Goal: Task Accomplishment & Management: Use online tool/utility

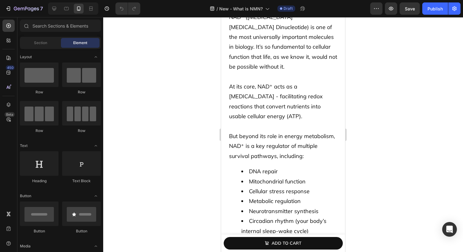
scroll to position [446, 0]
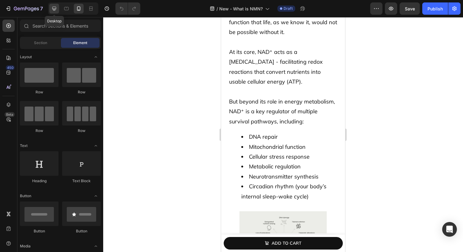
click at [51, 6] on icon at bounding box center [54, 9] width 6 height 6
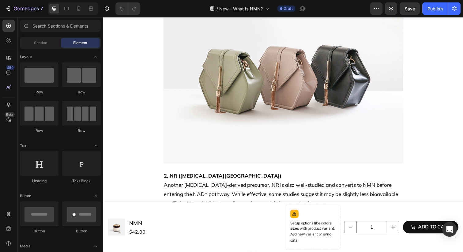
scroll to position [1228, 0]
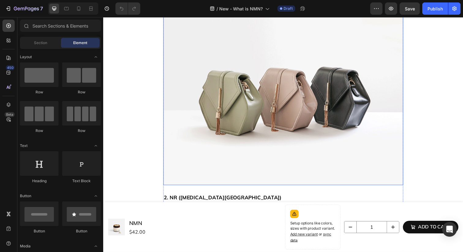
click at [214, 125] on img at bounding box center [286, 97] width 245 height 184
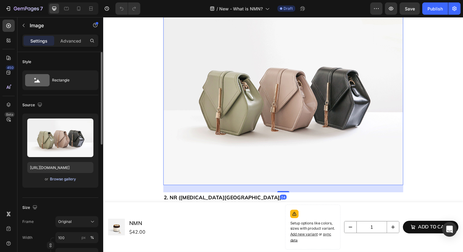
click at [68, 181] on div "Browse gallery" at bounding box center [63, 179] width 26 height 6
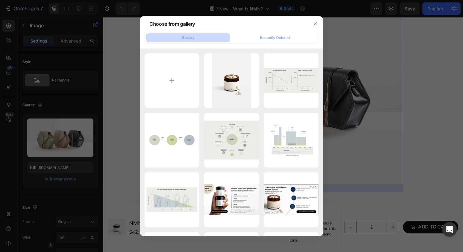
click at [378, 122] on div at bounding box center [231, 126] width 463 height 252
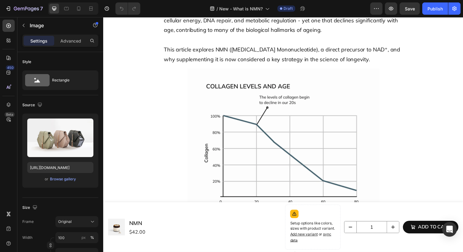
scroll to position [138, 0]
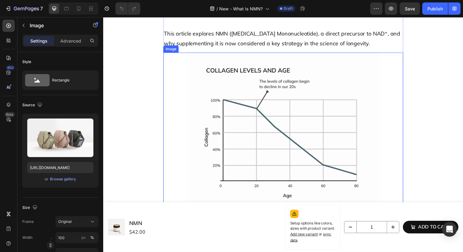
click at [337, 137] on img at bounding box center [287, 133] width 196 height 160
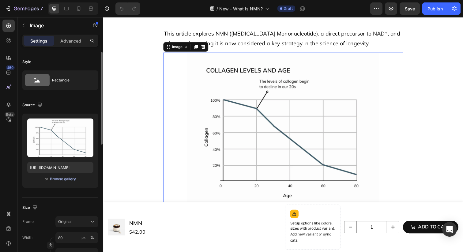
click at [65, 177] on div "Browse gallery" at bounding box center [63, 179] width 26 height 6
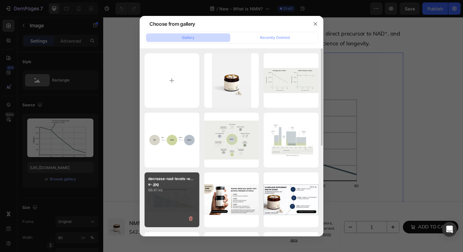
click at [168, 198] on div "decrease-nad-levels-w...e-.jpg 68.41 kb" at bounding box center [171, 199] width 55 height 55
type input "https://cdn.shopify.com/s/files/1/0606/3226/9049/files/gempages_537282813339108…"
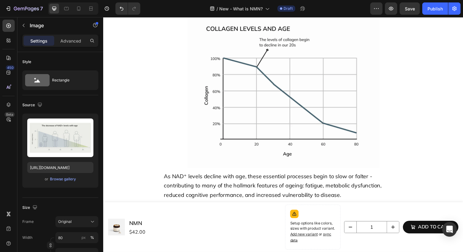
scroll to position [506, 0]
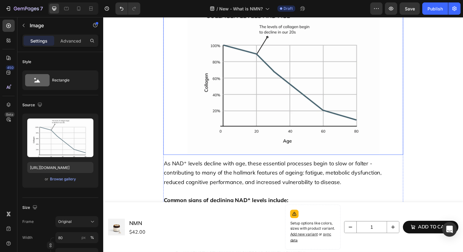
click at [259, 100] on img at bounding box center [287, 78] width 196 height 160
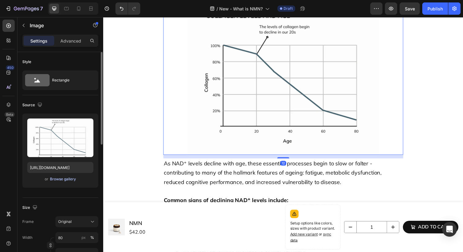
click at [66, 179] on div "Browse gallery" at bounding box center [63, 179] width 26 height 6
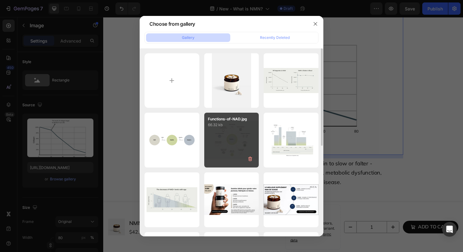
click at [232, 136] on div "Functions-of-NAD.jpg 66.32 kb" at bounding box center [231, 140] width 55 height 55
type input "https://cdn.shopify.com/s/files/1/0606/3226/9049/files/gempages_537282813339108…"
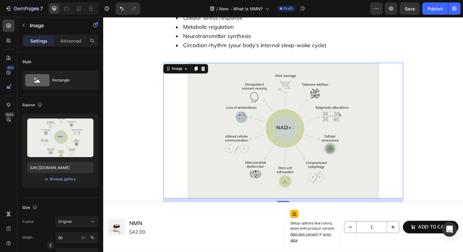
scroll to position [406, 0]
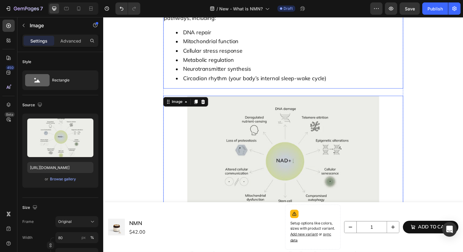
click at [301, 70] on li "Neurotransmitter synthesis" at bounding box center [292, 69] width 231 height 9
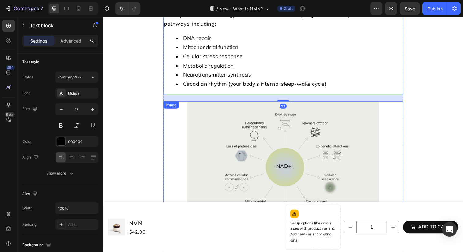
scroll to position [375, 0]
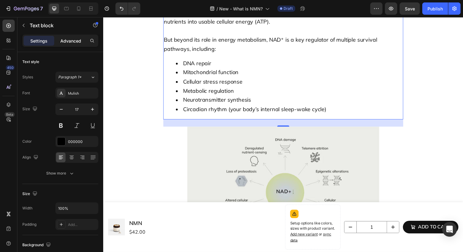
click at [76, 39] on p "Advanced" at bounding box center [70, 41] width 21 height 6
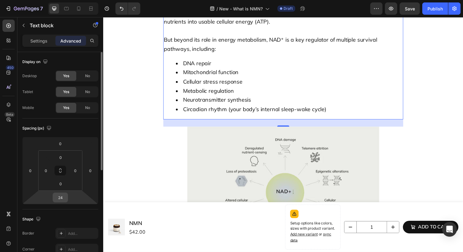
click at [61, 199] on input "24" at bounding box center [60, 197] width 12 height 9
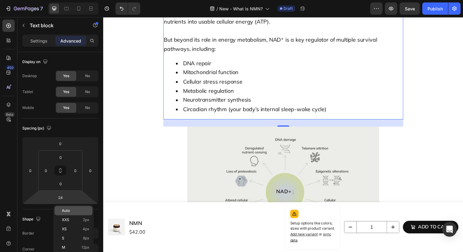
click at [68, 207] on div "Auto" at bounding box center [73, 210] width 38 height 9
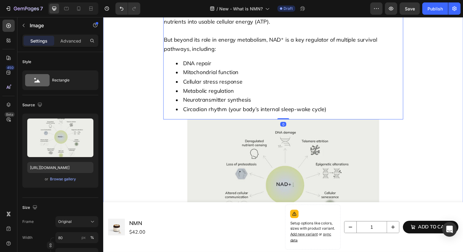
click at [214, 175] on img at bounding box center [287, 191] width 196 height 138
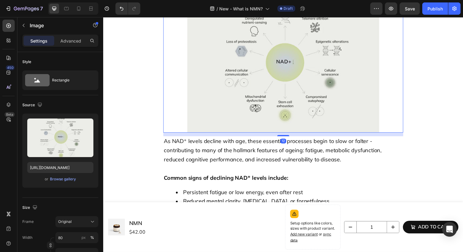
scroll to position [515, 0]
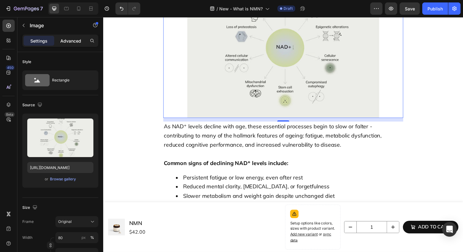
click at [75, 43] on p "Advanced" at bounding box center [70, 41] width 21 height 6
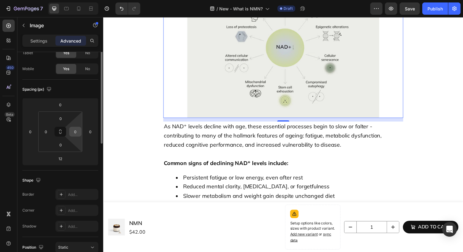
scroll to position [51, 0]
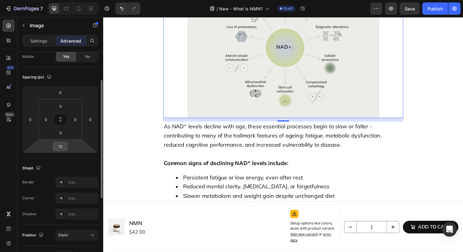
click at [64, 151] on input "12" at bounding box center [60, 146] width 12 height 9
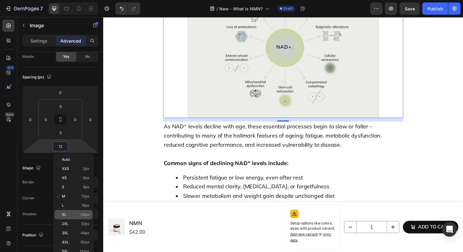
click at [72, 213] on p "XL 24px" at bounding box center [76, 214] width 28 height 4
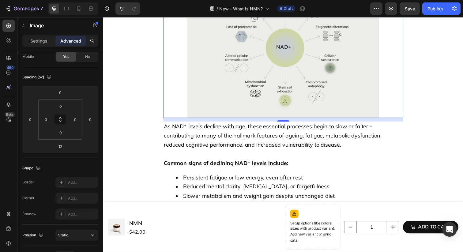
type input "24"
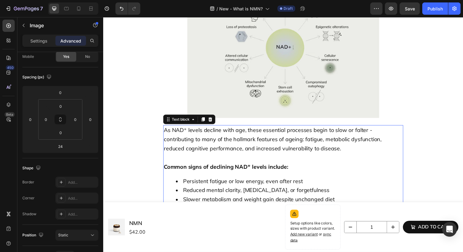
click at [220, 175] on p "Common signs of declining NAD⁺ levels include:" at bounding box center [287, 169] width 244 height 9
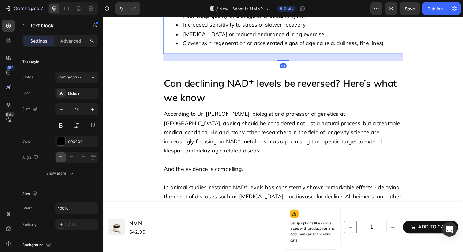
scroll to position [707, 0]
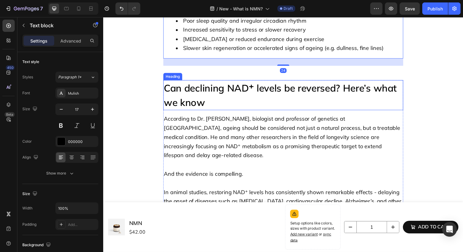
click at [225, 84] on div "Can declining NAD⁺ levels be reversed? Here’s what we know Heading According to…" at bounding box center [286, 182] width 367 height 217
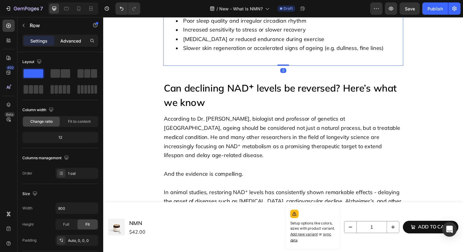
click at [70, 43] on p "Advanced" at bounding box center [70, 41] width 21 height 6
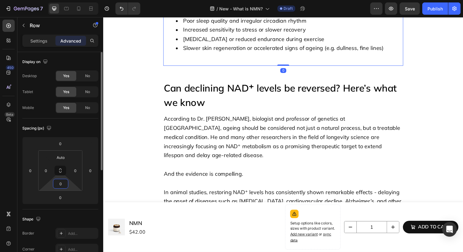
click at [61, 186] on input "0" at bounding box center [60, 183] width 12 height 9
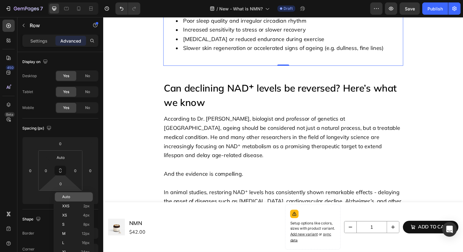
click at [64, 196] on span "Auto" at bounding box center [66, 197] width 8 height 4
type input "Auto"
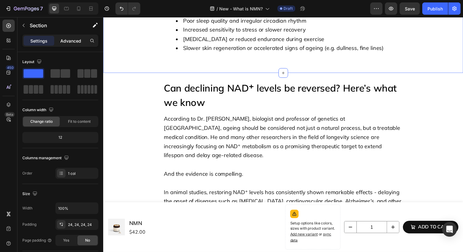
click at [73, 42] on p "Advanced" at bounding box center [70, 41] width 21 height 6
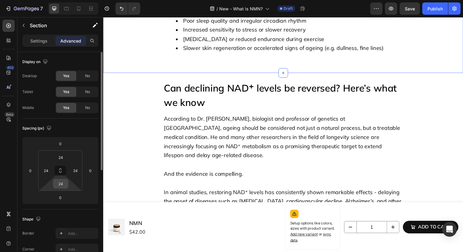
click at [62, 181] on input "24" at bounding box center [60, 183] width 12 height 9
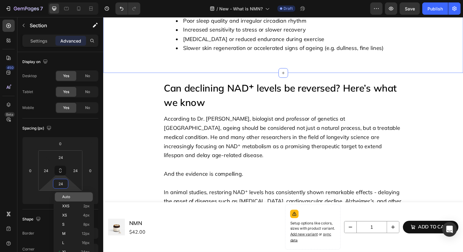
click at [65, 196] on span "Auto" at bounding box center [66, 197] width 8 height 4
type input "Auto"
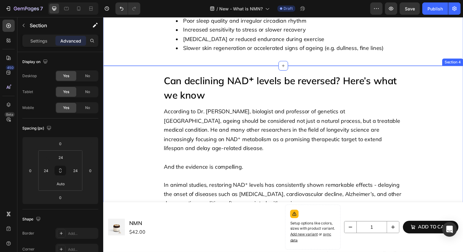
click at [150, 89] on div "Can declining NAD⁺ levels be reversed? Here’s what we know Heading According to…" at bounding box center [286, 175] width 353 height 202
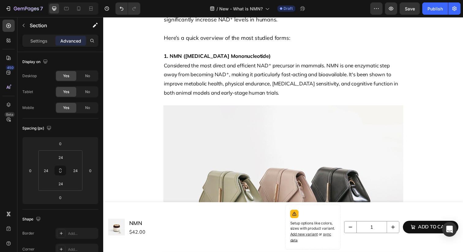
scroll to position [1118, 0]
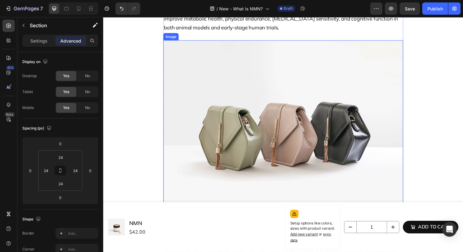
click at [199, 84] on img at bounding box center [286, 133] width 245 height 184
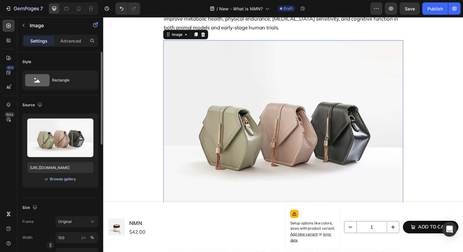
click at [62, 180] on div "Browse gallery" at bounding box center [63, 179] width 26 height 6
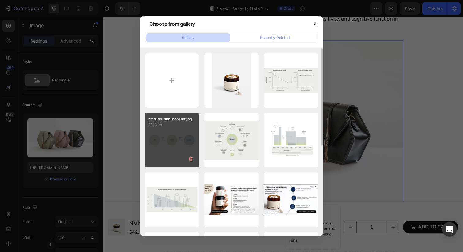
click at [175, 146] on div "nmn-as-nad-booster.jpg 23.13 kb" at bounding box center [171, 140] width 55 height 55
type input "https://cdn.shopify.com/s/files/1/0606/3226/9049/files/gempages_537282813339108…"
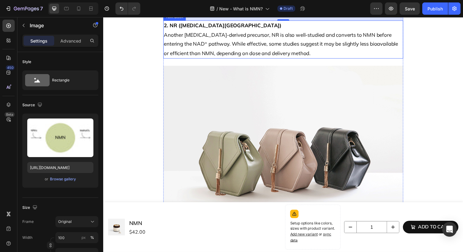
scroll to position [1213, 0]
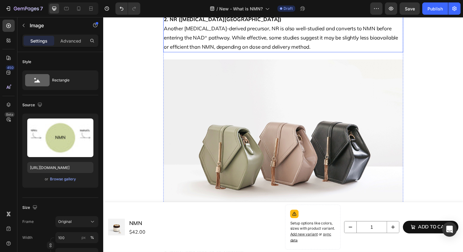
click at [385, 134] on img at bounding box center [286, 152] width 245 height 184
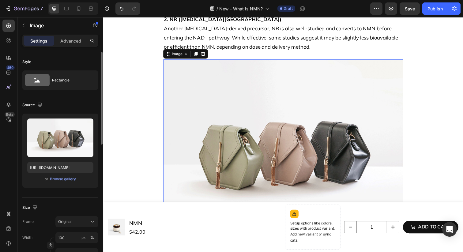
click at [70, 175] on div "or Browse gallery" at bounding box center [60, 178] width 66 height 7
click at [69, 178] on div "Browse gallery" at bounding box center [63, 179] width 26 height 6
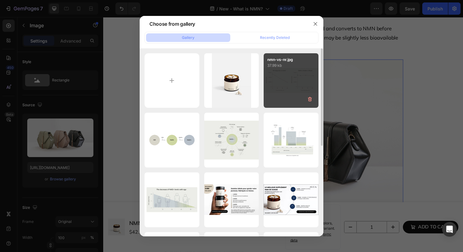
click at [273, 79] on div "nmn-vs-nr.jpg 37.99 kb" at bounding box center [291, 80] width 55 height 55
type input "https://cdn.shopify.com/s/files/1/0606/3226/9049/files/gempages_537282813339108…"
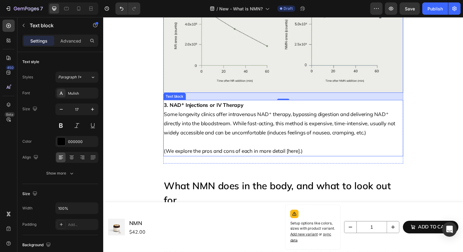
click at [329, 146] on p "(We explore the pros and cons of each in more detail [here].)" at bounding box center [287, 149] width 244 height 19
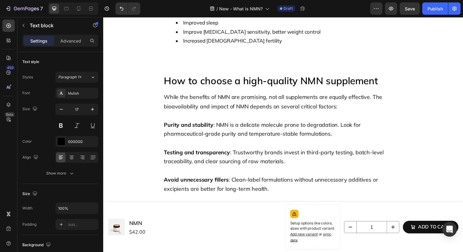
scroll to position [1562, 0]
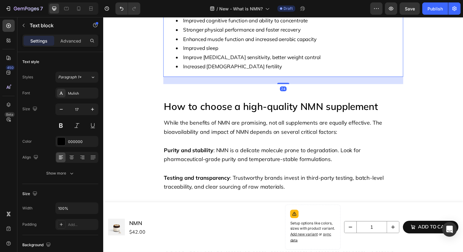
click at [299, 71] on li "Increased female fertility" at bounding box center [292, 67] width 231 height 9
click at [169, 84] on div "24" at bounding box center [286, 81] width 245 height 7
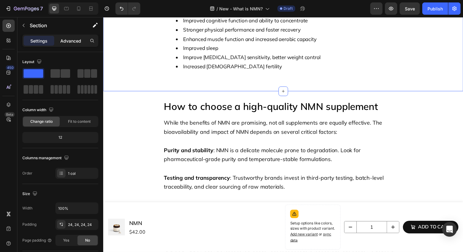
click at [73, 41] on p "Advanced" at bounding box center [70, 41] width 21 height 6
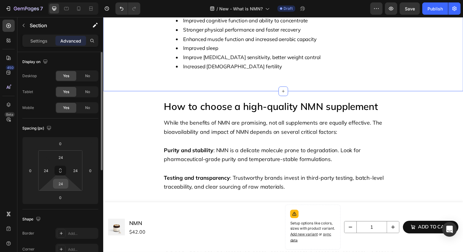
click at [62, 183] on input "24" at bounding box center [60, 183] width 12 height 9
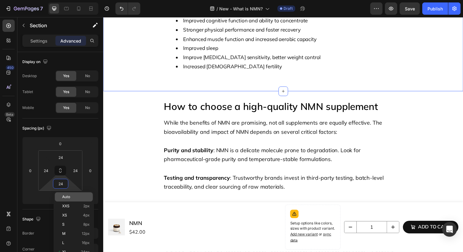
click at [69, 198] on span "Auto" at bounding box center [66, 197] width 8 height 4
type input "Auto"
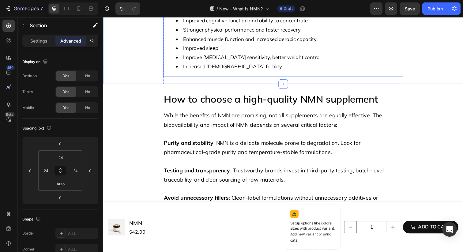
click at [172, 59] on ul "Significantly increased overall energy levels, reduced fatigue Improved cogniti…" at bounding box center [287, 39] width 244 height 65
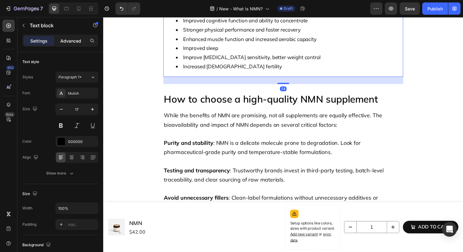
click at [77, 45] on div "Advanced" at bounding box center [70, 41] width 31 height 10
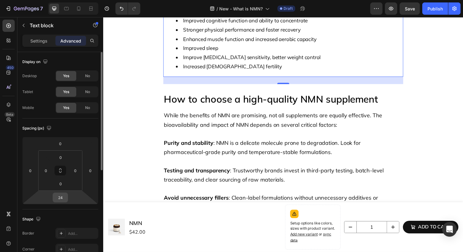
click at [61, 200] on input "24" at bounding box center [60, 197] width 12 height 9
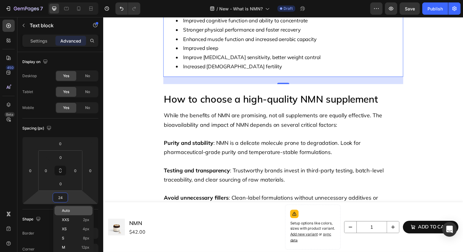
click at [65, 210] on span "Auto" at bounding box center [66, 210] width 8 height 4
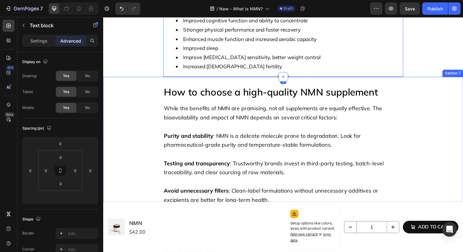
click at [154, 96] on div "How to choose a high-quality NMN supplement Heading While the benefits of NMN a…" at bounding box center [286, 150] width 353 height 131
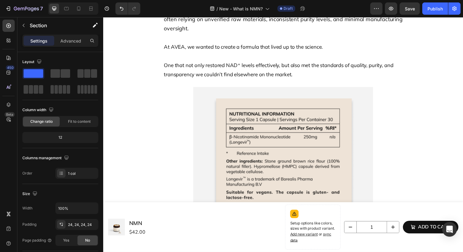
scroll to position [1867, 0]
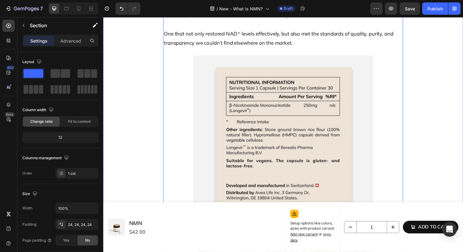
click at [198, 94] on img at bounding box center [287, 148] width 184 height 184
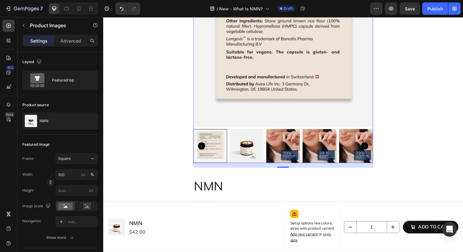
scroll to position [1984, 0]
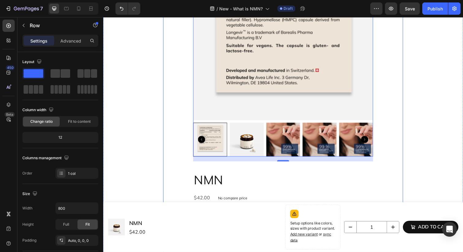
click at [181, 101] on div "Why we developed our pharmaceutical grade NMN supplement Heading While interest…" at bounding box center [286, 186] width 245 height 750
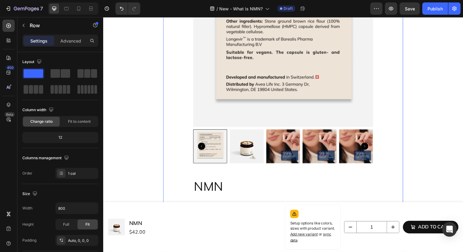
scroll to position [1977, 0]
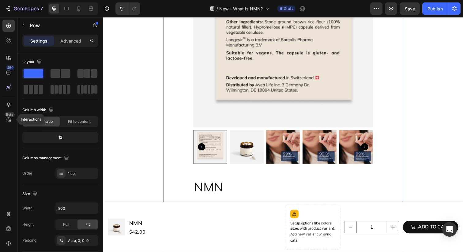
click at [4, 111] on div "450 Beta Interactions" at bounding box center [8, 114] width 12 height 188
click at [8, 106] on icon at bounding box center [9, 105] width 6 height 6
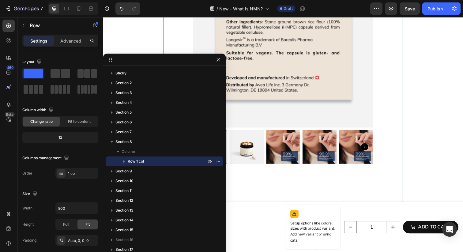
click at [123, 159] on icon "button" at bounding box center [124, 161] width 6 height 6
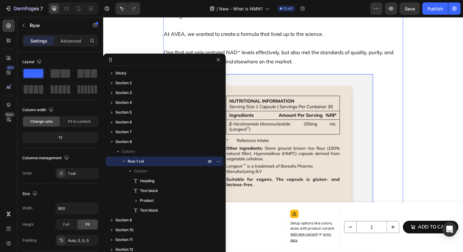
scroll to position [1837, 0]
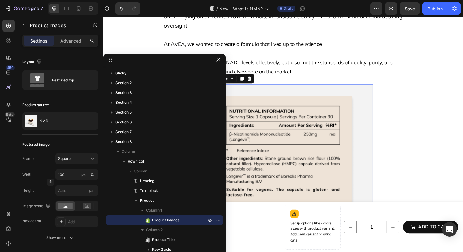
click at [307, 122] on img at bounding box center [287, 178] width 184 height 184
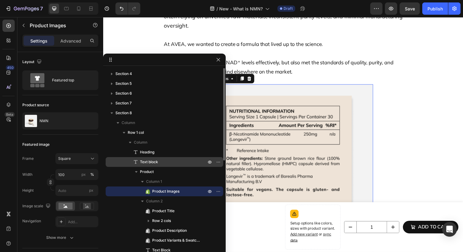
scroll to position [35, 0]
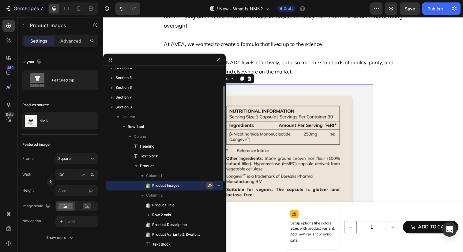
click at [208, 184] on icon "button" at bounding box center [209, 185] width 5 height 5
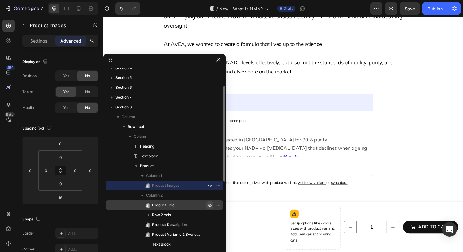
click at [211, 205] on icon "button" at bounding box center [209, 205] width 5 height 5
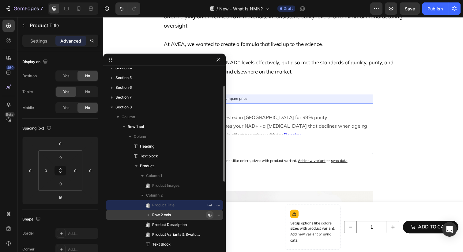
click at [207, 217] on button "button" at bounding box center [209, 214] width 7 height 7
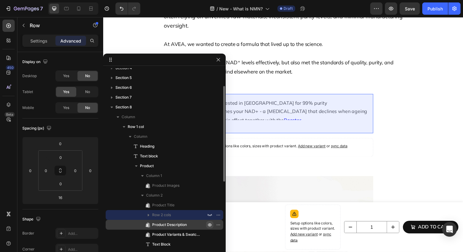
click at [208, 223] on icon "button" at bounding box center [209, 224] width 5 height 5
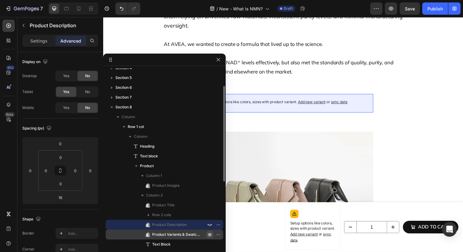
click at [210, 233] on icon "button" at bounding box center [209, 234] width 5 height 5
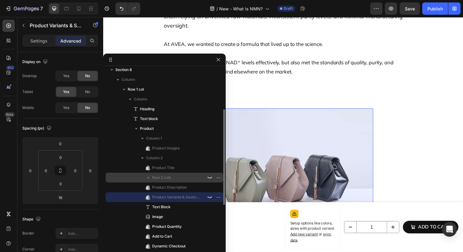
scroll to position [74, 0]
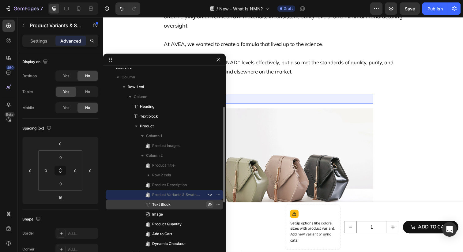
click at [208, 204] on icon "button" at bounding box center [209, 204] width 5 height 5
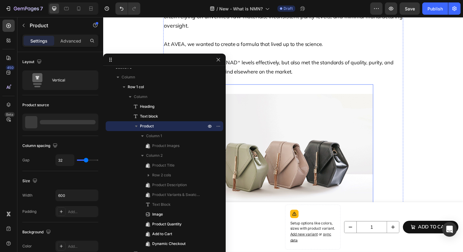
click at [253, 86] on div "Product Images NMN Product Title $42.00 Product Price Product Price No compare …" at bounding box center [287, 192] width 184 height 213
click at [215, 62] on div at bounding box center [218, 59] width 7 height 7
click at [216, 59] on icon "button" at bounding box center [218, 59] width 5 height 5
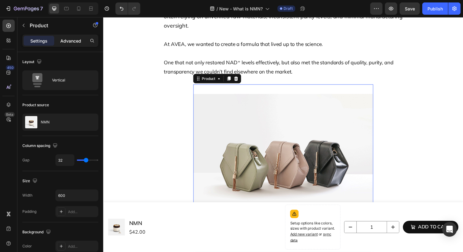
click at [80, 42] on p "Advanced" at bounding box center [70, 41] width 21 height 6
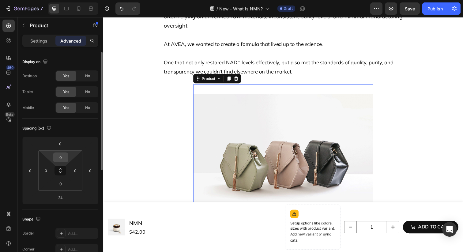
click at [60, 158] on input "0" at bounding box center [60, 157] width 12 height 9
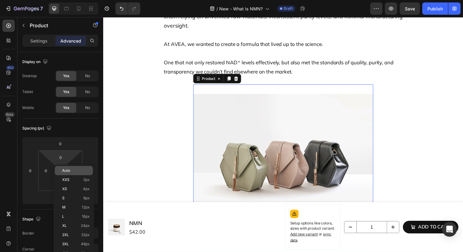
click at [65, 170] on span "Auto" at bounding box center [66, 170] width 8 height 4
type input "Auto"
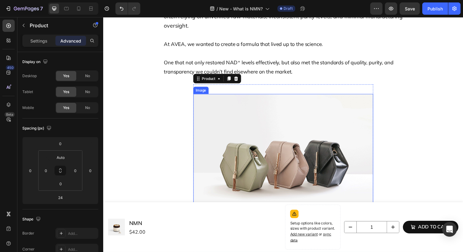
click at [229, 97] on img at bounding box center [287, 164] width 184 height 138
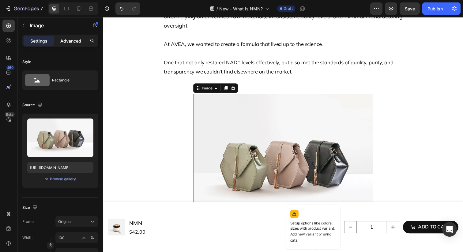
click at [60, 40] on p "Advanced" at bounding box center [70, 41] width 21 height 6
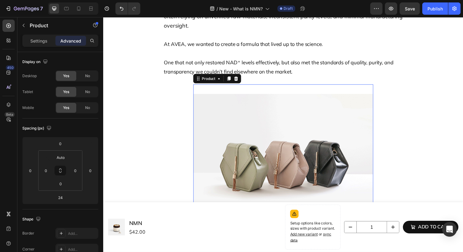
click at [249, 86] on div "Product Images NMN Product Title $42.00 Product Price Product Price No compare …" at bounding box center [287, 192] width 184 height 213
click at [270, 141] on img at bounding box center [287, 164] width 184 height 138
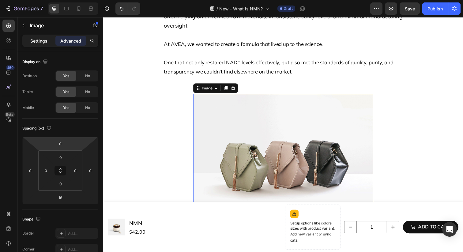
click at [34, 37] on div "Settings" at bounding box center [39, 41] width 31 height 10
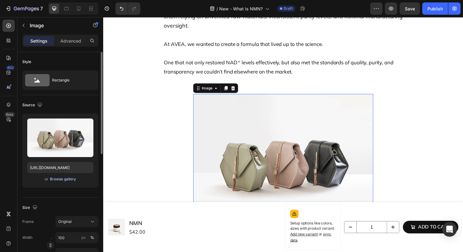
click at [59, 180] on div "Browse gallery" at bounding box center [63, 179] width 26 height 6
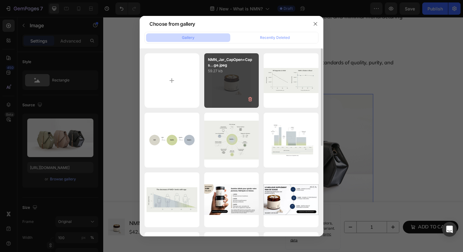
click at [226, 75] on div "NMN_Jar_CapOpen+Caps...ge.jpeg 59.27 kb" at bounding box center [231, 80] width 55 height 55
type input "https://cdn.shopify.com/s/files/1/0606/3226/9049/files/gempages_537282813339108…"
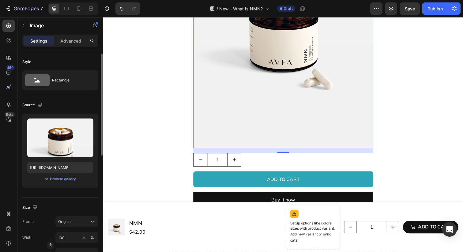
scroll to position [3, 0]
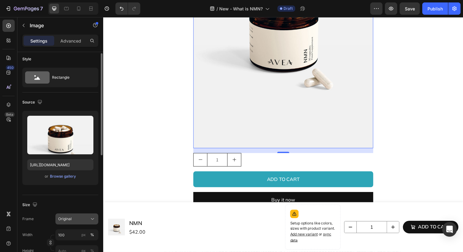
click at [66, 214] on button "Original" at bounding box center [76, 218] width 43 height 11
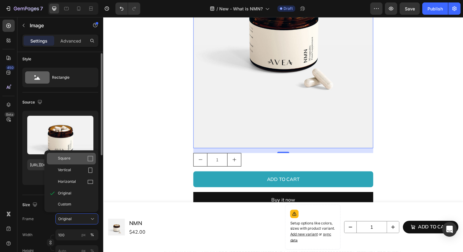
click at [71, 159] on div "Square" at bounding box center [76, 158] width 36 height 6
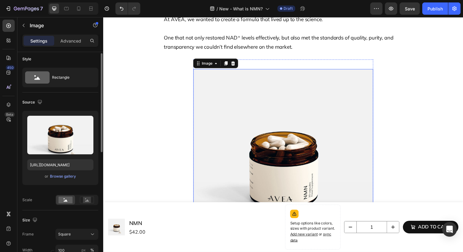
scroll to position [1856, 0]
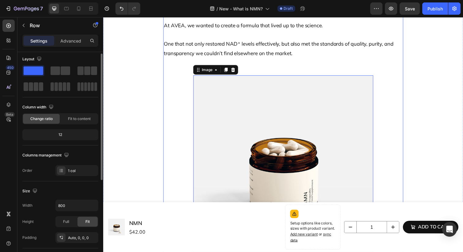
click at [175, 95] on div "Why we developed our pharmaceutical grade NMN supplement Heading While interest…" at bounding box center [286, 163] width 245 height 449
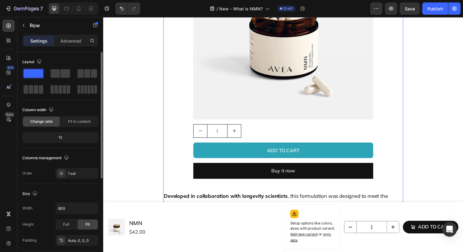
scroll to position [1999, 0]
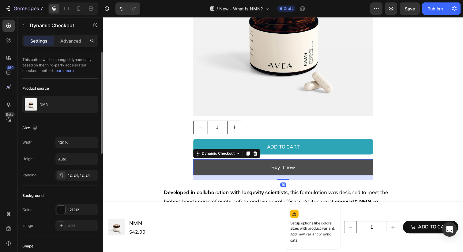
click at [241, 162] on button "Buy it now" at bounding box center [287, 170] width 184 height 16
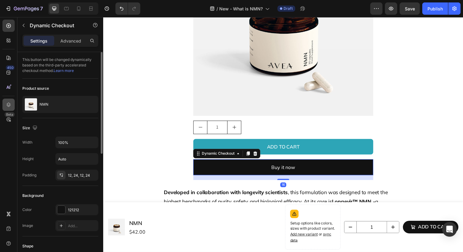
click at [9, 104] on icon at bounding box center [9, 105] width 6 height 6
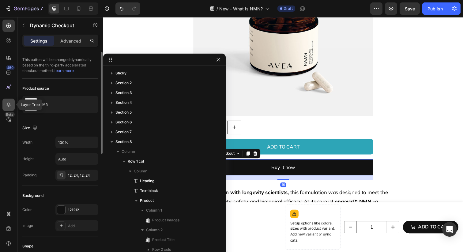
scroll to position [169, 0]
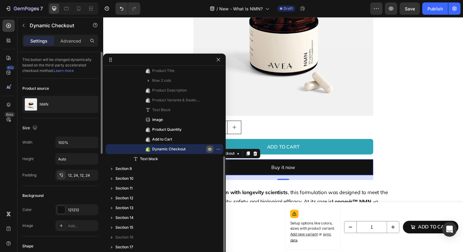
click at [208, 148] on icon "button" at bounding box center [209, 149] width 5 height 5
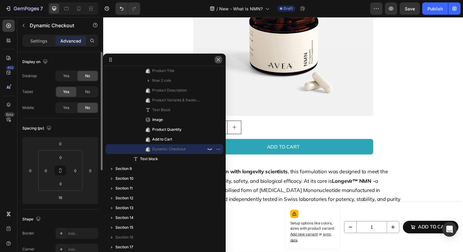
click at [217, 61] on icon "button" at bounding box center [218, 59] width 5 height 5
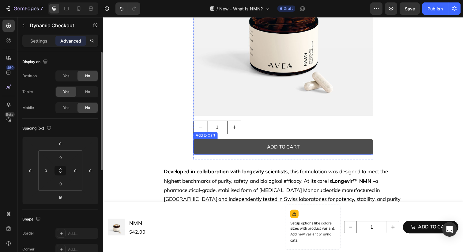
click at [212, 145] on button "Add to cart" at bounding box center [287, 149] width 184 height 16
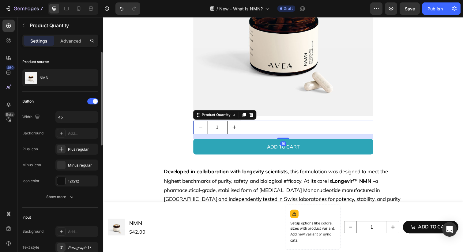
click at [230, 123] on button "increment" at bounding box center [237, 129] width 14 height 13
type input "2"
click at [11, 107] on icon at bounding box center [9, 105] width 6 height 6
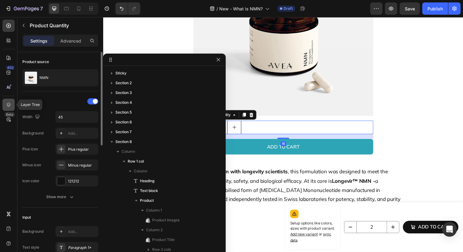
scroll to position [157, 0]
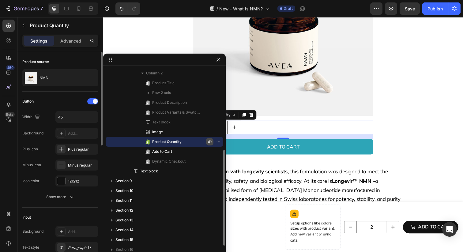
click at [208, 143] on icon "button" at bounding box center [209, 141] width 5 height 5
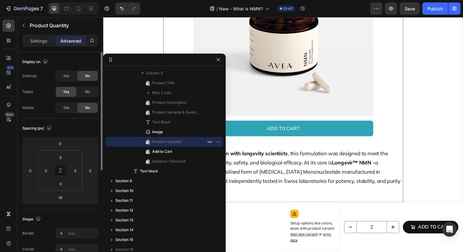
click at [408, 113] on div "Why we developed our pharmaceutical grade NMN supplement Heading While interest…" at bounding box center [286, 1] width 245 height 409
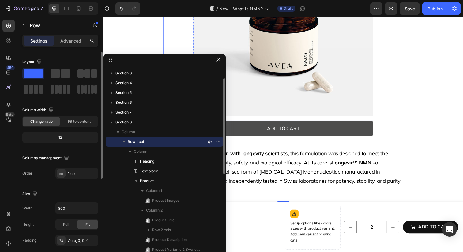
click at [356, 123] on button "Add to cart" at bounding box center [287, 131] width 184 height 16
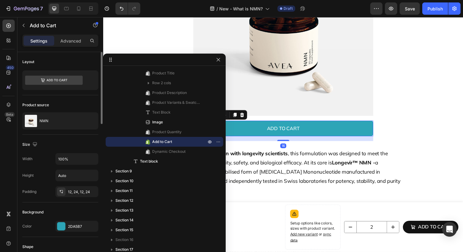
click at [66, 216] on div "Background" at bounding box center [60, 212] width 76 height 10
click at [220, 59] on icon "button" at bounding box center [218, 59] width 5 height 5
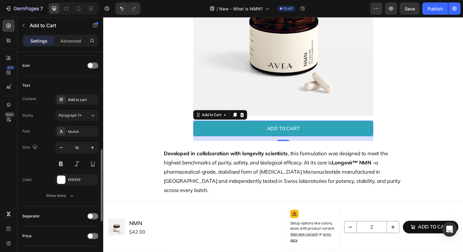
scroll to position [259, 0]
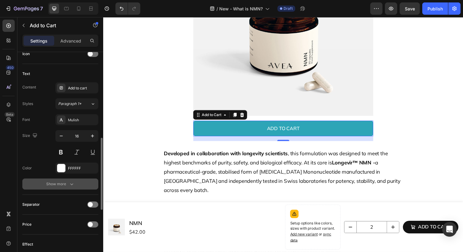
click at [56, 184] on div "Show more" at bounding box center [60, 184] width 28 height 6
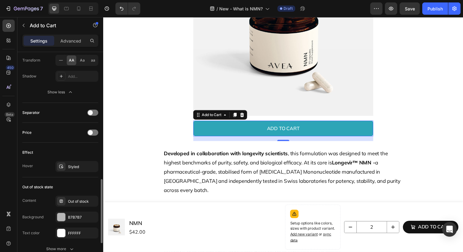
scroll to position [432, 0]
click at [62, 218] on div at bounding box center [61, 217] width 8 height 8
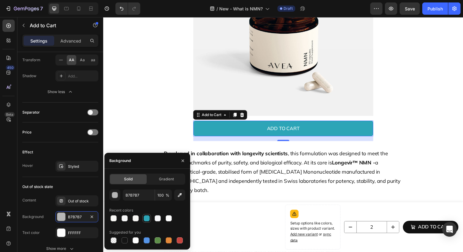
click at [146, 215] on div at bounding box center [147, 218] width 6 height 6
type input "2DA5B7"
click at [185, 160] on icon "button" at bounding box center [182, 160] width 5 height 5
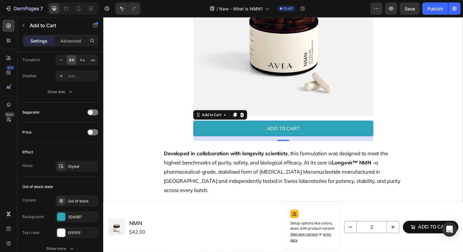
click at [413, 115] on div "Why we developed our pharmaceutical grade NMN supplement Heading While interest…" at bounding box center [286, 1] width 353 height 409
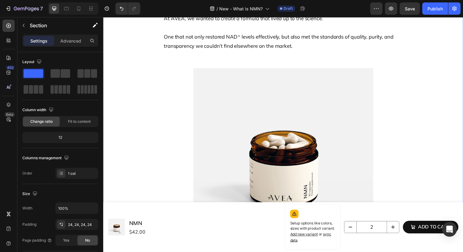
scroll to position [1861, 0]
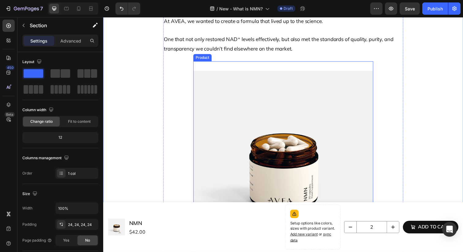
click at [361, 62] on div "Product Images NMN Product Title $84.00 Product Price Product Price No compare …" at bounding box center [287, 171] width 184 height 219
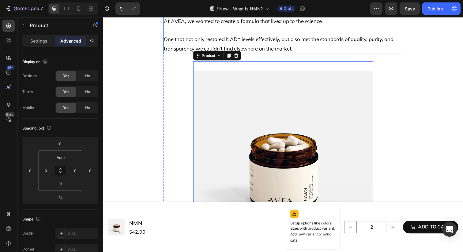
click at [348, 40] on p "One that not only restored NAD⁺ levels effectively, but also met the standards …" at bounding box center [287, 40] width 244 height 28
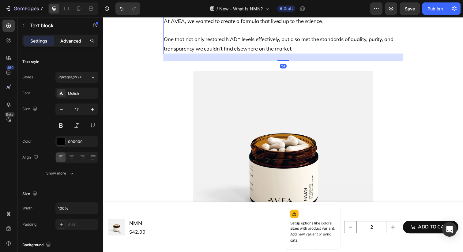
click at [76, 43] on p "Advanced" at bounding box center [70, 41] width 21 height 6
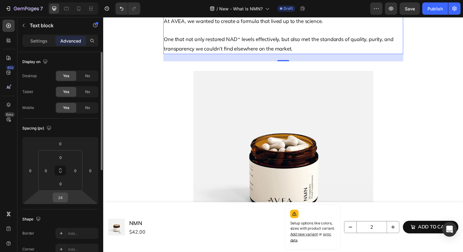
click at [61, 199] on input "24" at bounding box center [60, 197] width 12 height 9
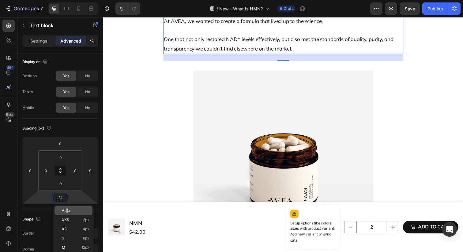
click at [67, 209] on span "Auto" at bounding box center [66, 210] width 8 height 4
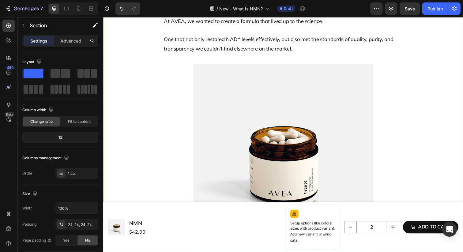
click at [152, 108] on div "Why we developed our pharmaceutical grade NMN supplement Heading While interest…" at bounding box center [286, 136] width 353 height 402
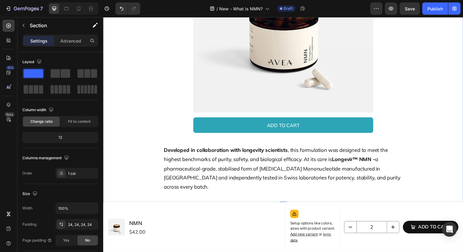
scroll to position [2055, 0]
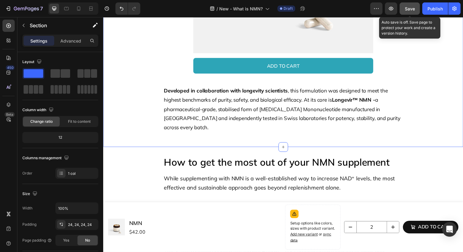
click at [408, 11] on span "Save" at bounding box center [410, 8] width 10 height 5
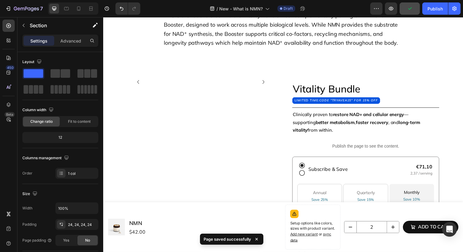
scroll to position [2287, 0]
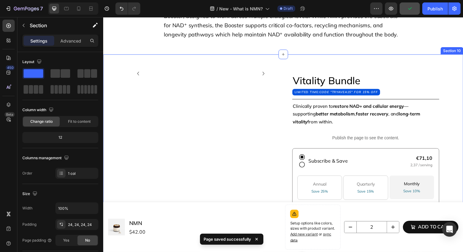
click at [286, 63] on div "Image Image Image Image Image Image Image Image Image Carousel code "tryavea15"…" at bounding box center [286, 237] width 367 height 365
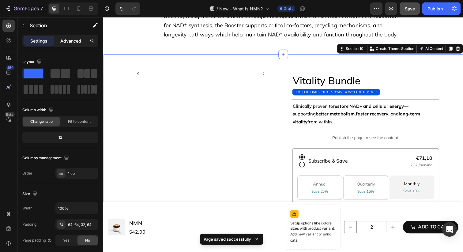
click at [81, 40] on div "Advanced" at bounding box center [70, 41] width 31 height 10
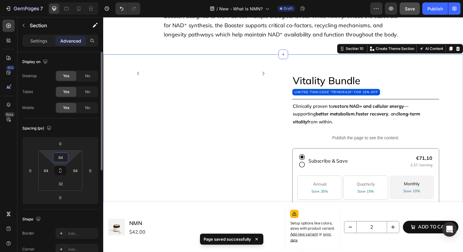
click at [61, 158] on input "64" at bounding box center [60, 157] width 12 height 9
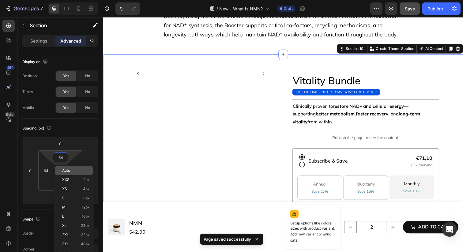
click at [67, 175] on div "Auto" at bounding box center [74, 179] width 38 height 9
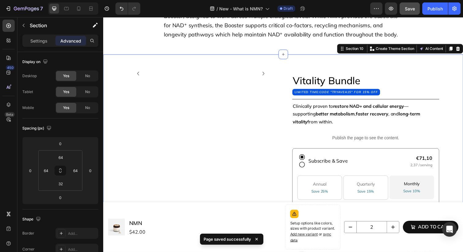
type input "Auto"
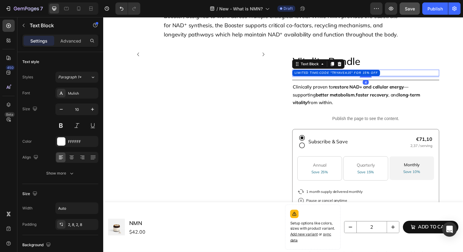
click at [309, 73] on span "Limited time: Code "TRYAVEA15" for 15% off" at bounding box center [340, 74] width 85 height 4
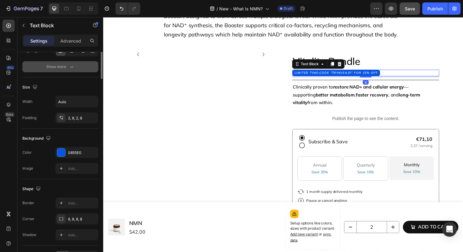
scroll to position [145, 0]
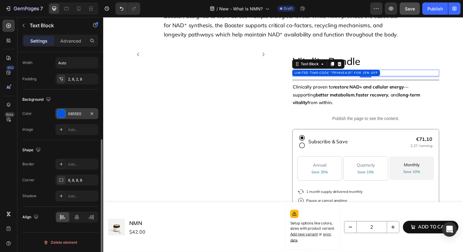
click at [64, 110] on div at bounding box center [61, 114] width 8 height 8
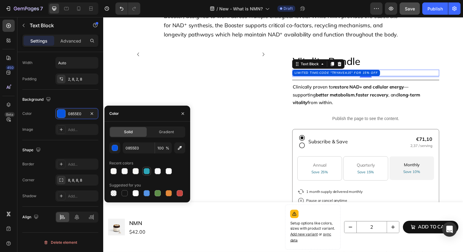
click at [146, 172] on div at bounding box center [147, 171] width 6 height 6
type input "2DA5B7"
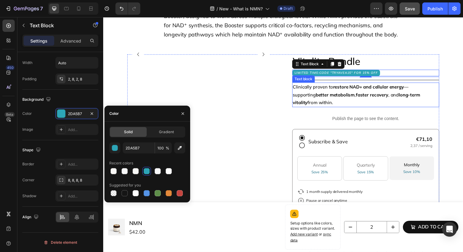
click at [398, 97] on strong "long-term vitality" at bounding box center [362, 100] width 130 height 14
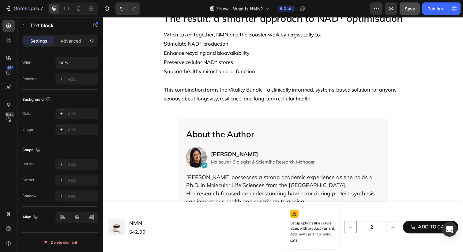
scroll to position [3284, 0]
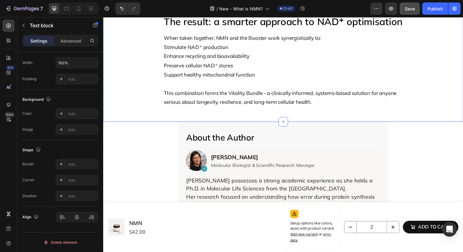
click at [178, 95] on p "This combination forms the Vitality Bundle - a clinically informed, systems-bas…" at bounding box center [287, 99] width 244 height 19
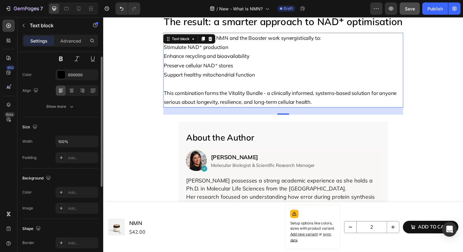
scroll to position [0, 0]
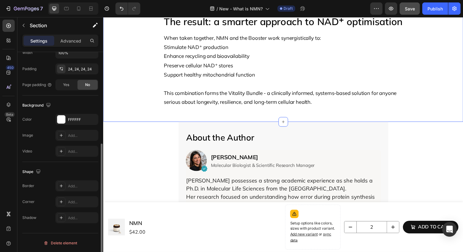
scroll to position [156, 0]
click at [156, 147] on section "About the Author Heading Image Icon Row Dr. Matilde Mantovani Text Block Molecu…" at bounding box center [286, 185] width 285 height 122
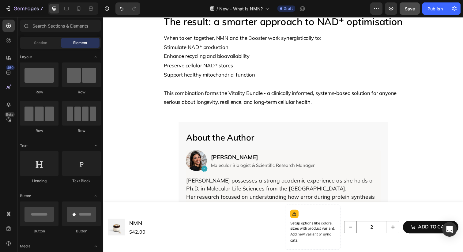
click at [175, 137] on section "About the Author Heading Image Icon Row Dr. Matilde Mantovani Text Block Molecu…" at bounding box center [286, 185] width 285 height 122
click at [183, 135] on div "About the Author Heading Image Icon Row Dr. Matilde Mantovani Text Block Molecu…" at bounding box center [287, 185] width 214 height 122
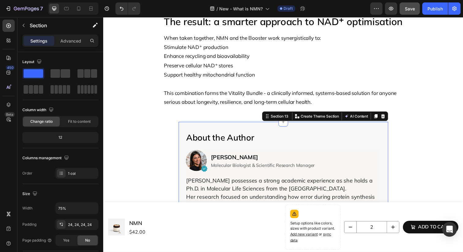
click at [405, 133] on section "About the Author Heading Image Icon Row Dr. Matilde Mantovani Text Block Molecu…" at bounding box center [286, 185] width 285 height 122
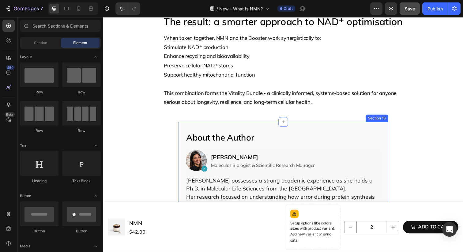
click at [381, 131] on h2 "About the Author" at bounding box center [286, 139] width 199 height 17
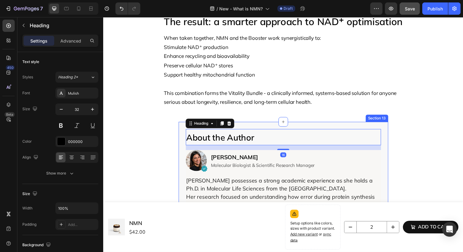
click at [375, 124] on div "About the Author Heading 16 Image Icon Row Dr. Matilde Mantovani Text Block Mol…" at bounding box center [287, 185] width 214 height 122
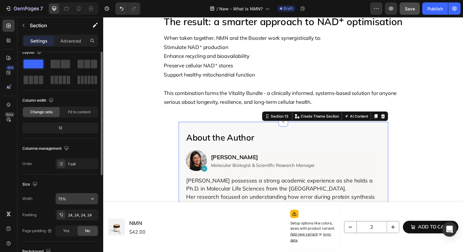
scroll to position [11, 0]
click at [77, 199] on input "75%" at bounding box center [77, 197] width 42 height 11
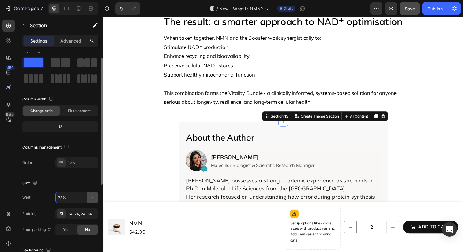
click at [93, 200] on icon "button" at bounding box center [92, 197] width 6 height 6
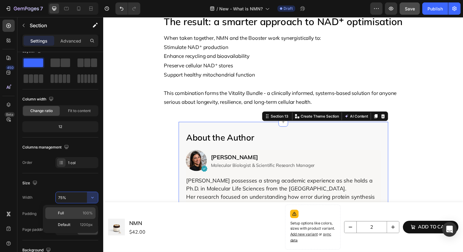
click at [84, 219] on div "Full 100%" at bounding box center [70, 225] width 50 height 12
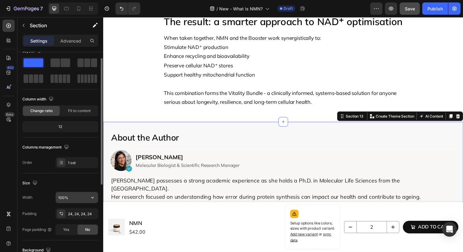
click at [96, 196] on button "button" at bounding box center [92, 197] width 11 height 11
click at [72, 197] on input "100%" at bounding box center [77, 197] width 42 height 11
click at [65, 197] on input "100%" at bounding box center [77, 197] width 42 height 11
drag, startPoint x: 65, startPoint y: 197, endPoint x: 57, endPoint y: 197, distance: 8.3
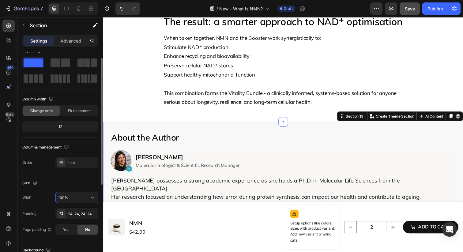
click at [57, 197] on input "100%" at bounding box center [77, 197] width 42 height 11
click at [59, 197] on input "100%" at bounding box center [77, 197] width 42 height 11
type input "80%"
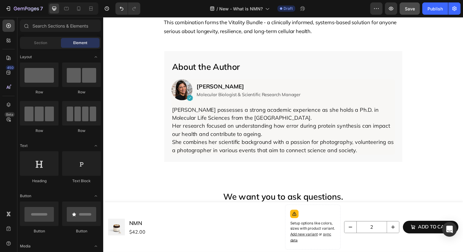
scroll to position [3279, 0]
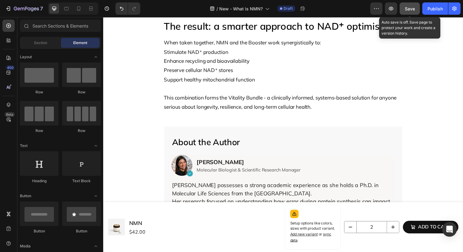
click at [413, 11] on span "Save" at bounding box center [410, 8] width 10 height 5
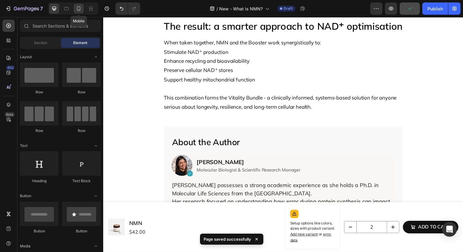
click at [75, 6] on div at bounding box center [79, 9] width 10 height 10
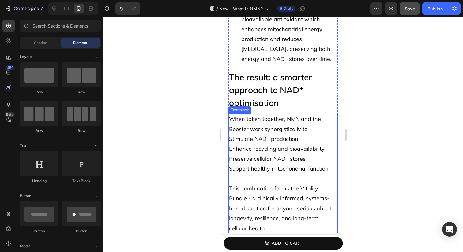
scroll to position [3456, 0]
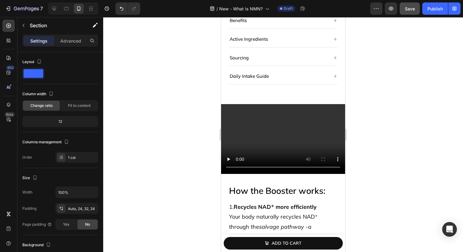
scroll to position [3693, 0]
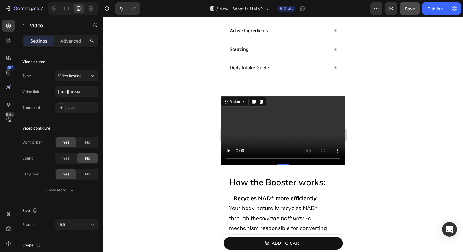
click at [277, 134] on video at bounding box center [283, 130] width 124 height 70
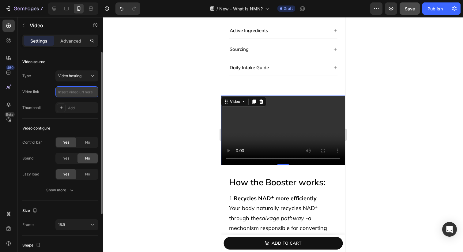
scroll to position [0, 0]
click at [81, 92] on input "text" at bounding box center [76, 91] width 43 height 11
type input "https://cdn.shopify.com/videos/c/o/v/1ed4a5a597d84f45b13369da46854854.mp4"
click at [47, 108] on div "Thumbnail Add..." at bounding box center [60, 107] width 76 height 11
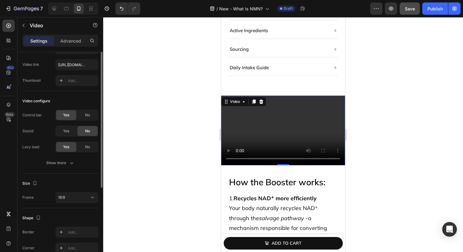
scroll to position [44, 0]
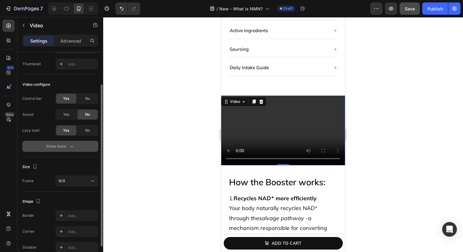
click at [58, 149] on div "Show more" at bounding box center [60, 146] width 28 height 6
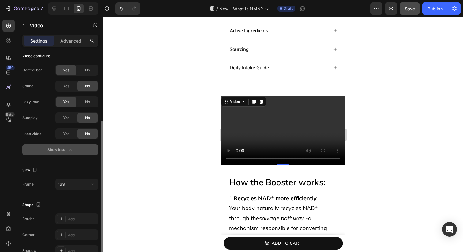
scroll to position [103, 0]
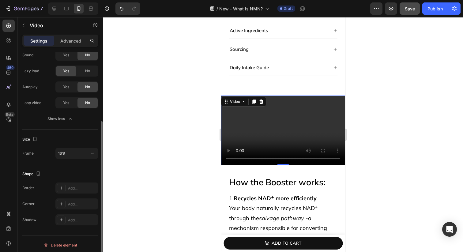
click at [68, 159] on div "Size Frame 16:9" at bounding box center [60, 146] width 76 height 35
click at [70, 155] on div "16:9" at bounding box center [73, 154] width 31 height 6
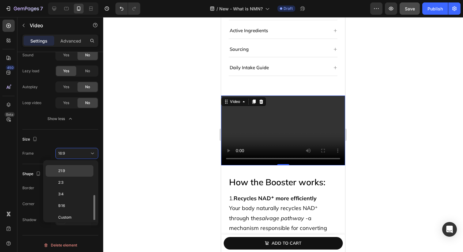
scroll to position [59, 0]
click at [69, 203] on p "9:16" at bounding box center [74, 203] width 32 height 6
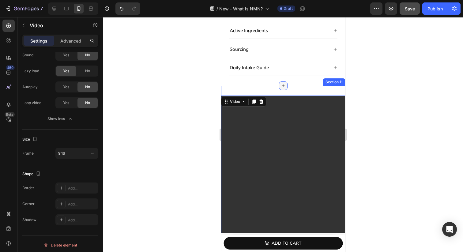
click at [279, 81] on div at bounding box center [283, 85] width 9 height 9
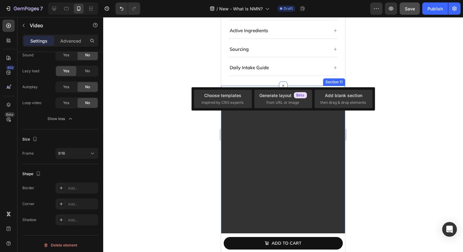
click at [260, 86] on div "Video 0 Section 11" at bounding box center [283, 206] width 124 height 240
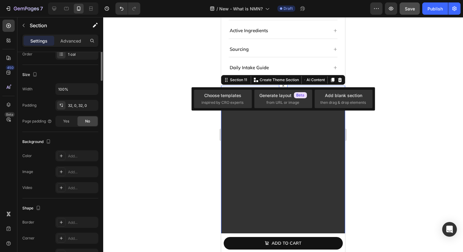
scroll to position [0, 0]
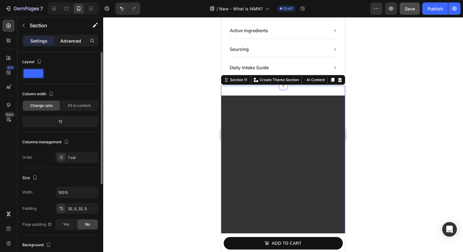
click at [77, 40] on p "Advanced" at bounding box center [70, 41] width 21 height 6
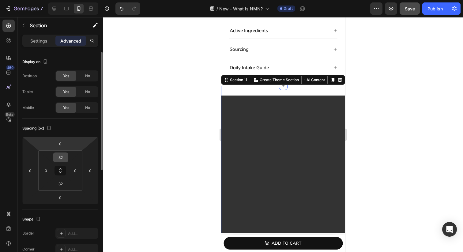
click at [61, 157] on input "32" at bounding box center [60, 157] width 12 height 9
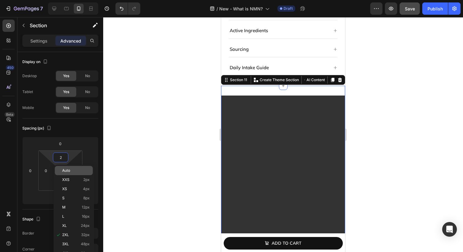
click at [65, 170] on span "Auto" at bounding box center [66, 170] width 8 height 4
type input "Auto"
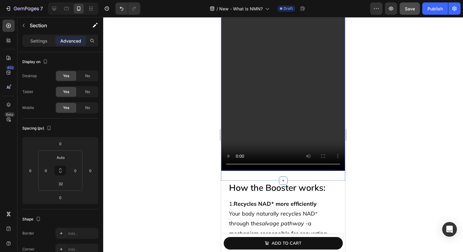
scroll to position [3849, 0]
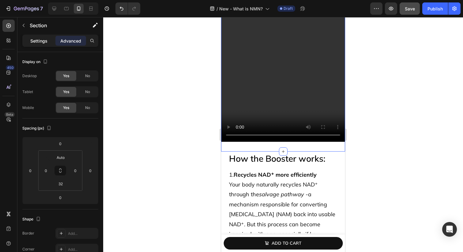
click at [49, 42] on div "Settings" at bounding box center [39, 41] width 31 height 10
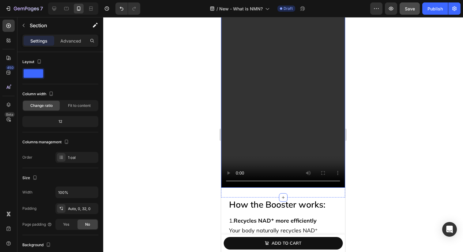
scroll to position [3781, 0]
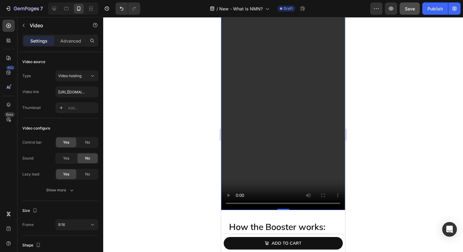
click at [264, 99] on video at bounding box center [283, 100] width 124 height 220
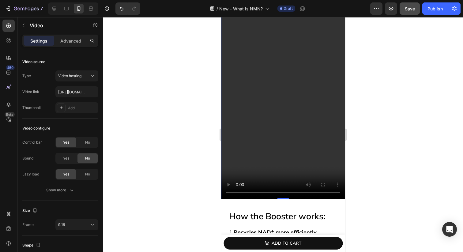
scroll to position [3805, 0]
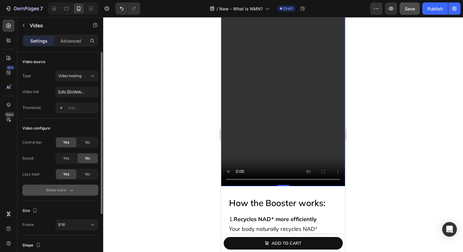
click at [66, 189] on div "Show more" at bounding box center [60, 190] width 28 height 6
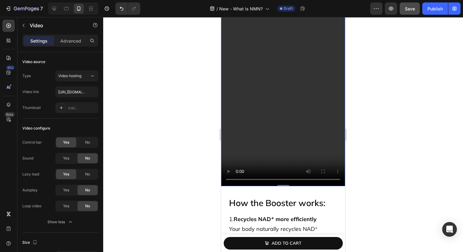
click at [281, 108] on video at bounding box center [283, 76] width 124 height 220
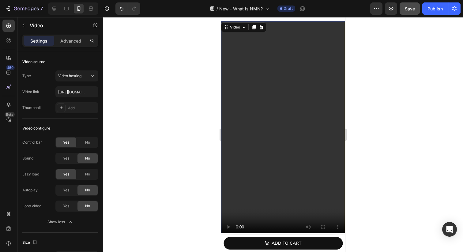
scroll to position [3721, 0]
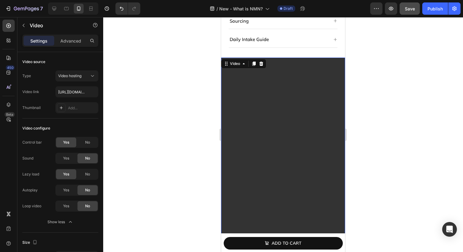
click at [281, 108] on video at bounding box center [283, 168] width 124 height 220
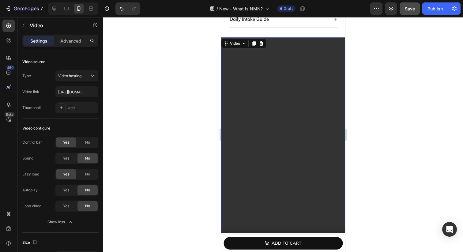
scroll to position [3757, 0]
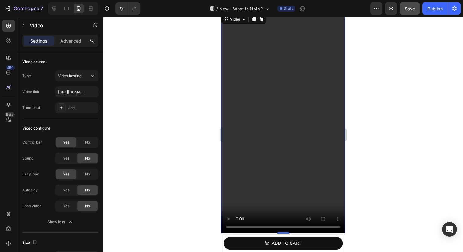
click at [278, 166] on video at bounding box center [283, 123] width 124 height 220
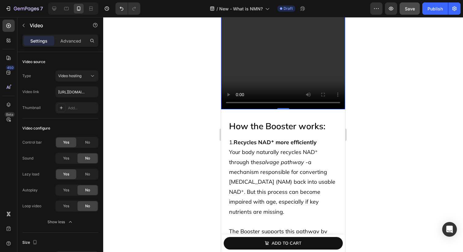
scroll to position [3886, 0]
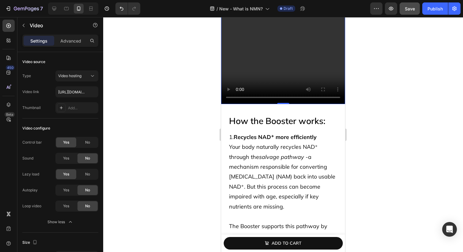
click at [278, 166] on p "Your body naturally recycles NAD⁺ through the salvage pathway - a mechanism res…" at bounding box center [283, 176] width 108 height 69
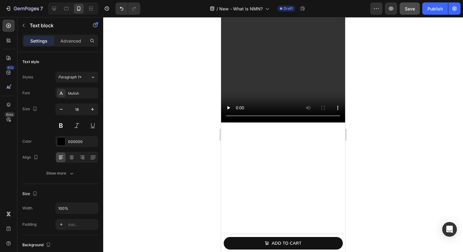
scroll to position [3663, 0]
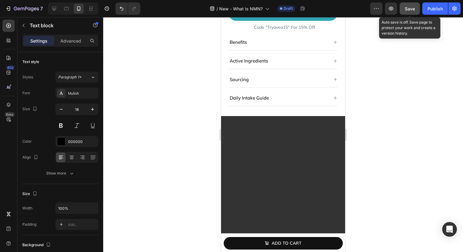
click at [409, 12] on button "Save" at bounding box center [409, 8] width 20 height 12
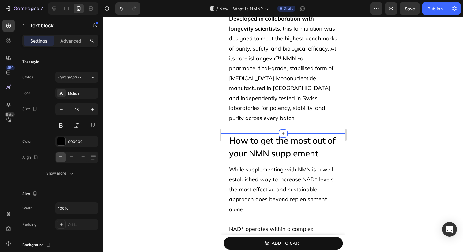
scroll to position [2729, 0]
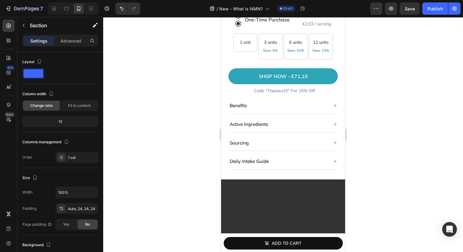
scroll to position [3677, 0]
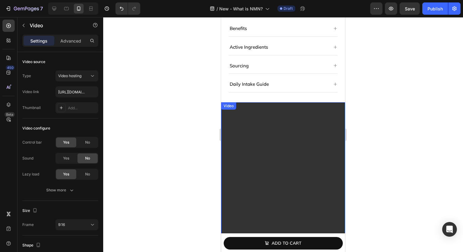
click at [229, 135] on video at bounding box center [283, 212] width 124 height 220
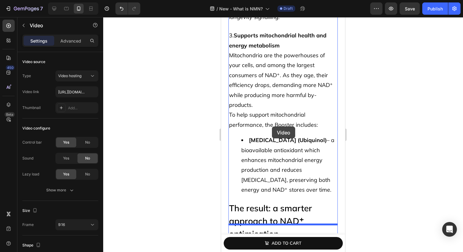
scroll to position [4507, 0]
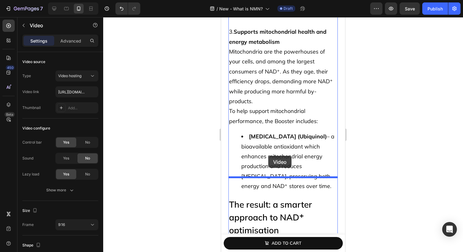
drag, startPoint x: 232, startPoint y: 103, endPoint x: 268, endPoint y: 156, distance: 64.1
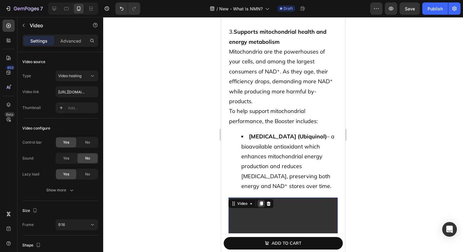
click at [260, 201] on icon at bounding box center [261, 203] width 3 height 4
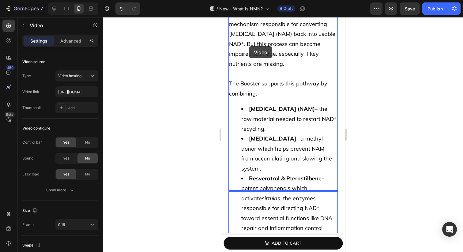
scroll to position [3703, 0]
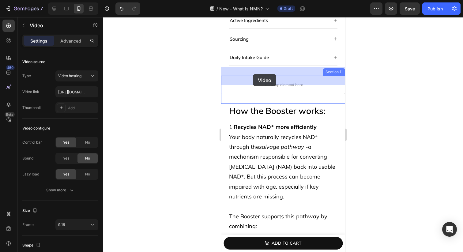
drag, startPoint x: 237, startPoint y: 47, endPoint x: 253, endPoint y: 74, distance: 31.8
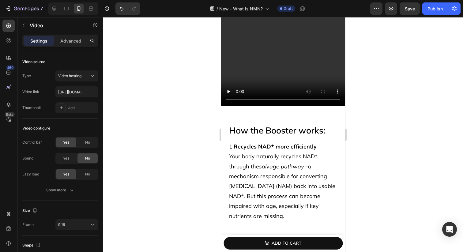
scroll to position [3725, 0]
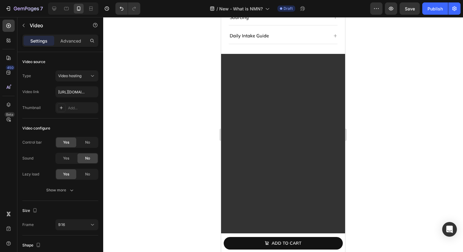
click at [298, 118] on video at bounding box center [283, 164] width 124 height 220
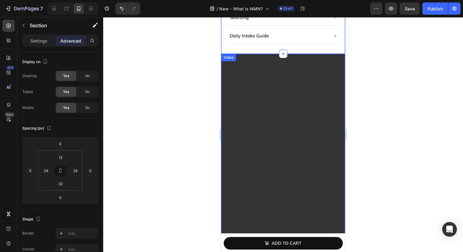
click at [307, 54] on video at bounding box center [283, 164] width 124 height 220
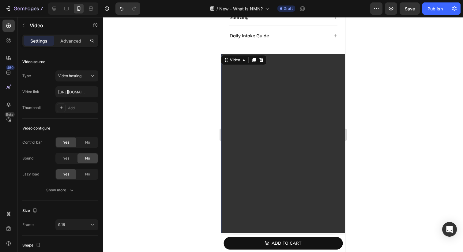
click at [282, 97] on video at bounding box center [283, 164] width 124 height 220
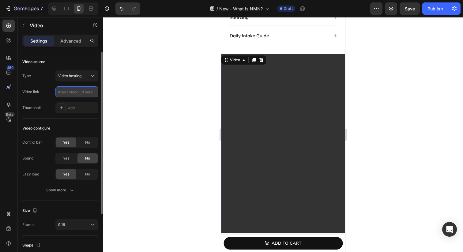
scroll to position [0, 0]
click at [74, 93] on input "text" at bounding box center [76, 91] width 43 height 11
type input "https://cdn.shopify.com/videos/c/o/v/8296f0f21c9649ad8d2acba3e0b6584e.mp4"
click at [44, 98] on div "Type Video hosting Video link https://cdn.shopify.com/videos/c/o/v/8296f0f21c96…" at bounding box center [60, 91] width 76 height 43
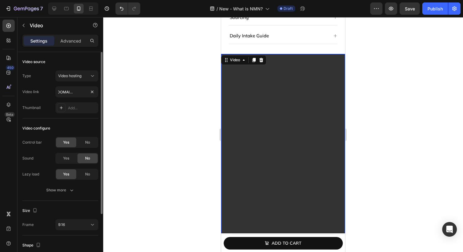
scroll to position [0, 0]
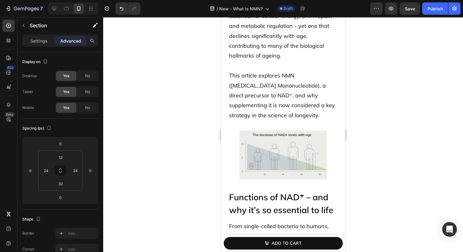
scroll to position [126, 0]
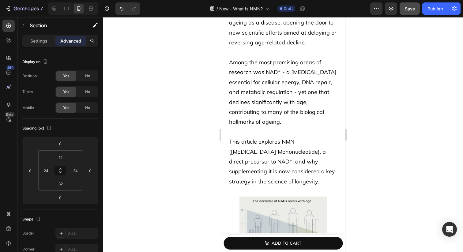
click at [409, 13] on button "Save" at bounding box center [409, 8] width 20 height 12
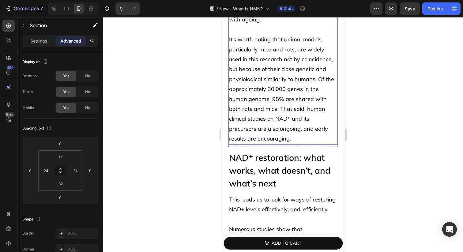
scroll to position [1206, 0]
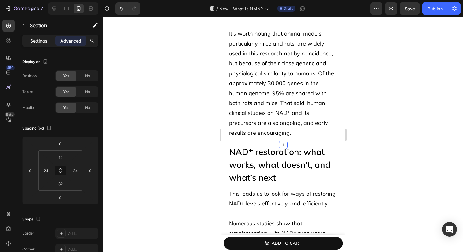
click at [36, 42] on p "Settings" at bounding box center [38, 41] width 17 height 6
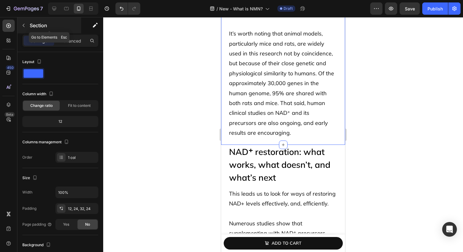
click at [27, 28] on button "button" at bounding box center [24, 26] width 10 height 10
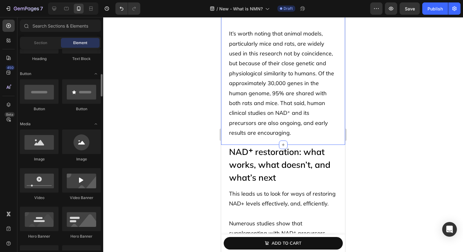
scroll to position [206, 0]
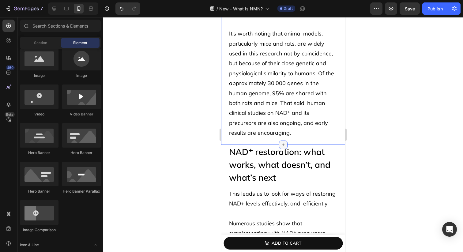
click at [281, 142] on icon at bounding box center [283, 144] width 5 height 5
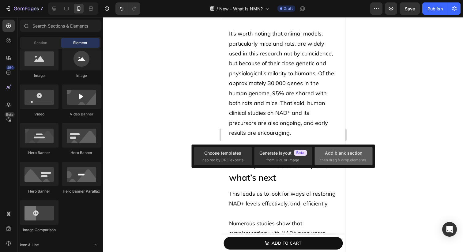
click at [363, 156] on div "Add blank section then drag & drop elements" at bounding box center [343, 156] width 47 height 13
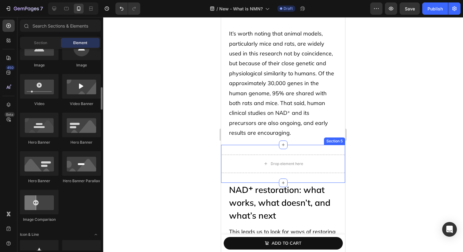
scroll to position [206, 0]
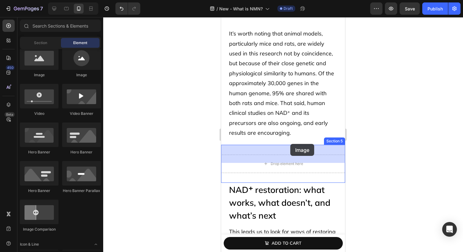
drag, startPoint x: 297, startPoint y: 81, endPoint x: 288, endPoint y: 148, distance: 67.0
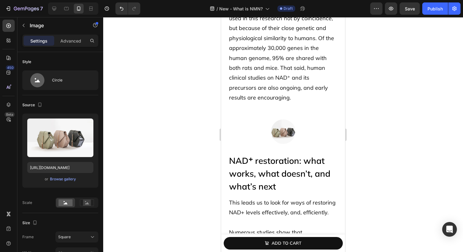
scroll to position [1245, 0]
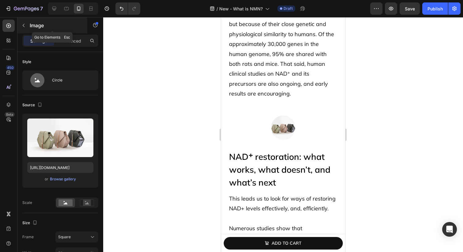
click at [25, 27] on icon "button" at bounding box center [23, 25] width 5 height 5
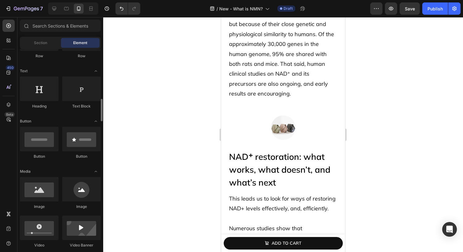
scroll to position [73, 0]
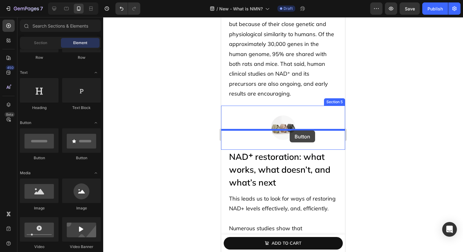
drag, startPoint x: 258, startPoint y: 156, endPoint x: 290, endPoint y: 130, distance: 41.1
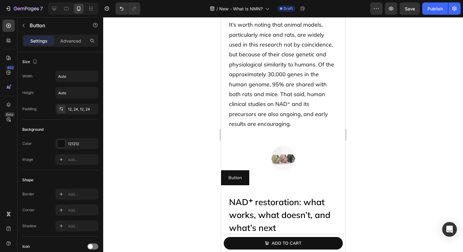
scroll to position [1216, 0]
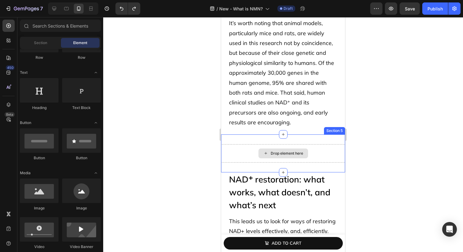
click at [260, 144] on div "Drop element here" at bounding box center [283, 153] width 124 height 18
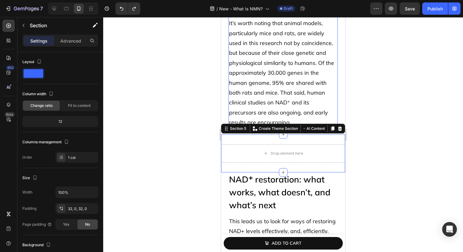
click at [277, 96] on p "It’s worth noting that animal models, particularly mice and rats, are widely us…" at bounding box center [283, 72] width 108 height 109
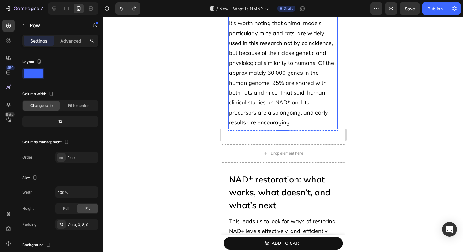
click at [230, 113] on span "It’s worth noting that animal models, particularly mice and rats, are widely us…" at bounding box center [281, 73] width 105 height 106
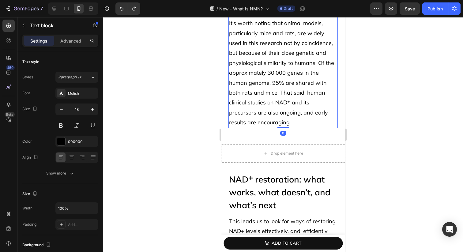
click at [232, 117] on p "It’s worth noting that animal models, particularly mice and rats, are widely us…" at bounding box center [283, 72] width 108 height 109
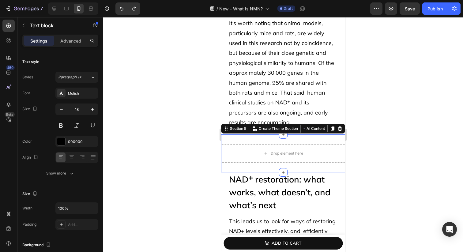
click at [232, 134] on div "Drop element here Section 5 Create Theme Section AI Content Write with GemAI Wh…" at bounding box center [283, 153] width 124 height 38
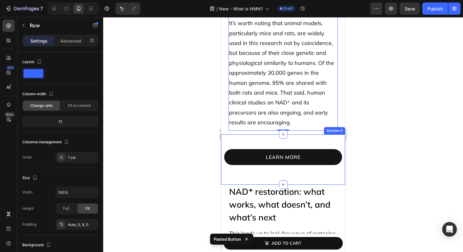
click at [255, 149] on link "learn more" at bounding box center [283, 157] width 118 height 16
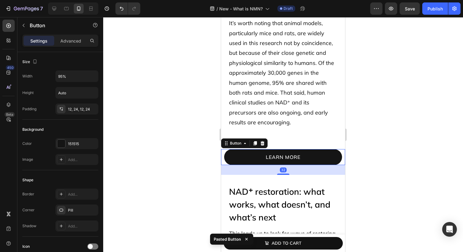
click at [276, 134] on div "learn more Button 32 Section 5" at bounding box center [283, 159] width 124 height 51
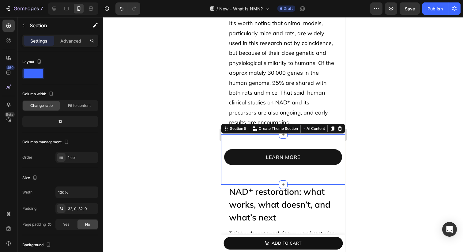
click at [250, 134] on div "learn more Button Section 5 Create Theme Section AI Content Write with GemAI Wh…" at bounding box center [283, 159] width 124 height 51
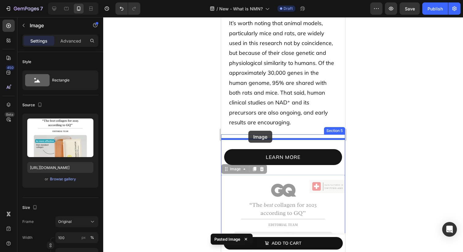
drag, startPoint x: 249, startPoint y: 185, endPoint x: 248, endPoint y: 131, distance: 54.2
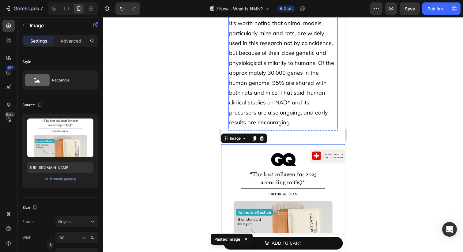
click at [274, 109] on p "It’s worth noting that animal models, particularly mice and rats, are widely us…" at bounding box center [283, 72] width 108 height 109
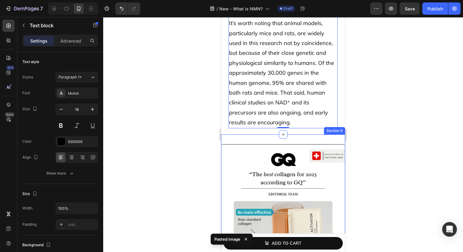
click at [263, 134] on div "Image learn more Button Section 5" at bounding box center [283, 221] width 124 height 174
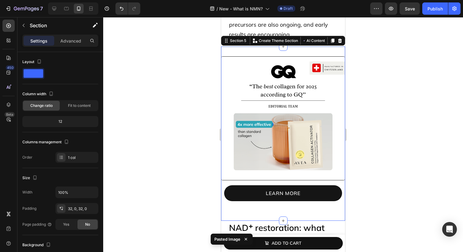
scroll to position [1314, 0]
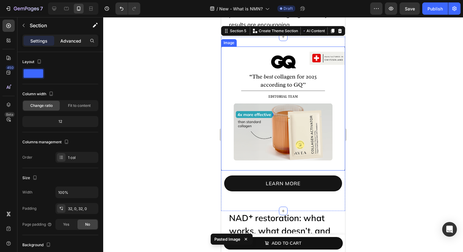
click at [62, 39] on p "Advanced" at bounding box center [70, 41] width 21 height 6
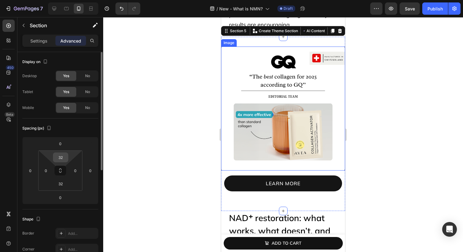
click at [61, 155] on input "32" at bounding box center [60, 157] width 12 height 9
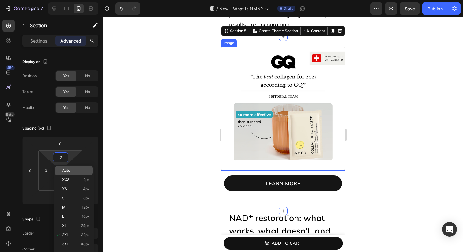
click at [65, 169] on span "Auto" at bounding box center [66, 170] width 8 height 4
type input "Auto"
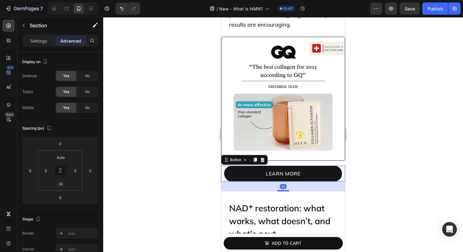
click at [230, 168] on link "learn more" at bounding box center [283, 174] width 118 height 16
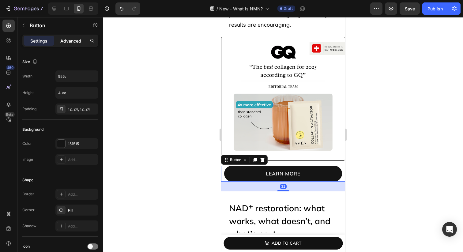
click at [75, 42] on p "Advanced" at bounding box center [70, 41] width 21 height 6
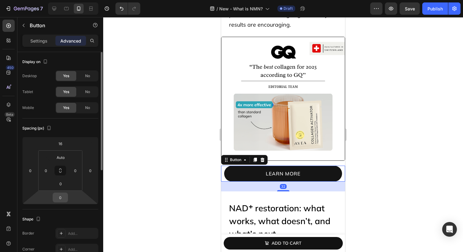
click at [59, 196] on input "0" at bounding box center [60, 197] width 12 height 9
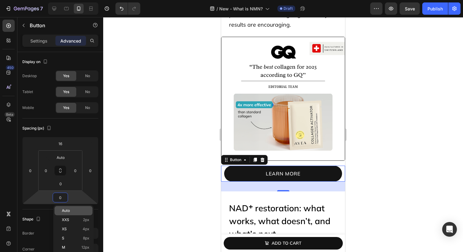
click at [65, 209] on span "Auto" at bounding box center [66, 210] width 8 height 4
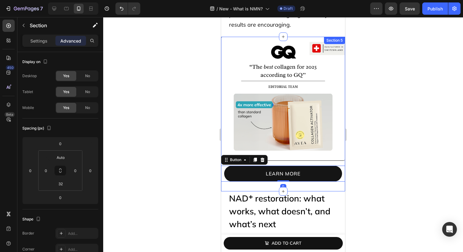
click at [260, 176] on div "Image learn more Button 0 Section 5" at bounding box center [283, 114] width 124 height 155
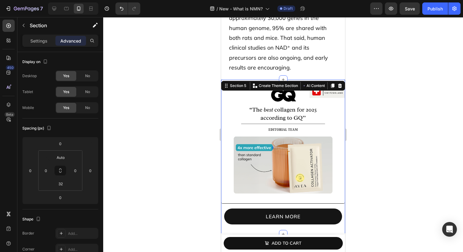
scroll to position [1266, 0]
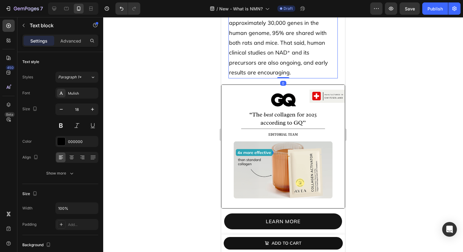
click at [293, 38] on p "It’s worth noting that animal models, particularly mice and rats, are widely us…" at bounding box center [283, 22] width 108 height 109
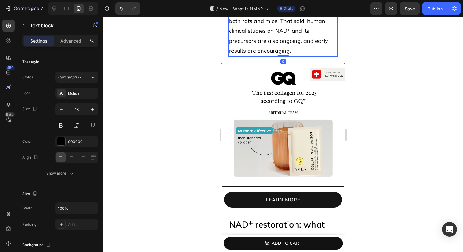
scroll to position [1294, 0]
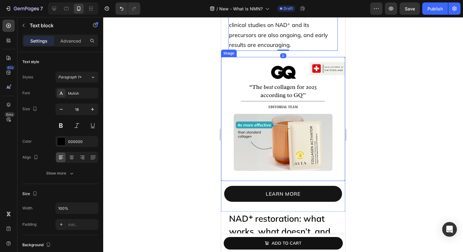
click at [293, 100] on img at bounding box center [283, 119] width 124 height 124
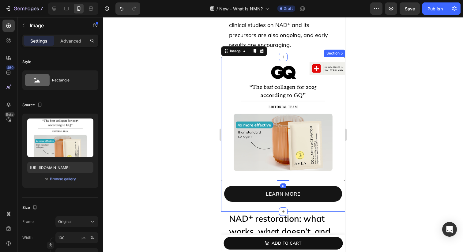
click at [225, 181] on div "learn more Button" at bounding box center [283, 191] width 124 height 21
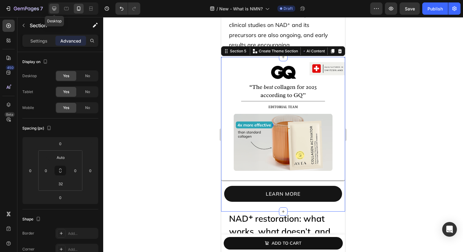
click at [56, 7] on icon at bounding box center [54, 9] width 4 height 4
type input "32"
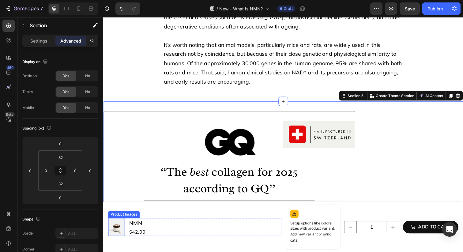
scroll to position [1123, 0]
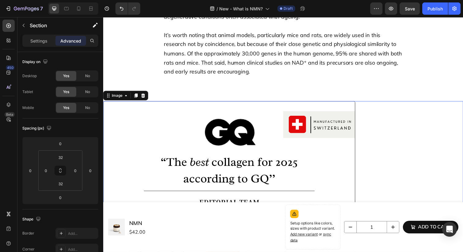
click at [235, 103] on img at bounding box center [231, 231] width 257 height 257
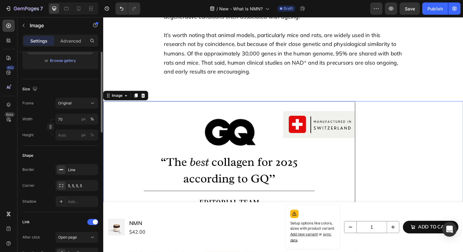
scroll to position [130, 0]
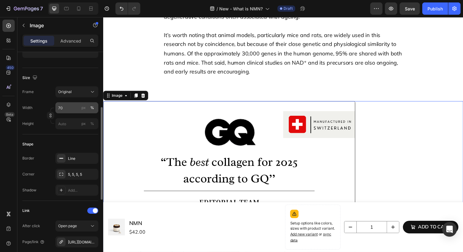
click at [92, 110] on div "%" at bounding box center [92, 108] width 4 height 6
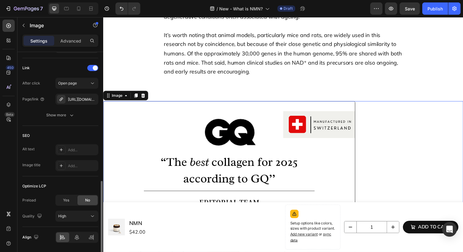
scroll to position [293, 0]
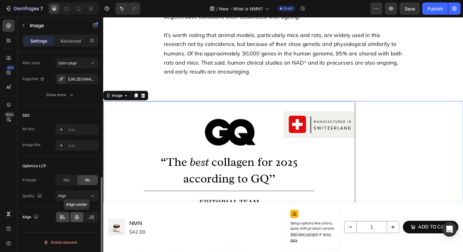
click at [78, 221] on div at bounding box center [76, 217] width 13 height 10
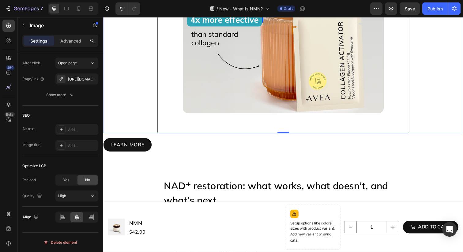
scroll to position [1345, 0]
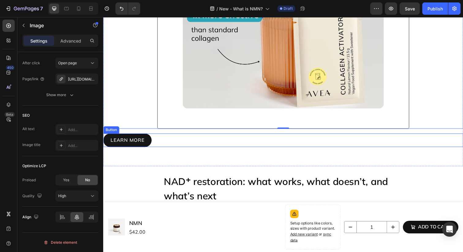
click at [164, 136] on div "learn more Button" at bounding box center [286, 143] width 367 height 14
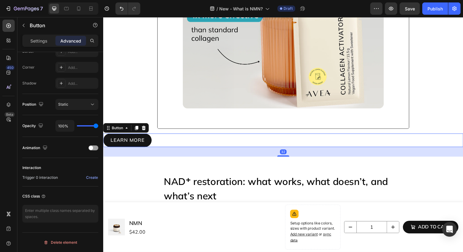
scroll to position [0, 0]
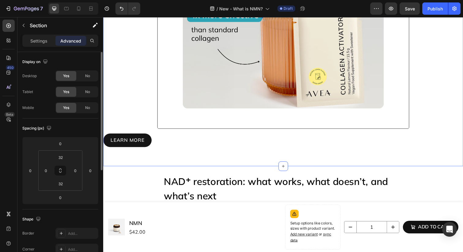
click at [164, 133] on div "learn more Button" at bounding box center [286, 145] width 367 height 28
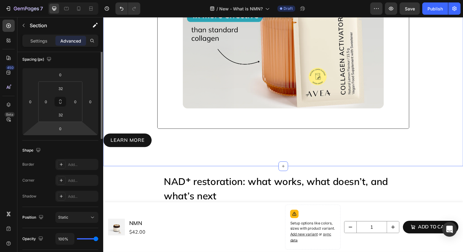
scroll to position [161, 0]
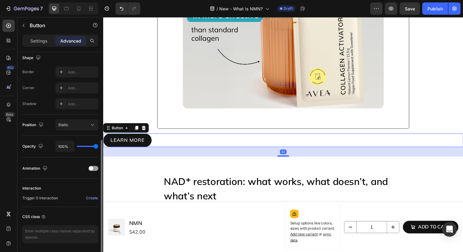
click at [165, 147] on div "learn more Button 32" at bounding box center [286, 143] width 367 height 14
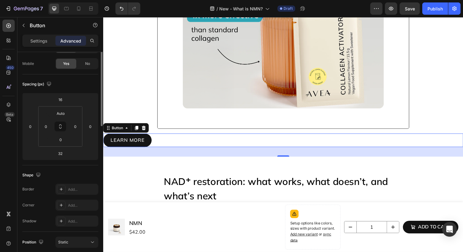
scroll to position [0, 0]
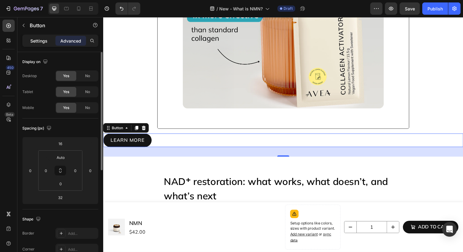
click at [46, 38] on p "Settings" at bounding box center [38, 41] width 17 height 6
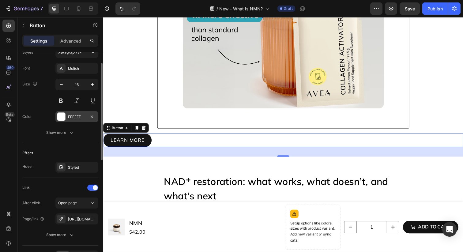
scroll to position [269, 0]
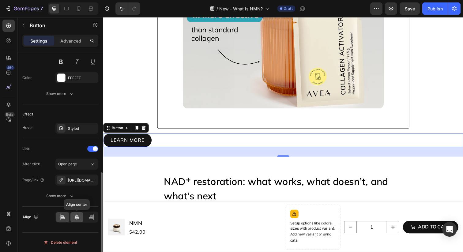
click at [77, 217] on icon at bounding box center [77, 217] width 4 height 6
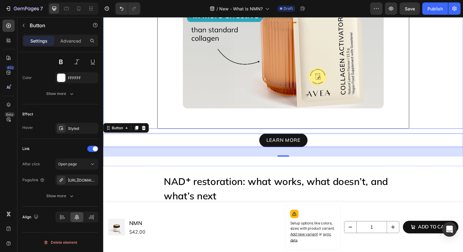
click at [233, 117] on img at bounding box center [286, 2] width 257 height 257
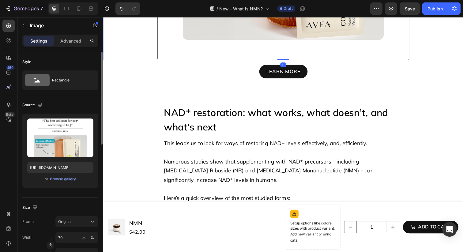
scroll to position [1420, 0]
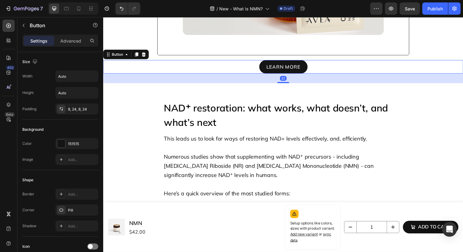
click at [254, 73] on div "learn more Button 32" at bounding box center [286, 68] width 367 height 14
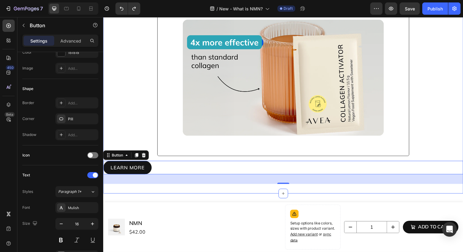
scroll to position [1281, 0]
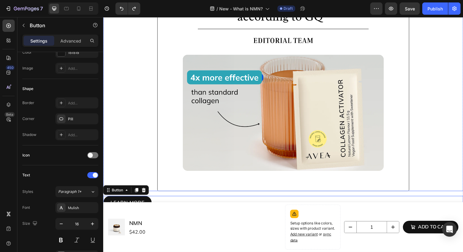
click at [129, 85] on link at bounding box center [286, 66] width 367 height 257
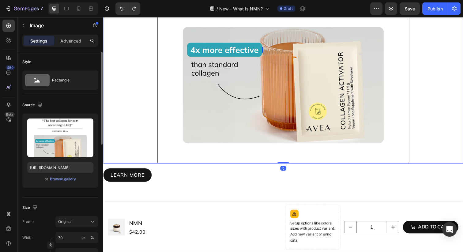
scroll to position [1311, 0]
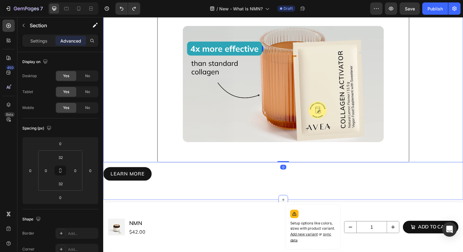
click at [136, 166] on div "learn more Button" at bounding box center [286, 179] width 367 height 28
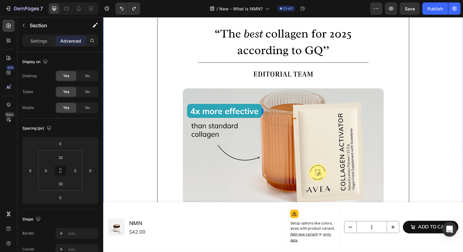
scroll to position [1214, 0]
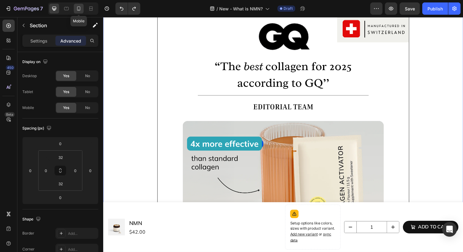
click at [80, 8] on icon at bounding box center [79, 9] width 6 height 6
type input "Auto"
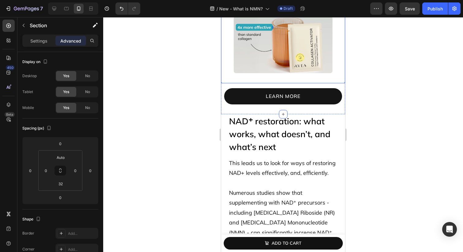
scroll to position [1393, 0]
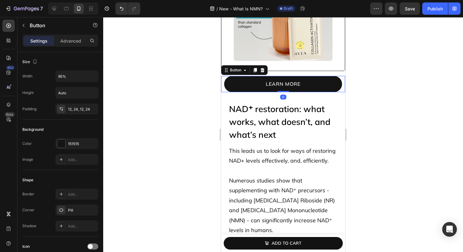
click at [226, 76] on div "learn more Button 0" at bounding box center [283, 84] width 124 height 16
click at [224, 74] on div "Button" at bounding box center [244, 70] width 47 height 10
click at [223, 88] on div "learn more Button 0" at bounding box center [283, 84] width 124 height 16
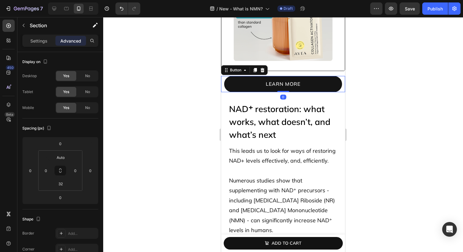
click at [224, 96] on div "Image learn more Button 0 Section 5" at bounding box center [283, 24] width 124 height 155
click at [54, 11] on icon at bounding box center [54, 9] width 6 height 6
type input "32"
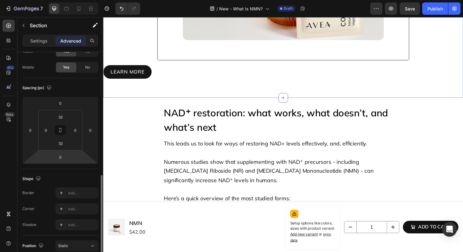
scroll to position [4, 0]
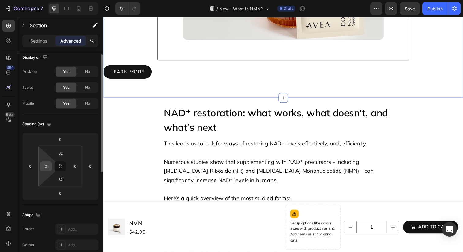
click at [46, 169] on input "0" at bounding box center [45, 166] width 9 height 9
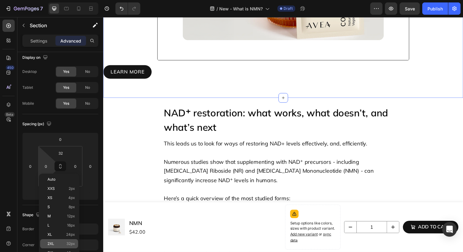
click at [64, 244] on p "2XL 32px" at bounding box center [61, 243] width 28 height 4
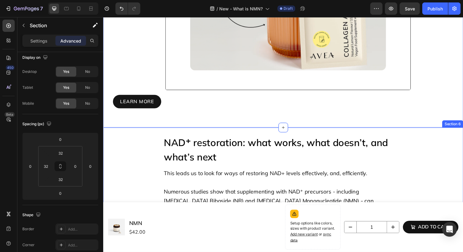
scroll to position [1351, 0]
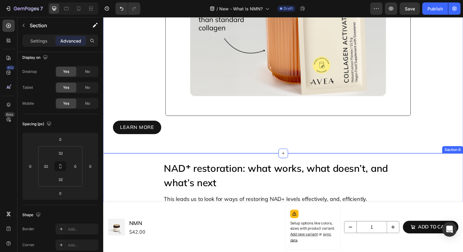
type input "0"
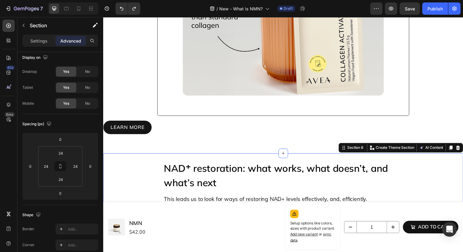
scroll to position [1339, 0]
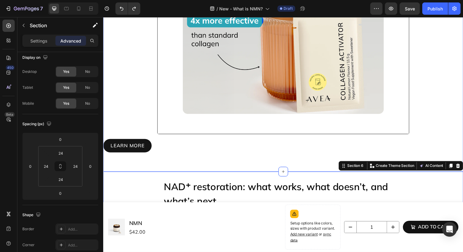
click at [107, 137] on div "learn more Button" at bounding box center [286, 151] width 367 height 28
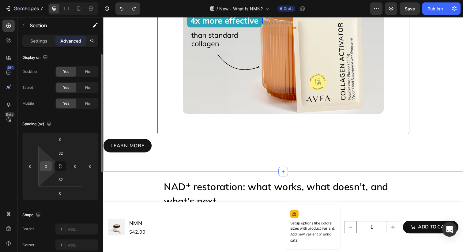
click at [47, 166] on input "0" at bounding box center [45, 166] width 9 height 9
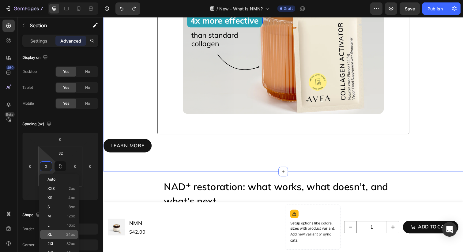
click at [59, 235] on p "XL 24px" at bounding box center [61, 234] width 28 height 4
type input "24"
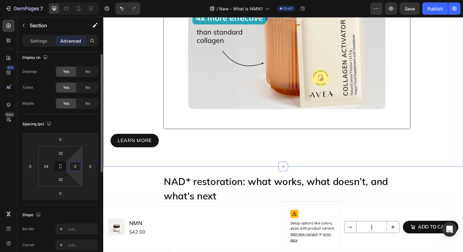
click at [75, 170] on input "0" at bounding box center [75, 166] width 9 height 9
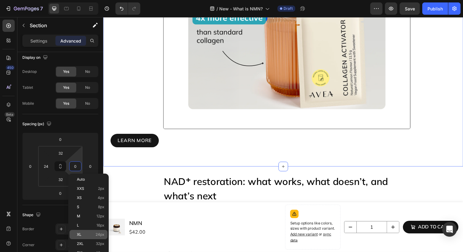
click at [91, 235] on p "XL 24px" at bounding box center [91, 234] width 28 height 4
type input "24"
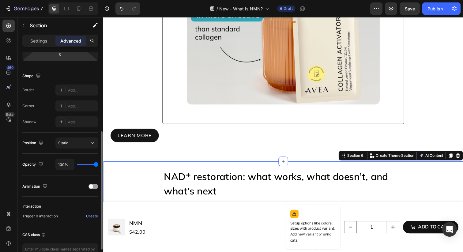
scroll to position [182, 0]
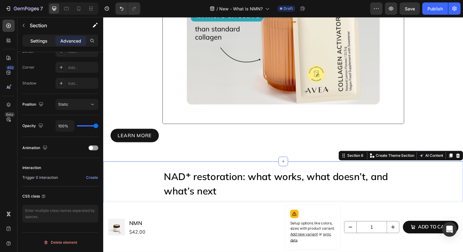
click at [39, 40] on p "Settings" at bounding box center [38, 41] width 17 height 6
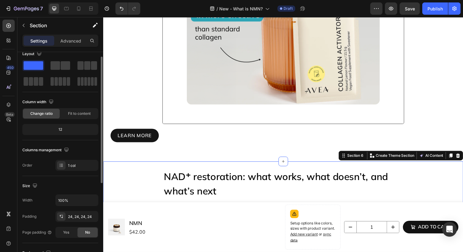
scroll to position [0, 0]
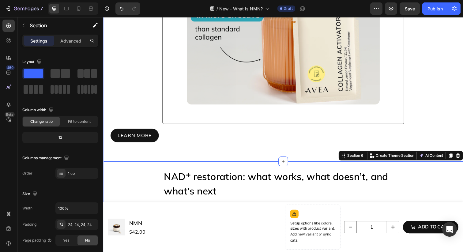
click at [108, 118] on div "Image learn more Button Section 5" at bounding box center [286, 17] width 367 height 295
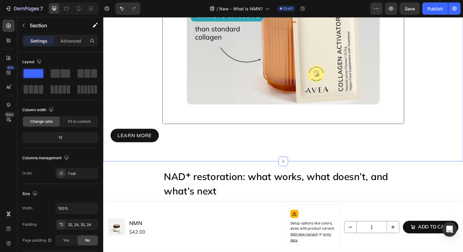
click at [110, 119] on div "Image learn more Button Section 5 Create Theme Section AI Content Write with Ge…" at bounding box center [286, 17] width 367 height 295
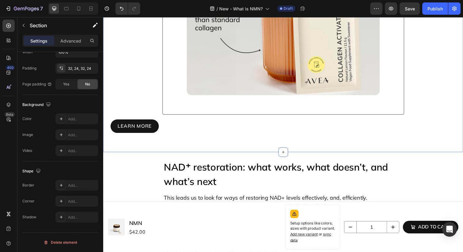
scroll to position [1357, 0]
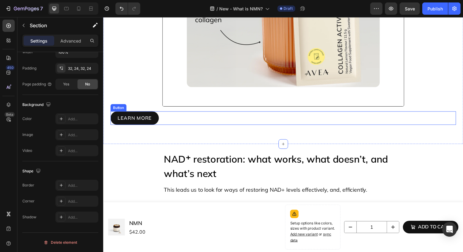
click at [164, 117] on div "learn more Button" at bounding box center [286, 120] width 353 height 14
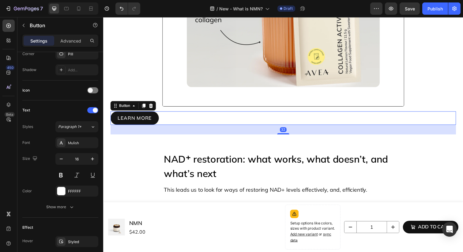
scroll to position [0, 0]
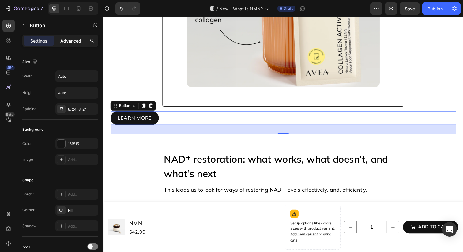
click at [72, 38] on p "Advanced" at bounding box center [70, 41] width 21 height 6
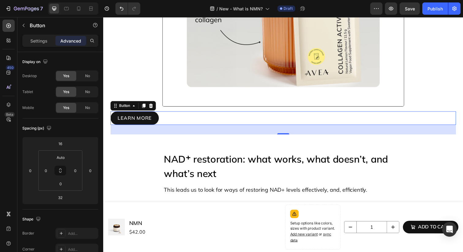
click at [41, 36] on div "Settings Advanced" at bounding box center [60, 41] width 76 height 12
click at [42, 43] on p "Settings" at bounding box center [38, 41] width 17 height 6
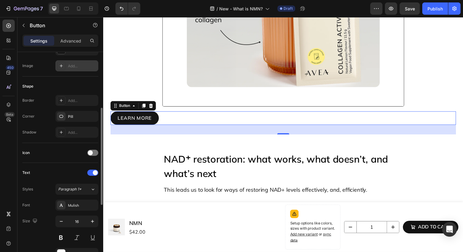
scroll to position [109, 0]
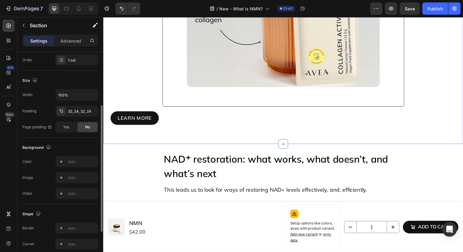
scroll to position [116, 0]
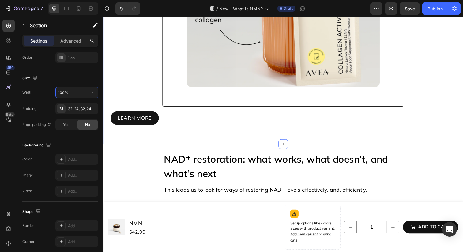
click at [62, 92] on input "100%" at bounding box center [77, 92] width 42 height 11
drag, startPoint x: 64, startPoint y: 93, endPoint x: 54, endPoint y: 93, distance: 10.1
click at [54, 93] on div "Width 100%" at bounding box center [60, 93] width 76 height 12
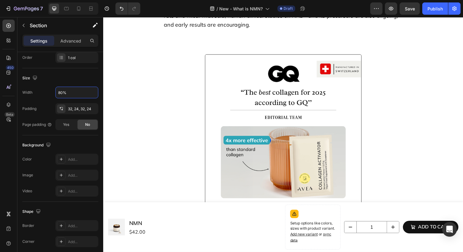
scroll to position [1150, 0]
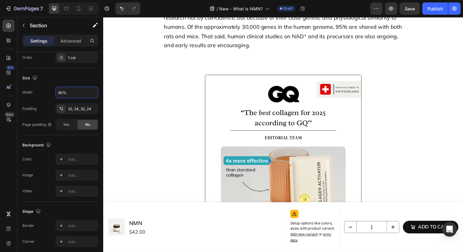
type input "80%"
click at [170, 97] on div "Image learn more Button Section 5" at bounding box center [286, 170] width 243 height 208
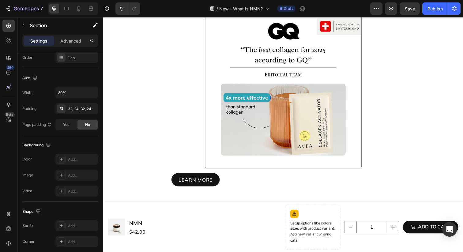
scroll to position [1229, 0]
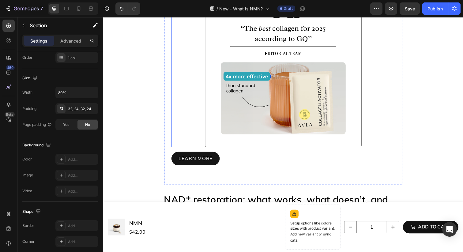
click at [215, 88] on img at bounding box center [287, 70] width 160 height 160
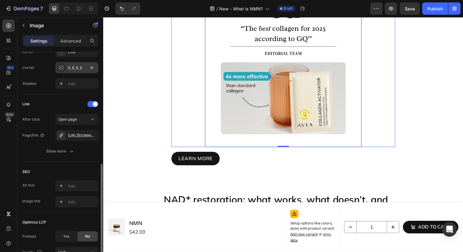
scroll to position [293, 0]
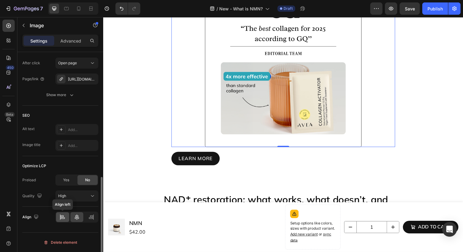
click at [61, 218] on icon at bounding box center [62, 217] width 6 height 6
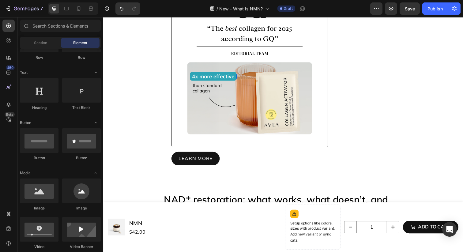
click at [160, 116] on section "Image learn more Button Section 5" at bounding box center [287, 84] width 304 height 208
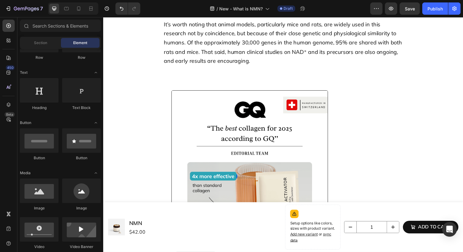
scroll to position [1034, 0]
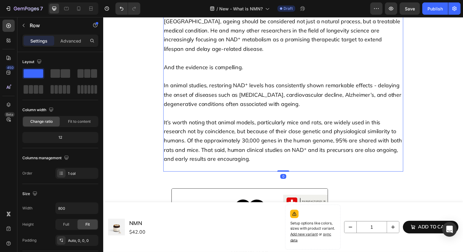
click at [174, 165] on div "Can declining NAD⁺ levels be reversed? Here’s what we know Heading According to…" at bounding box center [286, 74] width 245 height 202
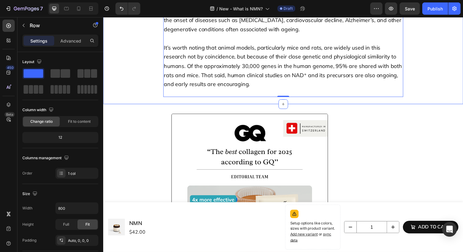
scroll to position [1126, 0]
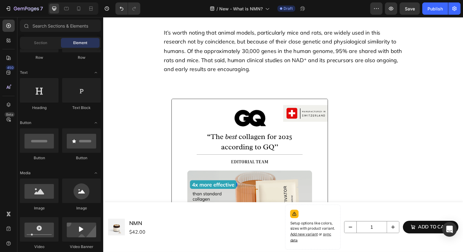
click at [165, 135] on section "Image learn more Button Section 5" at bounding box center [287, 195] width 304 height 208
click at [157, 126] on section "Image learn more Button Section 5" at bounding box center [287, 195] width 304 height 208
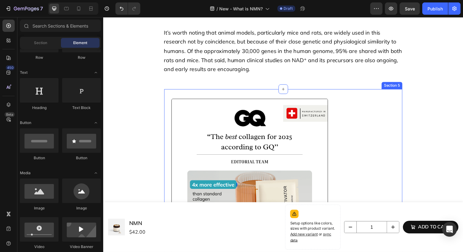
click at [171, 91] on div "Image learn more Button Section 5" at bounding box center [286, 195] width 243 height 208
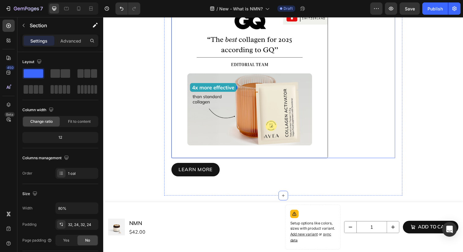
scroll to position [1243, 0]
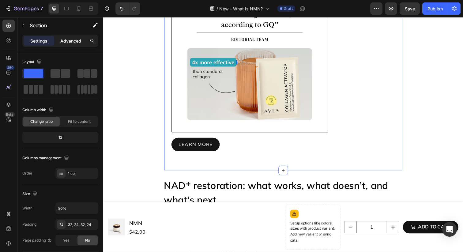
click at [79, 39] on p "Advanced" at bounding box center [70, 41] width 21 height 6
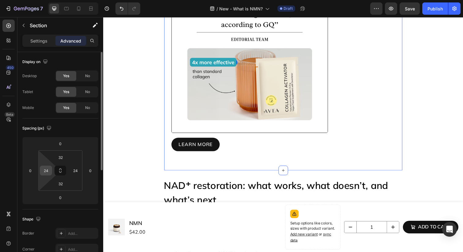
click at [48, 171] on input "24" at bounding box center [45, 170] width 9 height 9
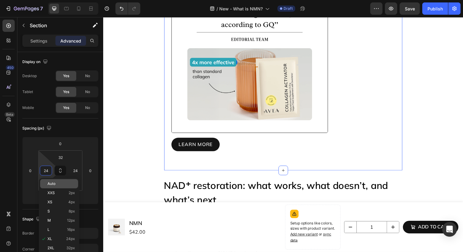
click at [52, 181] on span "Auto" at bounding box center [51, 183] width 8 height 4
type input "Auto"
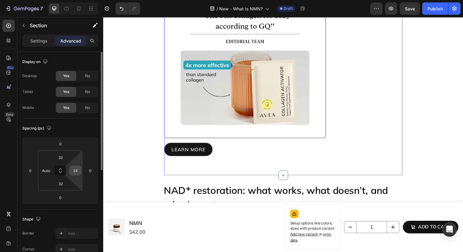
click at [73, 170] on input "24" at bounding box center [75, 170] width 9 height 9
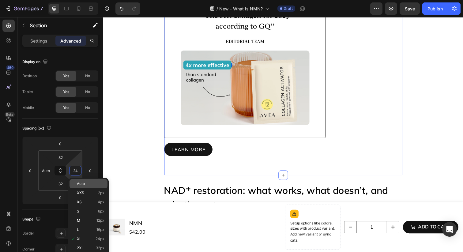
click at [80, 183] on span "Auto" at bounding box center [81, 183] width 8 height 4
type input "Auto"
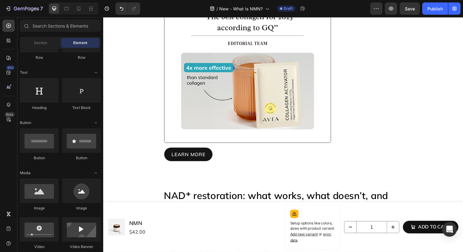
click at [142, 144] on section "Image learn more Button Section 5" at bounding box center [287, 75] width 304 height 218
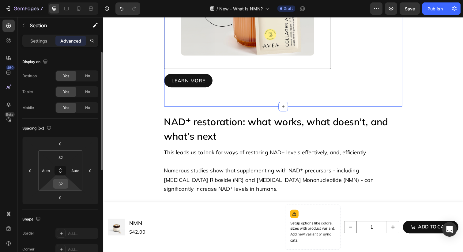
click at [63, 185] on input "32" at bounding box center [60, 183] width 12 height 9
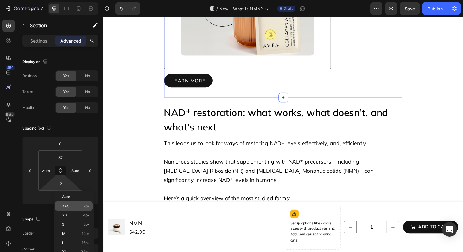
click at [65, 202] on div "XXS 2px" at bounding box center [74, 205] width 38 height 9
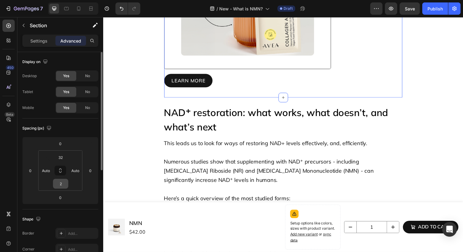
click at [61, 186] on input "2" at bounding box center [60, 183] width 12 height 9
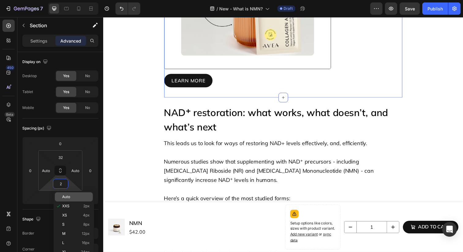
click at [63, 195] on span "Auto" at bounding box center [66, 197] width 8 height 4
type input "Auto"
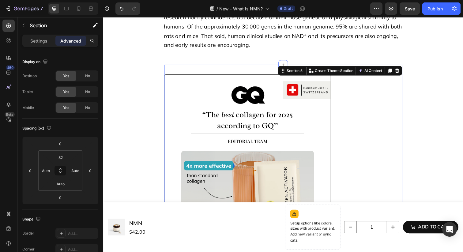
scroll to position [1118, 0]
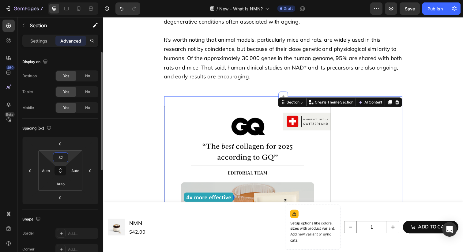
click at [64, 157] on input "32" at bounding box center [60, 157] width 12 height 9
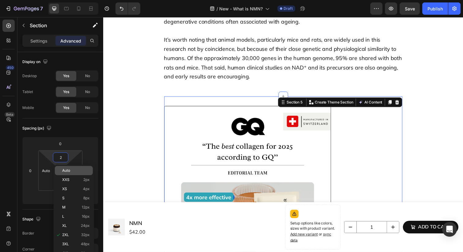
click at [69, 167] on div "Auto" at bounding box center [74, 170] width 38 height 9
type input "Auto"
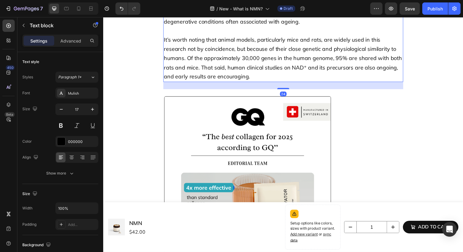
click at [193, 75] on p "It’s worth noting that animal models, particularly mice and rats, are widely us…" at bounding box center [287, 59] width 244 height 47
click at [189, 75] on div "According to Dr. David Sinclair, biologist and professor of genetics at Harvard…" at bounding box center [286, 3] width 245 height 160
click at [75, 42] on p "Advanced" at bounding box center [70, 41] width 21 height 6
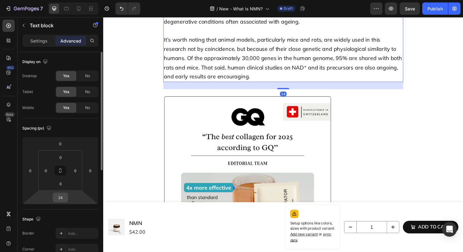
click at [60, 195] on input "24" at bounding box center [60, 197] width 12 height 9
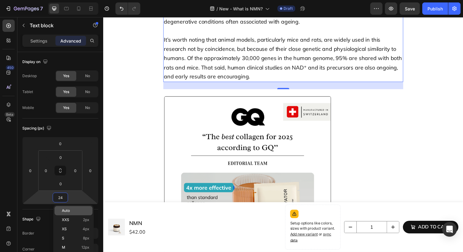
click at [67, 208] on div "Auto" at bounding box center [73, 210] width 38 height 9
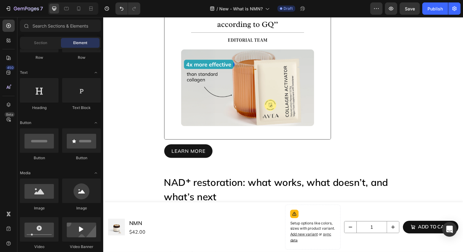
scroll to position [1234, 0]
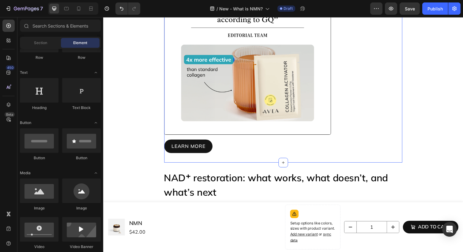
click at [196, 161] on div "learn more Button" at bounding box center [286, 151] width 243 height 28
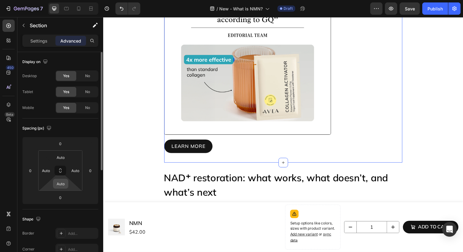
click at [62, 184] on input "Auto" at bounding box center [60, 183] width 12 height 9
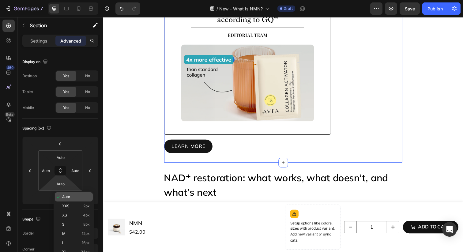
click at [66, 195] on span "Auto" at bounding box center [66, 197] width 8 height 4
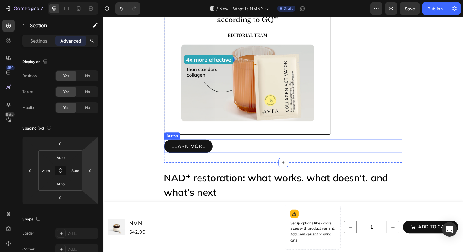
click at [205, 143] on link "learn more" at bounding box center [189, 149] width 49 height 14
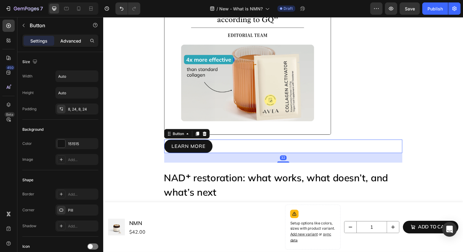
click at [73, 40] on p "Advanced" at bounding box center [70, 41] width 21 height 6
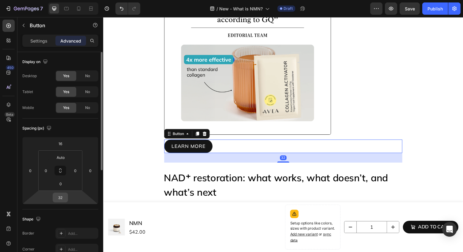
click at [61, 198] on input "32" at bounding box center [60, 197] width 12 height 9
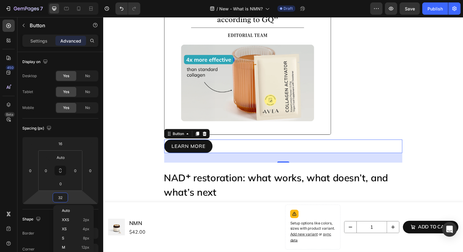
type input "2"
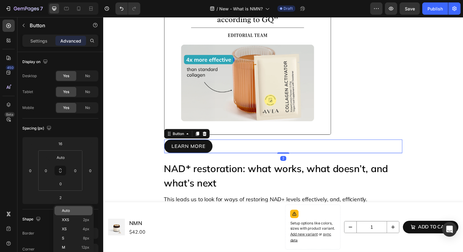
click at [66, 211] on span "Auto" at bounding box center [66, 210] width 8 height 4
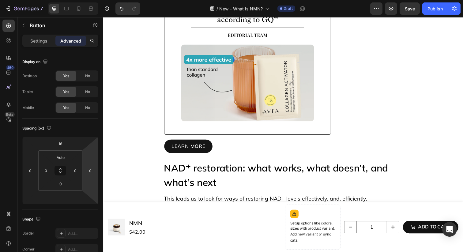
click at [141, 131] on section "Image learn more Button Section 5" at bounding box center [287, 61] width 304 height 189
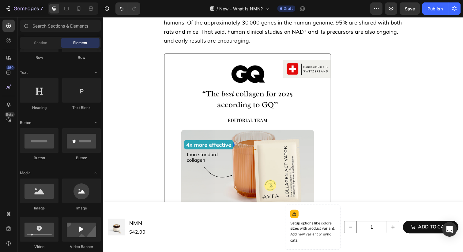
scroll to position [1124, 0]
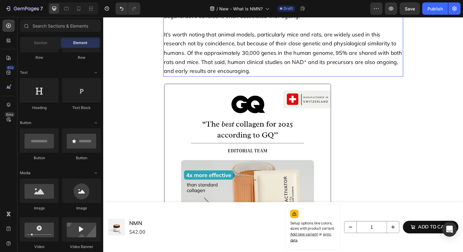
click at [178, 66] on span "It’s worth noting that animal models, particularly mice and rats, are widely us…" at bounding box center [286, 53] width 243 height 44
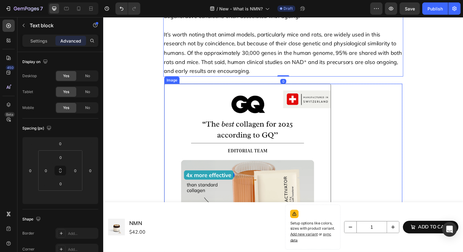
click at [181, 90] on img at bounding box center [250, 170] width 170 height 170
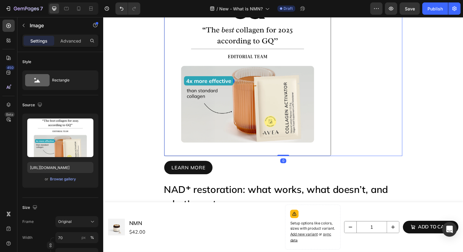
scroll to position [1288, 0]
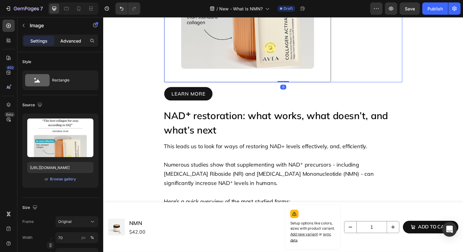
click at [73, 36] on div "Advanced" at bounding box center [70, 41] width 31 height 10
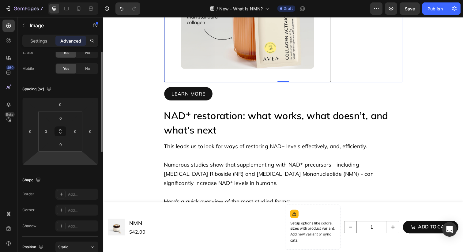
scroll to position [46, 0]
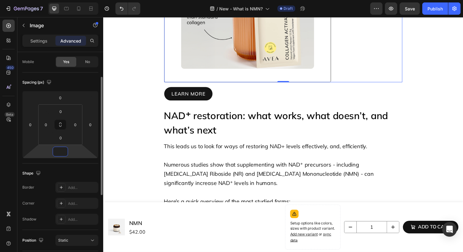
click at [60, 153] on input "number" at bounding box center [60, 151] width 12 height 9
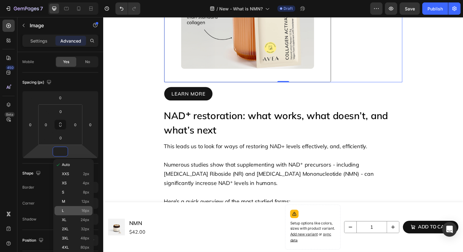
click at [80, 211] on p "L 16px" at bounding box center [76, 210] width 28 height 4
type input "16"
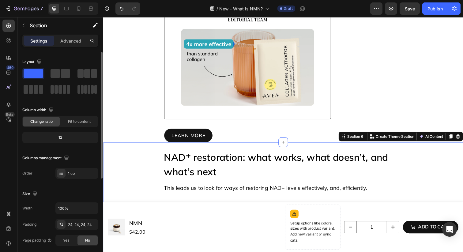
scroll to position [1238, 0]
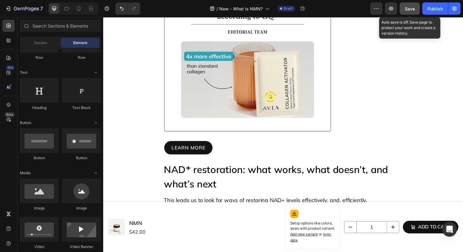
click at [409, 13] on button "Save" at bounding box center [409, 8] width 20 height 12
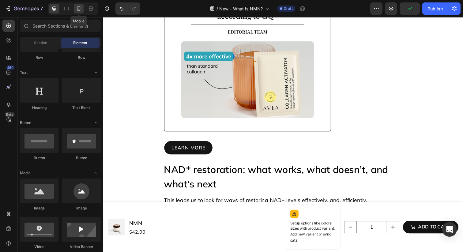
click at [77, 8] on icon at bounding box center [79, 9] width 6 height 6
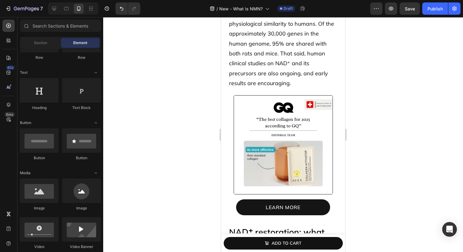
scroll to position [1271, 0]
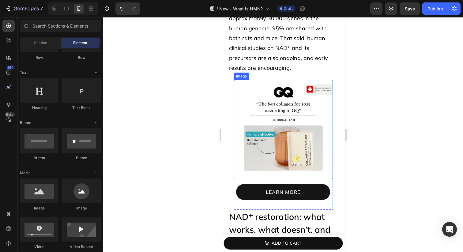
click at [253, 99] on img at bounding box center [283, 129] width 99 height 99
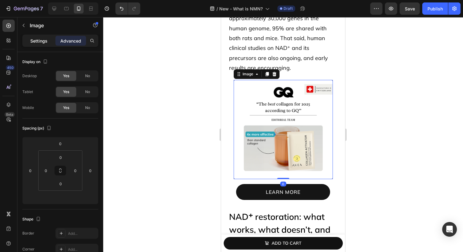
click at [43, 43] on p "Settings" at bounding box center [38, 41] width 17 height 6
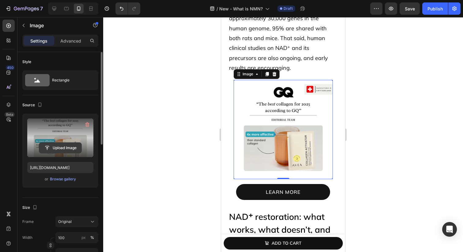
click at [63, 146] on input "file" at bounding box center [60, 148] width 42 height 10
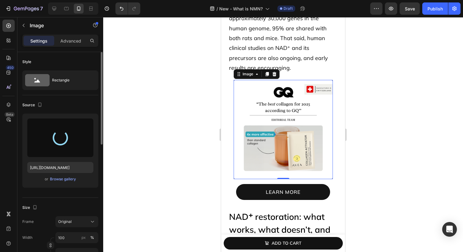
type input "https://cdn.shopify.com/s/files/1/0606/3226/9049/files/gempages_537282813339108…"
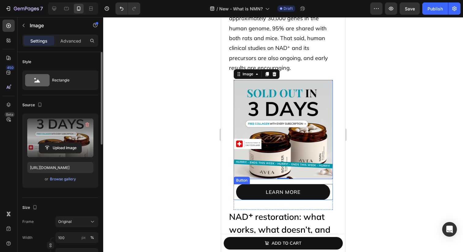
click at [245, 184] on link "learn more" at bounding box center [283, 192] width 94 height 16
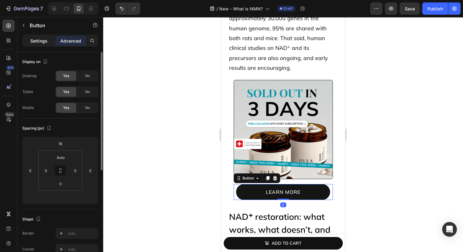
click at [46, 42] on p "Settings" at bounding box center [38, 41] width 17 height 6
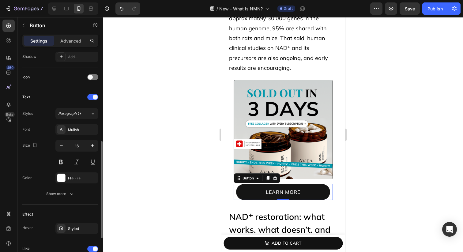
scroll to position [160, 0]
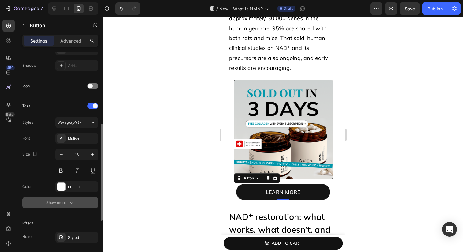
click at [73, 198] on button "Show more" at bounding box center [60, 202] width 76 height 11
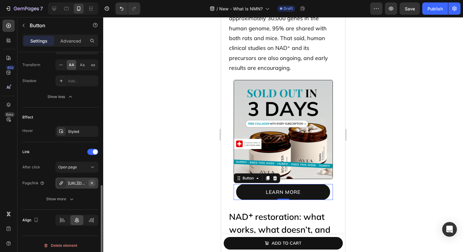
click at [93, 185] on icon "button" at bounding box center [91, 183] width 5 height 5
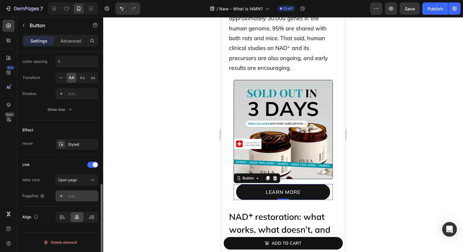
click at [72, 197] on div "Add..." at bounding box center [82, 196] width 29 height 6
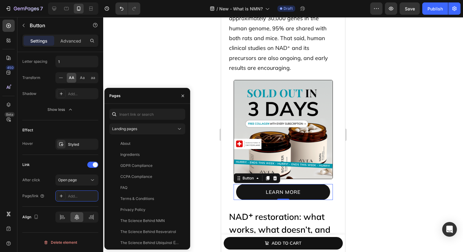
click at [129, 120] on div "Landing pages About View Ingredients View GDPR Compliance View CCPA Compliance …" at bounding box center [147, 177] width 76 height 136
click at [129, 114] on input "text" at bounding box center [147, 114] width 76 height 11
paste input "https://avea-life.com/products/bundle"
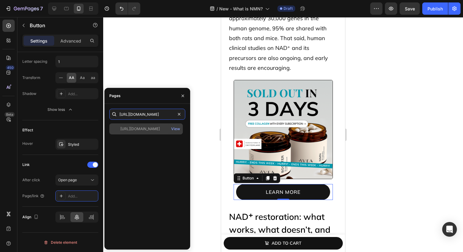
type input "https://avea-life.com/products/bundle"
click at [149, 127] on div "https://avea-life.com/products/bundle" at bounding box center [139, 129] width 39 height 6
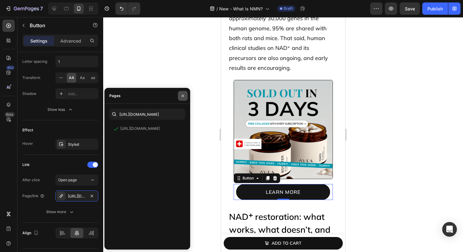
click at [185, 95] on button "button" at bounding box center [183, 96] width 10 height 10
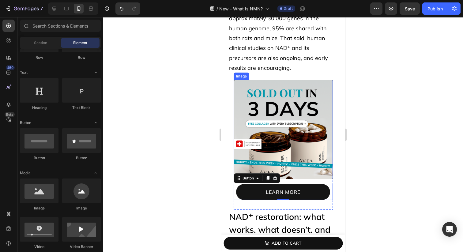
click at [229, 80] on section "Image learn more Button 0 Section 5" at bounding box center [283, 145] width 124 height 130
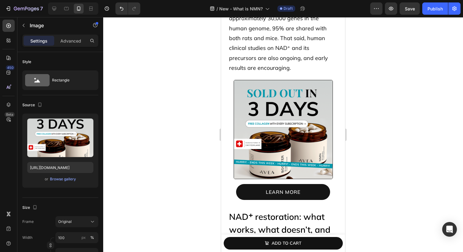
click at [235, 73] on div "Image" at bounding box center [242, 76] width 16 height 7
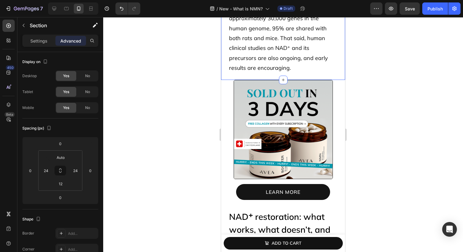
click at [228, 80] on section "Image learn more Button Section 5" at bounding box center [283, 145] width 124 height 130
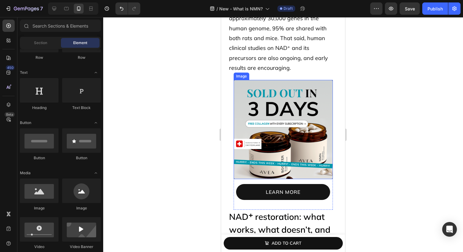
click at [234, 80] on img at bounding box center [283, 129] width 99 height 99
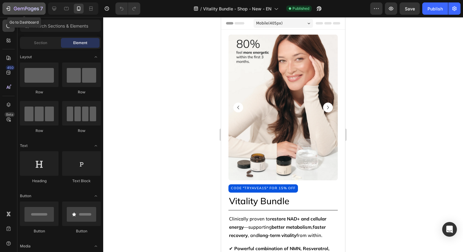
click at [27, 6] on div "7" at bounding box center [28, 8] width 29 height 7
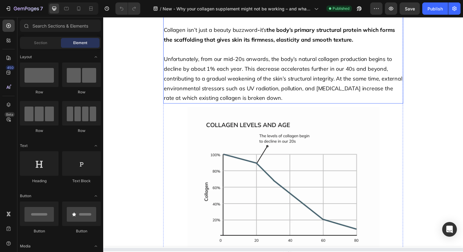
scroll to position [175, 0]
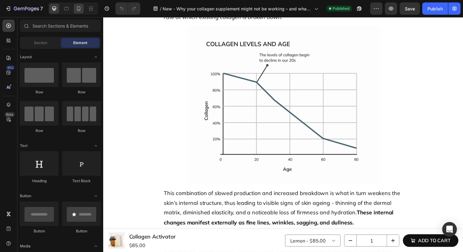
click at [81, 10] on icon at bounding box center [79, 9] width 6 height 6
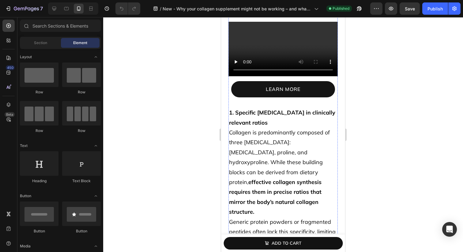
scroll to position [891, 0]
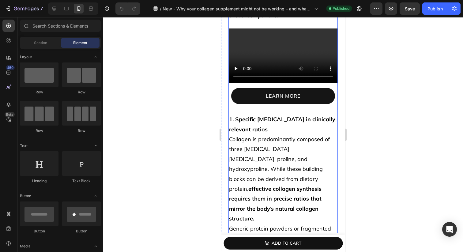
click at [248, 104] on link "learn more" at bounding box center [283, 96] width 104 height 16
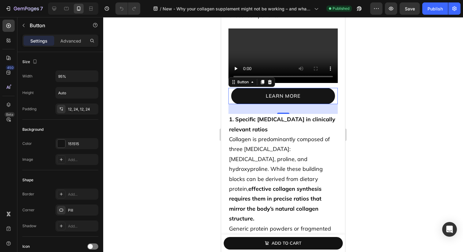
click at [332, 104] on link "learn more" at bounding box center [283, 96] width 104 height 16
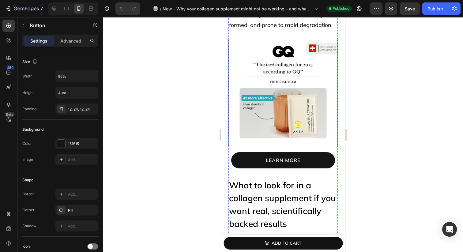
scroll to position [1400, 0]
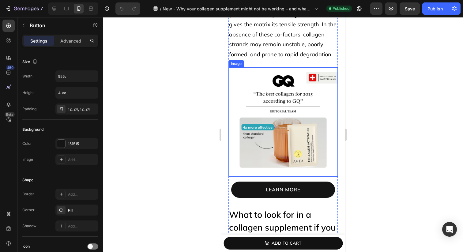
click at [257, 115] on img at bounding box center [282, 121] width 109 height 109
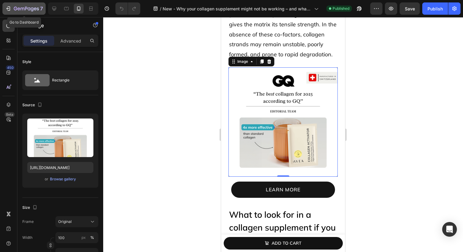
click at [19, 9] on icon "button" at bounding box center [26, 8] width 25 height 5
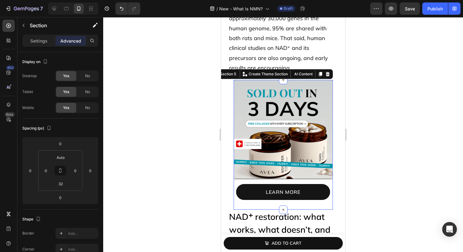
click at [239, 179] on div "learn more Button" at bounding box center [283, 189] width 99 height 21
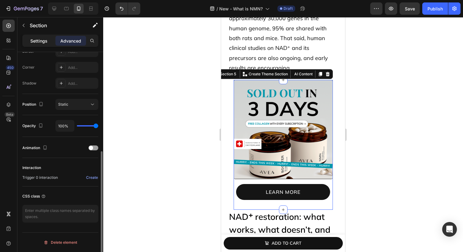
click at [42, 43] on p "Settings" at bounding box center [38, 41] width 17 height 6
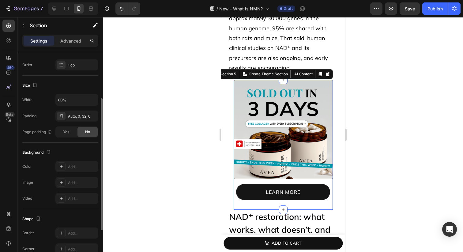
scroll to position [50, 0]
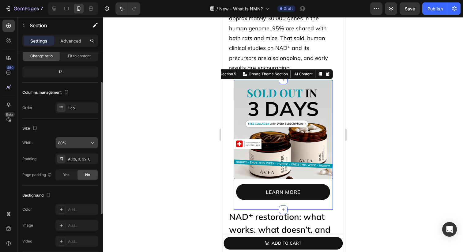
click at [61, 145] on input "80%" at bounding box center [77, 142] width 42 height 11
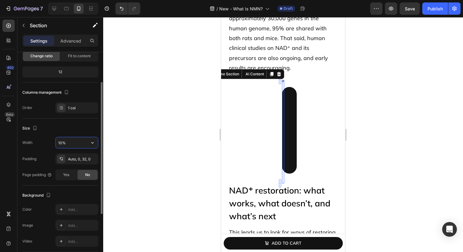
type input "100%"
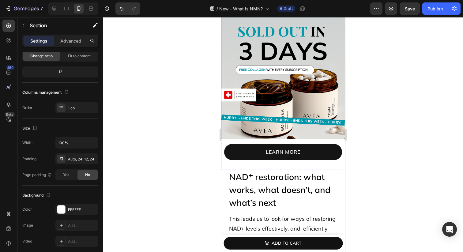
scroll to position [1338, 0]
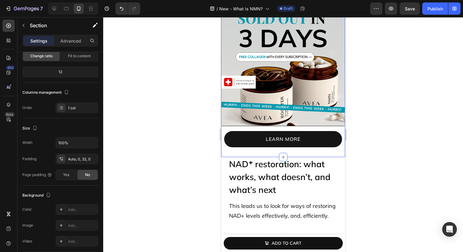
click at [223, 152] on div "Image learn more Button Section 5 Create Theme Section AI Content Write with Ge…" at bounding box center [283, 79] width 124 height 155
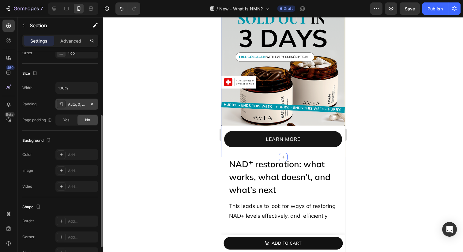
scroll to position [0, 0]
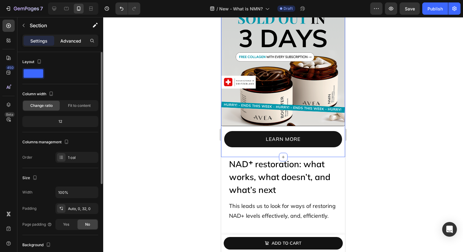
click at [70, 41] on p "Advanced" at bounding box center [70, 41] width 21 height 6
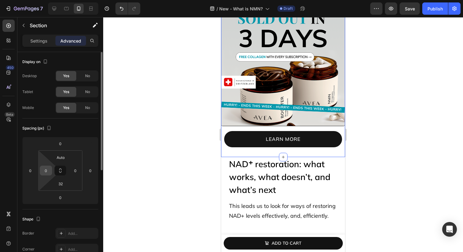
click at [44, 167] on input "0" at bounding box center [45, 170] width 9 height 9
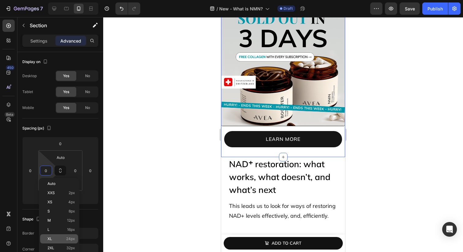
click at [61, 240] on p "XL 24px" at bounding box center [61, 239] width 28 height 4
type input "24"
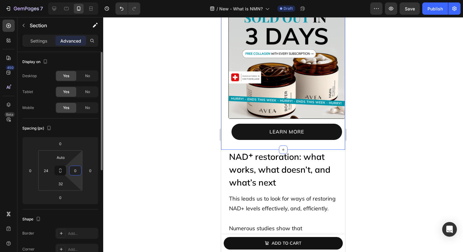
click at [77, 0] on html "7 Version history / New - What is NMN? Draft Preview Save Publish 450 Beta Sect…" at bounding box center [231, 0] width 463 height 0
click at [76, 170] on input "0" at bounding box center [75, 170] width 9 height 9
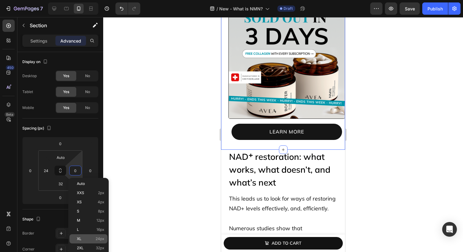
click at [92, 240] on p "XL 24px" at bounding box center [91, 239] width 28 height 4
type input "24"
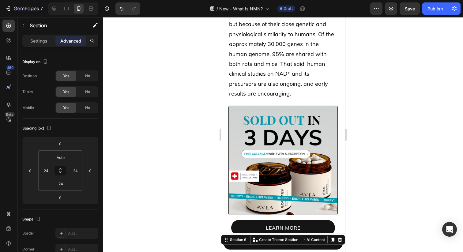
scroll to position [1235, 0]
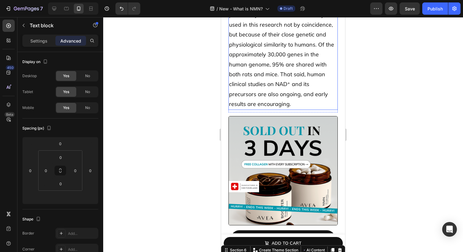
click at [275, 76] on span "It’s worth noting that animal models, particularly mice and rats, are widely us…" at bounding box center [281, 54] width 105 height 106
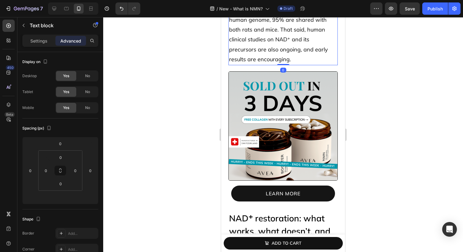
scroll to position [1288, 0]
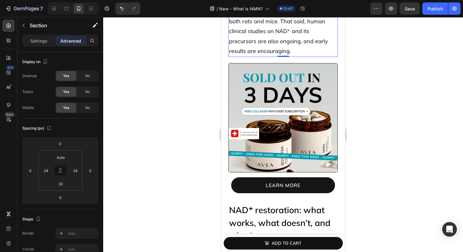
click at [224, 193] on div "Image learn more Button Section 5" at bounding box center [283, 133] width 124 height 140
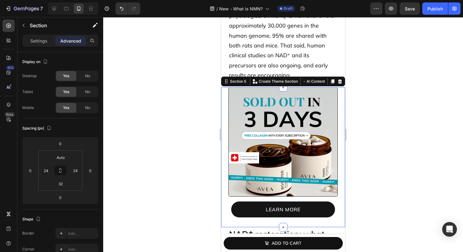
scroll to position [1255, 0]
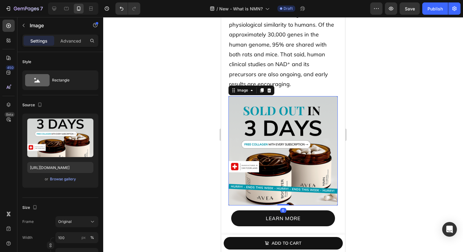
click at [239, 127] on img at bounding box center [282, 150] width 109 height 109
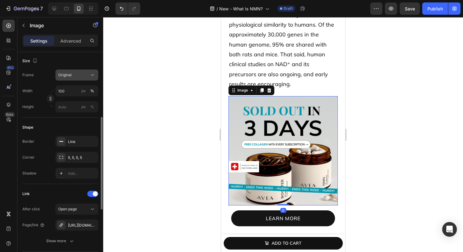
scroll to position [148, 0]
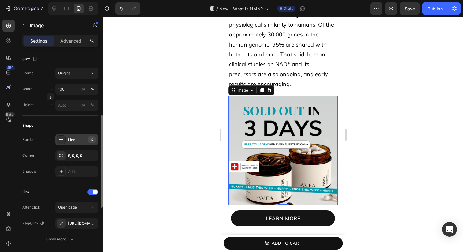
click at [93, 139] on icon "button" at bounding box center [91, 139] width 5 height 5
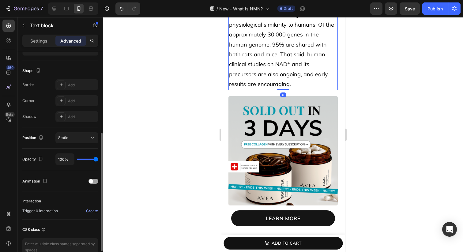
click at [282, 44] on span "It’s worth noting that animal models, particularly mice and rats, are widely us…" at bounding box center [281, 34] width 105 height 106
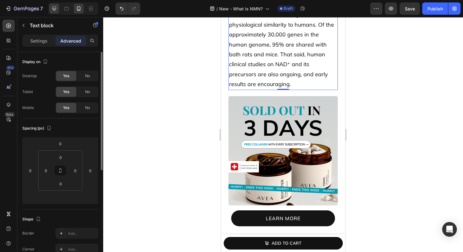
click at [58, 11] on div at bounding box center [54, 9] width 10 height 10
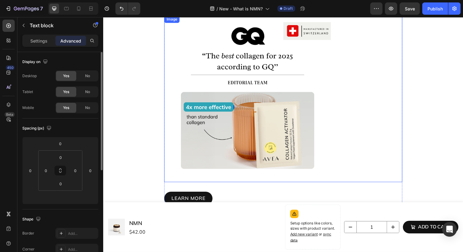
scroll to position [1230, 0]
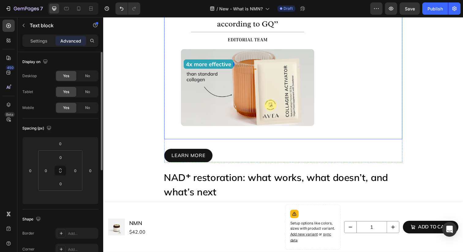
click at [259, 47] on img at bounding box center [250, 57] width 170 height 170
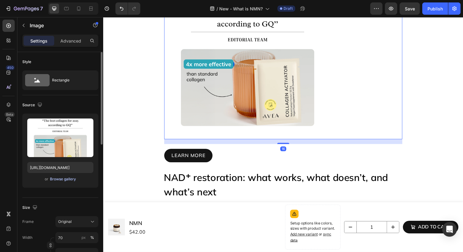
click at [59, 178] on div "Browse gallery" at bounding box center [63, 179] width 26 height 6
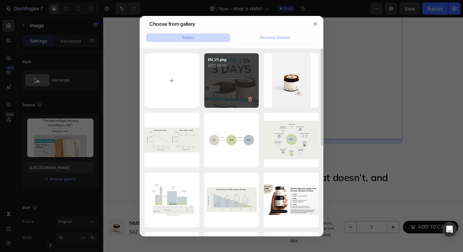
click at [224, 77] on div "EN_V1.png 2312.30 kb" at bounding box center [231, 80] width 55 height 55
type input "https://cdn.shopify.com/s/files/1/0606/3226/9049/files/gempages_537282813339108…"
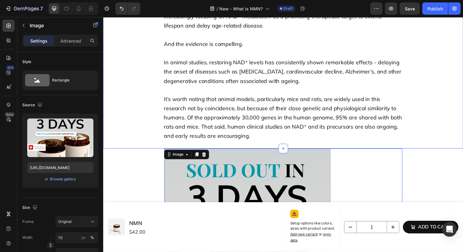
click at [416, 105] on div "Can declining NAD⁺ levels be reversed? Here’s what we know Heading According to…" at bounding box center [286, 46] width 353 height 195
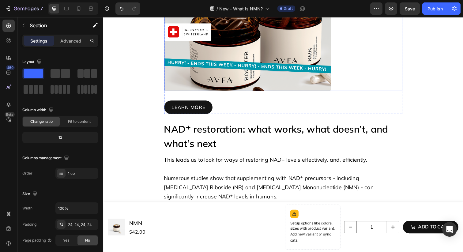
scroll to position [1332, 0]
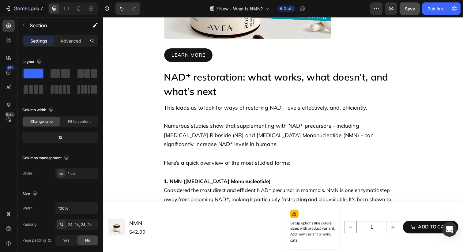
click at [413, 12] on button "Save" at bounding box center [409, 8] width 20 height 12
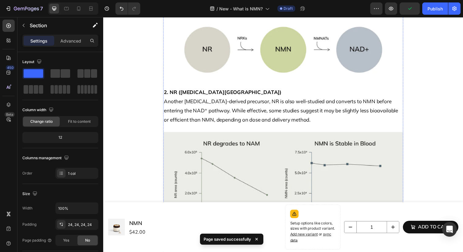
scroll to position [1546, 0]
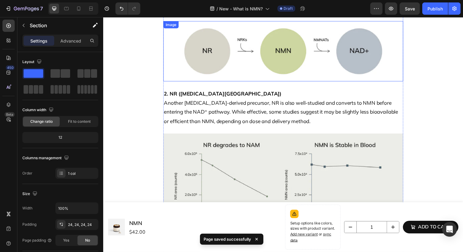
click at [327, 76] on img at bounding box center [286, 52] width 245 height 62
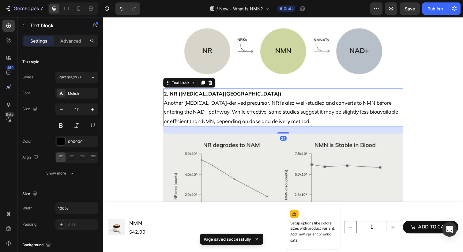
click at [222, 114] on p "2. NR (Nicotinamide Riboside) Another vitamin B3-derived precursor, NR is also …" at bounding box center [287, 109] width 244 height 37
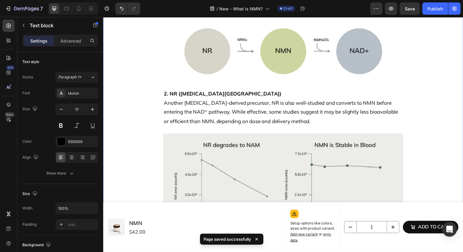
click at [129, 121] on div "NAD⁺ restoration: what works, what doesn’t, and what’s next Heading This leads …" at bounding box center [286, 87] width 353 height 463
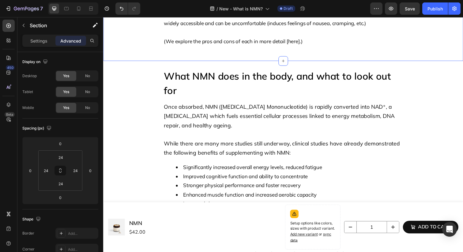
scroll to position [1819, 0]
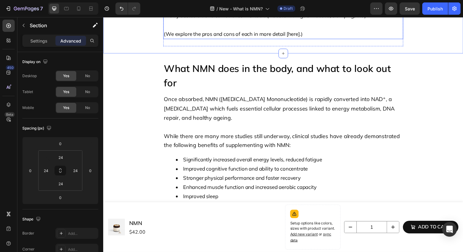
click at [197, 35] on p "(We explore the pros and cons of each in more detail [here].)" at bounding box center [287, 29] width 244 height 19
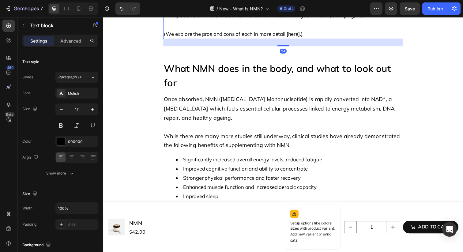
click at [197, 35] on p "(We explore the pros and cons of each in more detail [here].)" at bounding box center [287, 29] width 244 height 19
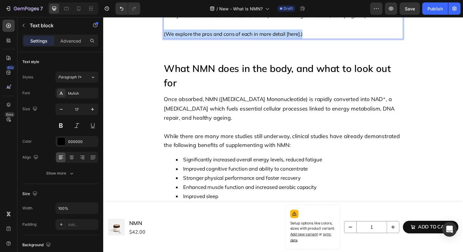
click at [197, 35] on p "(We explore the pros and cons of each in more detail [here].)" at bounding box center [287, 29] width 244 height 19
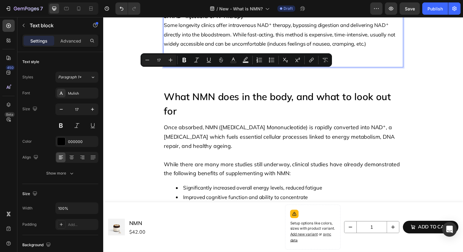
scroll to position [1778, 0]
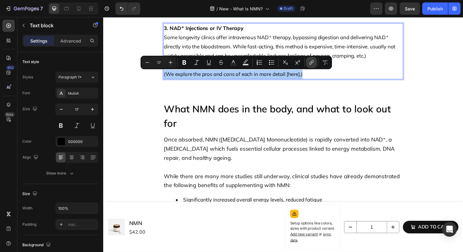
click at [314, 63] on icon "Editor contextual toolbar" at bounding box center [311, 62] width 6 height 6
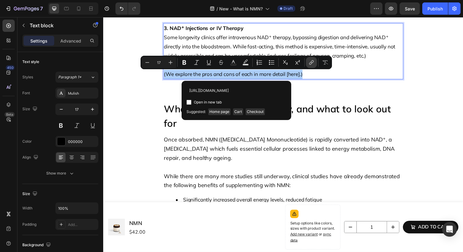
scroll to position [0, 167]
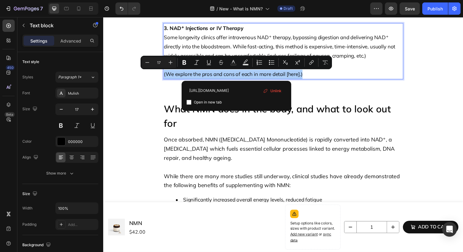
type input "https://avea-life.com/pages/nad-injections-or-supplements-which-supports-lastin…"
click at [213, 99] on span "Open in new tab" at bounding box center [208, 102] width 28 height 7
checkbox input "true"
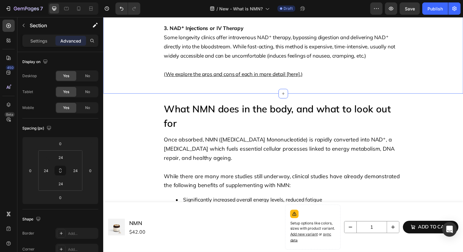
click at [406, 14] on button "Save" at bounding box center [409, 8] width 20 height 12
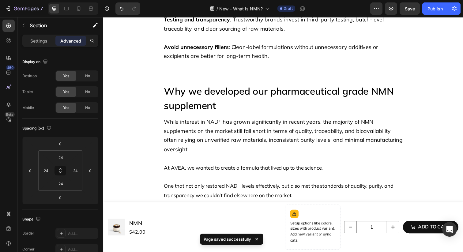
scroll to position [2116, 0]
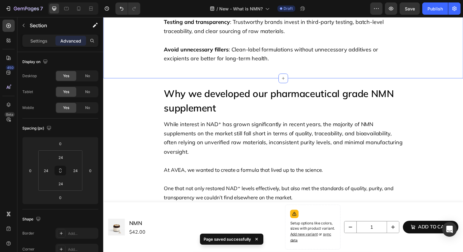
click at [370, 64] on p "Avoid unnecessary fillers : Clean-label formulations without unnecessary additi…" at bounding box center [287, 50] width 244 height 28
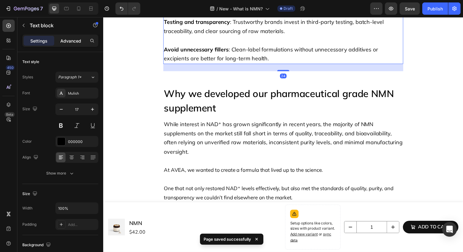
click at [74, 42] on p "Advanced" at bounding box center [70, 41] width 21 height 6
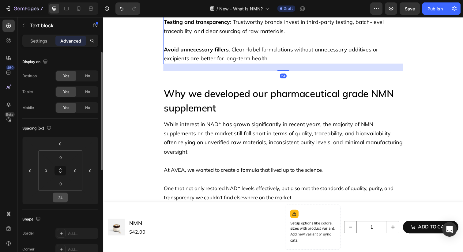
click at [62, 198] on input "24" at bounding box center [60, 197] width 12 height 9
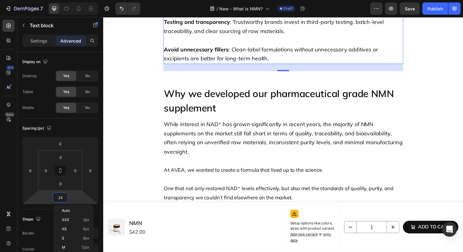
click at [66, 208] on div "Auto" at bounding box center [73, 210] width 38 height 9
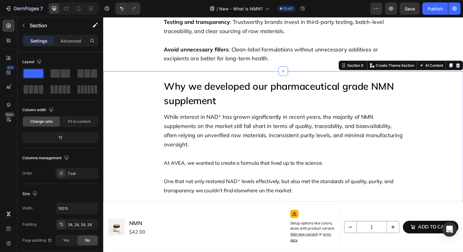
click at [69, 46] on div "Settings Advanced" at bounding box center [60, 41] width 76 height 12
click at [67, 41] on p "Advanced" at bounding box center [70, 41] width 21 height 6
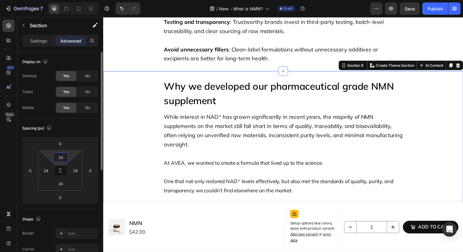
click at [65, 158] on input "24" at bounding box center [60, 157] width 12 height 9
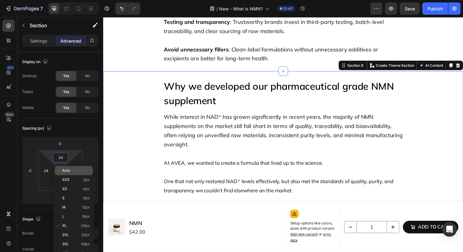
click at [69, 172] on span "Auto" at bounding box center [66, 170] width 8 height 4
type input "Auto"
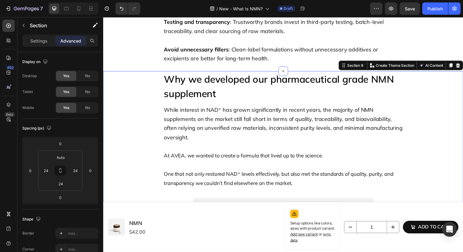
click at [118, 58] on div "How to choose a high-quality NMN supplement Heading While the benefits of NMN a…" at bounding box center [286, 3] width 353 height 124
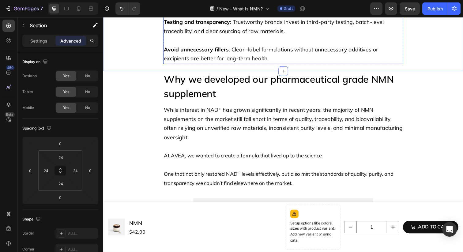
click at [168, 51] on strong "Avoid unnecessary fillers" at bounding box center [198, 50] width 66 height 7
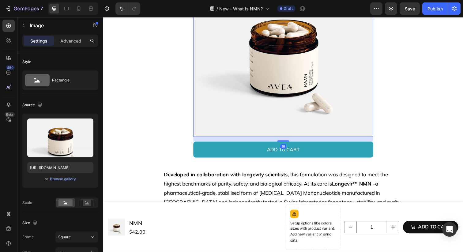
click at [354, 109] on img at bounding box center [287, 48] width 184 height 184
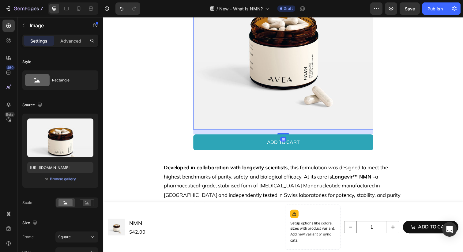
scroll to position [2375, 0]
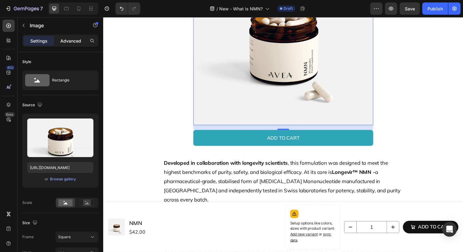
click at [70, 41] on p "Advanced" at bounding box center [70, 41] width 21 height 6
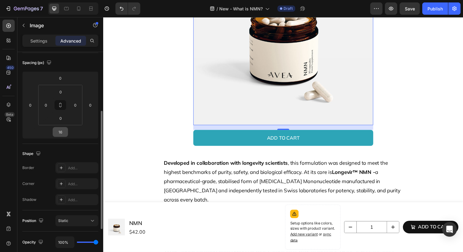
scroll to position [80, 0]
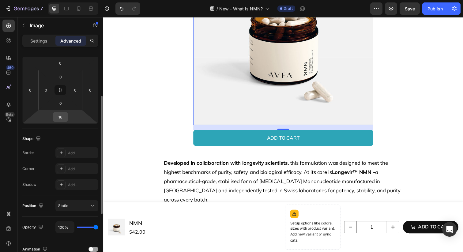
click at [60, 119] on input "16" at bounding box center [60, 116] width 12 height 9
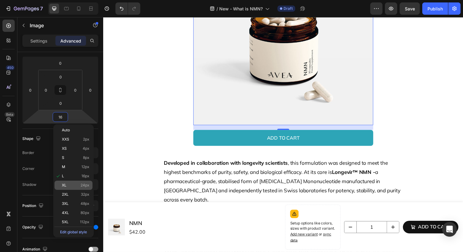
click at [71, 184] on p "XL 24px" at bounding box center [76, 185] width 28 height 4
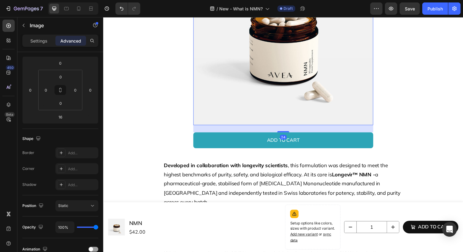
type input "24"
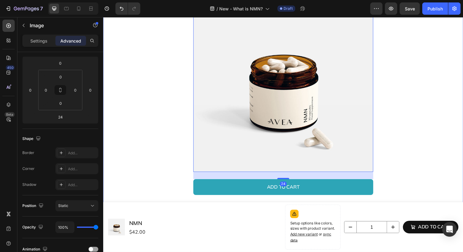
scroll to position [2310, 0]
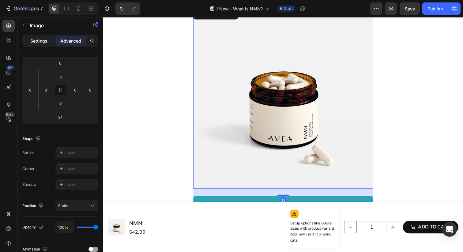
click at [46, 40] on p "Settings" at bounding box center [38, 41] width 17 height 6
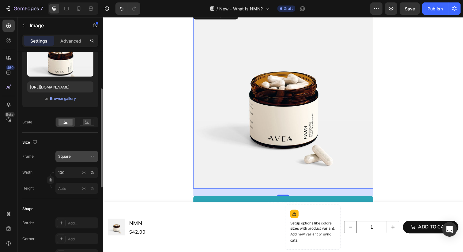
click at [80, 152] on button "Square" at bounding box center [76, 156] width 43 height 11
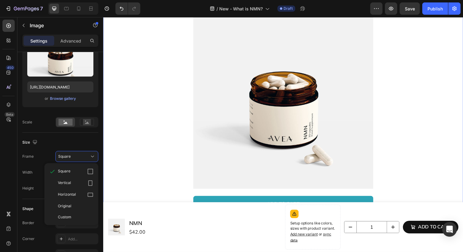
click at [132, 139] on div "Why we developed our pharmaceutical grade NMN supplement Heading While interest…" at bounding box center [286, 81] width 353 height 404
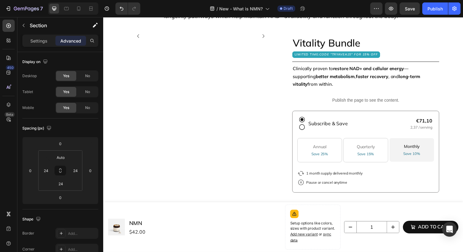
scroll to position [2711, 0]
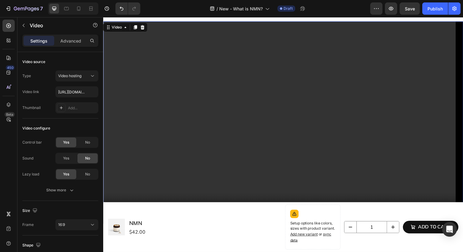
click at [334, 98] on video at bounding box center [286, 124] width 367 height 207
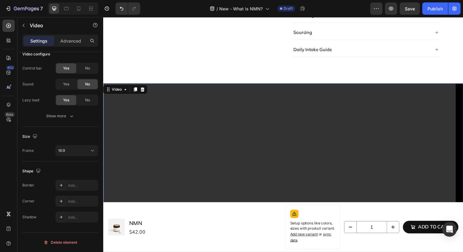
scroll to position [3015, 0]
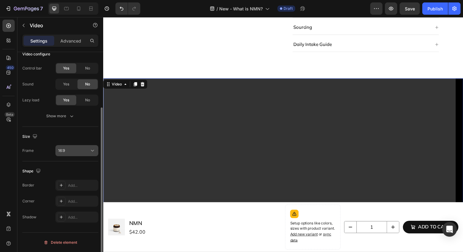
click at [84, 151] on div "16:9" at bounding box center [73, 151] width 31 height 6
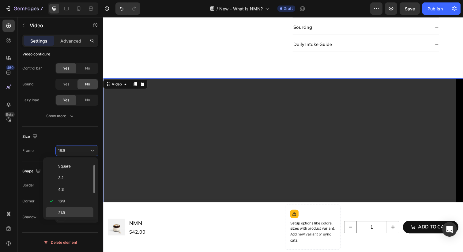
scroll to position [59, 0]
click at [76, 200] on p "9:16" at bounding box center [74, 200] width 32 height 6
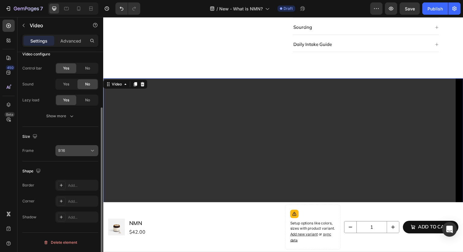
click at [88, 148] on div "9:16" at bounding box center [73, 151] width 31 height 6
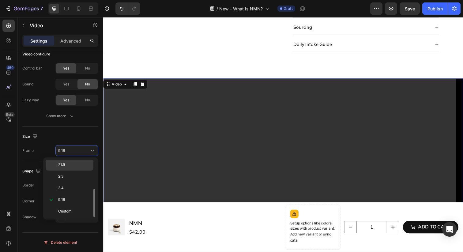
click at [85, 163] on p "21:9" at bounding box center [74, 165] width 32 height 6
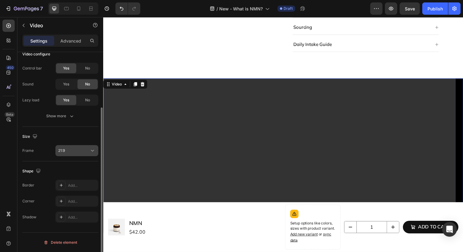
click at [84, 146] on button "21:9" at bounding box center [76, 150] width 43 height 11
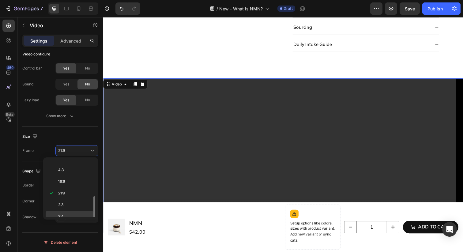
scroll to position [0, 0]
click at [77, 208] on div "16:9" at bounding box center [70, 212] width 48 height 12
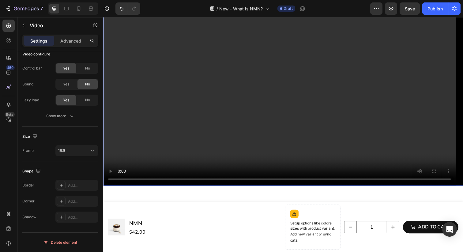
scroll to position [3164, 0]
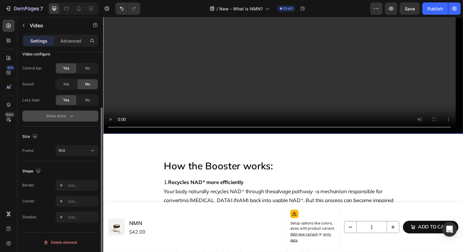
click at [62, 115] on div "Show more" at bounding box center [60, 116] width 28 height 6
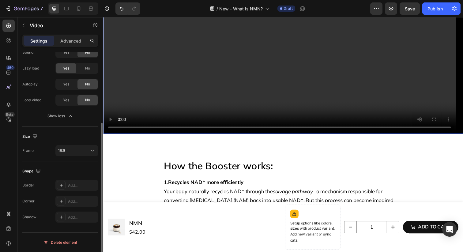
scroll to position [0, 0]
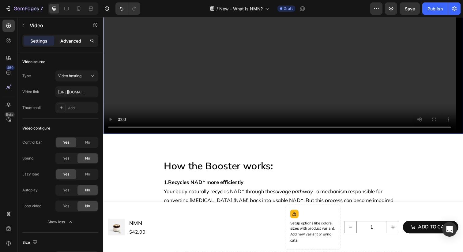
click at [78, 38] on p "Advanced" at bounding box center [70, 41] width 21 height 6
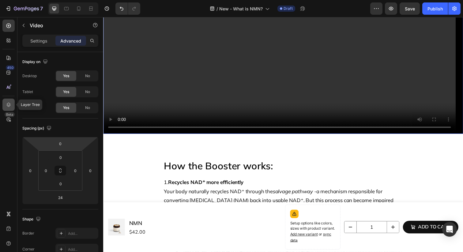
click at [8, 106] on icon at bounding box center [9, 105] width 6 height 6
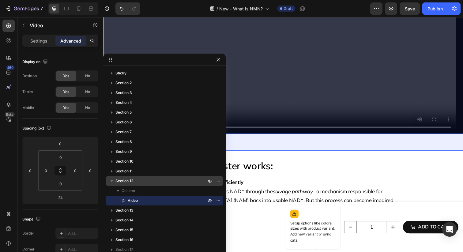
click at [129, 183] on span "Section 12" at bounding box center [124, 181] width 18 height 6
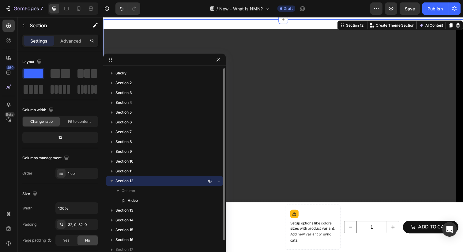
scroll to position [3045, 0]
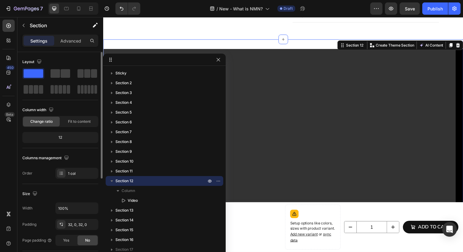
click at [39, 175] on div "Order 1 col" at bounding box center [60, 173] width 76 height 11
click at [65, 206] on input "100%" at bounding box center [77, 208] width 42 height 11
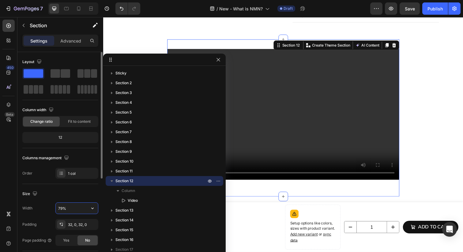
click at [63, 210] on input "79%" at bounding box center [77, 208] width 42 height 11
drag, startPoint x: 58, startPoint y: 208, endPoint x: 64, endPoint y: 208, distance: 5.8
click at [64, 208] on input "79%" at bounding box center [77, 208] width 42 height 11
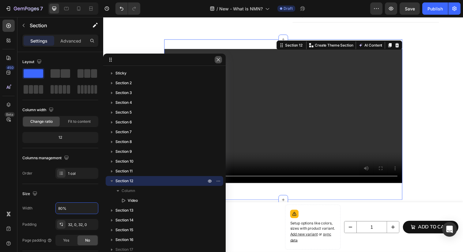
type input "80%"
click at [215, 60] on button "button" at bounding box center [218, 59] width 7 height 7
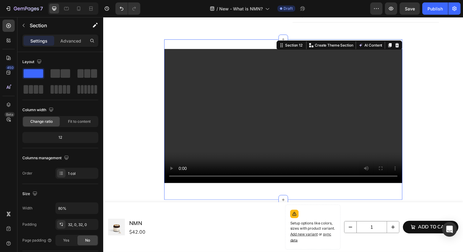
click at [152, 79] on section "Video Section 12 Create Theme Section AI Content Write with GemAI What would yo…" at bounding box center [287, 121] width 304 height 163
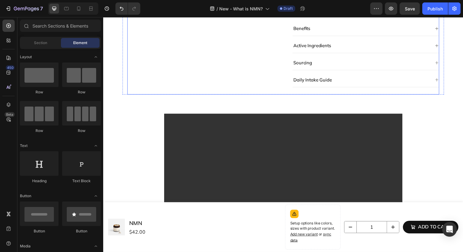
scroll to position [2993, 0]
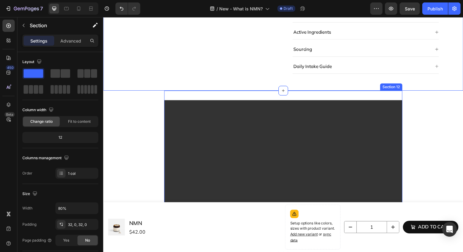
click at [214, 94] on div "Video Section 12" at bounding box center [286, 173] width 243 height 163
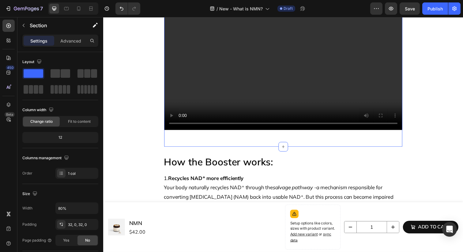
scroll to position [3082, 0]
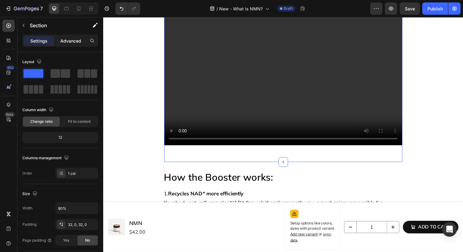
click at [76, 39] on p "Advanced" at bounding box center [70, 41] width 21 height 6
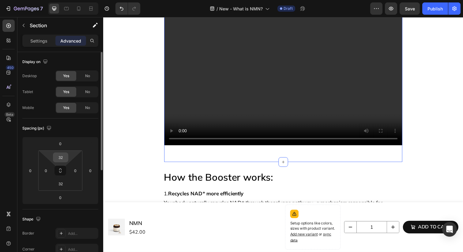
click at [63, 162] on input "32" at bounding box center [60, 157] width 12 height 9
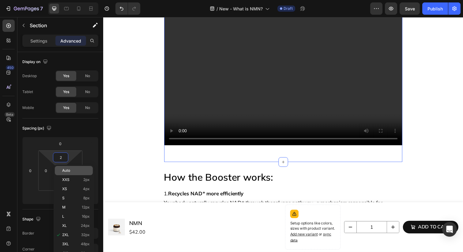
click at [65, 171] on span "Auto" at bounding box center [66, 170] width 8 height 4
type input "Auto"
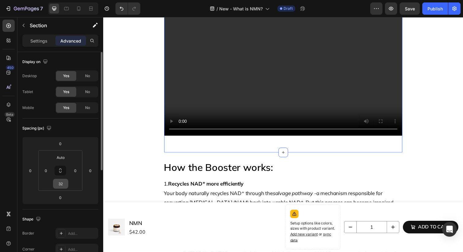
click at [58, 187] on input "32" at bounding box center [60, 183] width 12 height 9
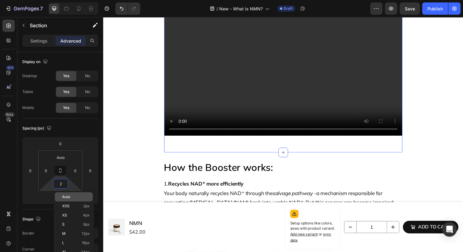
click at [67, 196] on span "Auto" at bounding box center [66, 197] width 8 height 4
type input "Auto"
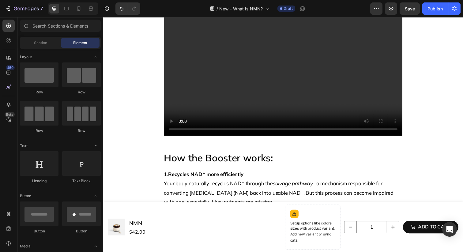
click at [137, 125] on section "Video Section 12" at bounding box center [287, 74] width 304 height 144
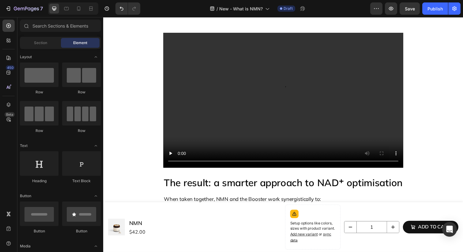
scroll to position [3589, 0]
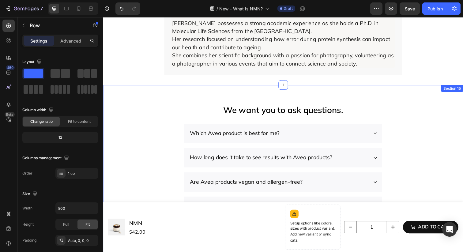
scroll to position [3891, 0]
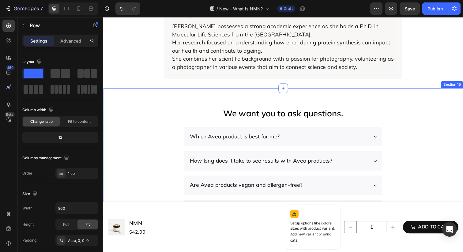
click at [400, 92] on div "We want you to ask questions. Heading Our team of longevity experts and scienti…" at bounding box center [286, 179] width 367 height 178
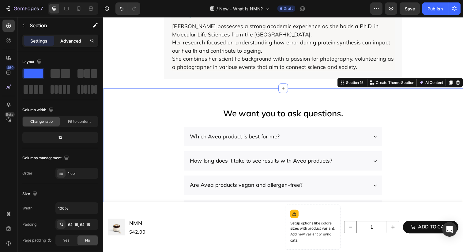
click at [71, 36] on div "Advanced" at bounding box center [70, 41] width 31 height 10
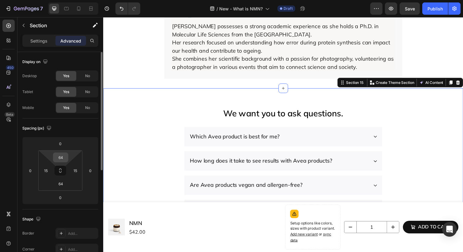
click at [61, 158] on input "64" at bounding box center [60, 157] width 12 height 9
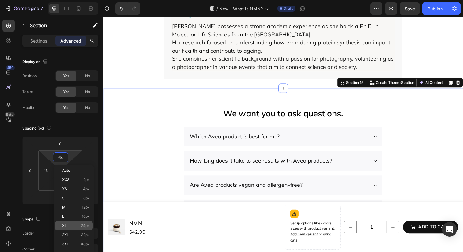
click at [79, 226] on p "XL 24px" at bounding box center [76, 225] width 28 height 4
type input "24"
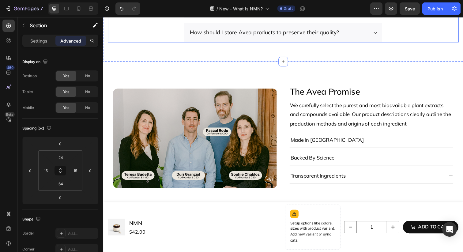
scroll to position [4175, 0]
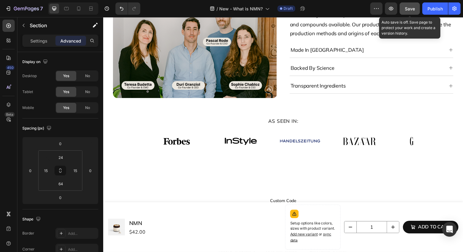
click at [414, 8] on span "Save" at bounding box center [410, 8] width 10 height 5
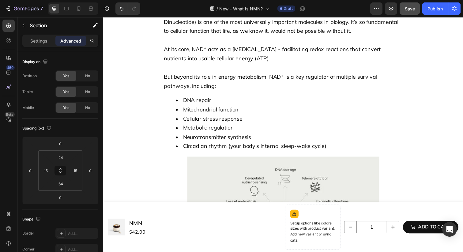
scroll to position [0, 0]
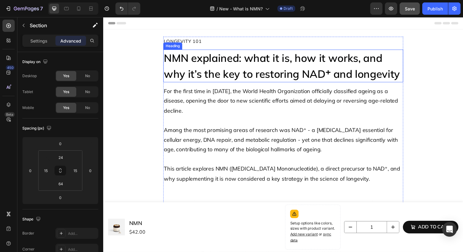
click at [216, 68] on h2 "NMN explained: what it is, how it works, and why it’s the key to restoring NAD⁺…" at bounding box center [286, 66] width 245 height 33
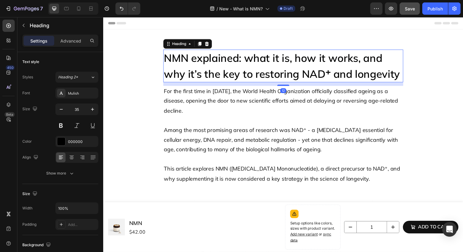
click at [216, 68] on h2 "NMN explained: what it is, how it works, and why it’s the key to restoring NAD⁺…" at bounding box center [286, 66] width 245 height 33
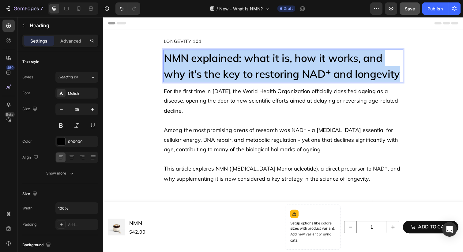
click at [216, 68] on p "NMN explained: what it is, how it works, and why it’s the key to restoring NAD⁺…" at bounding box center [287, 67] width 244 height 32
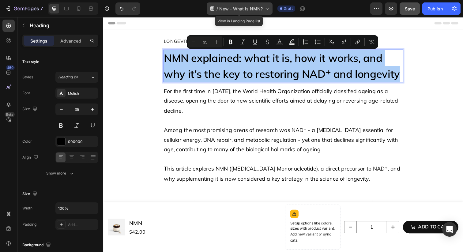
click at [268, 8] on icon at bounding box center [267, 9] width 6 height 6
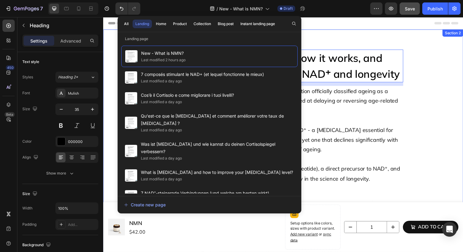
click at [328, 31] on div "longevity 101 Text Block NMN explained: what it is, how it works, and why it’s …" at bounding box center [286, 174] width 367 height 288
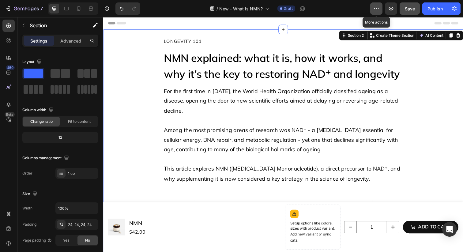
click at [376, 6] on icon "button" at bounding box center [376, 9] width 6 height 6
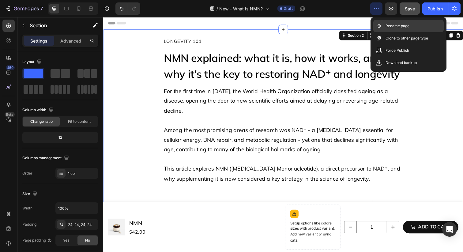
click at [389, 27] on p "Rename page" at bounding box center [397, 26] width 24 height 6
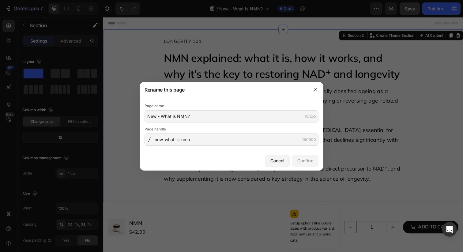
click at [254, 109] on div "Page name New - What is NMN? 18/255" at bounding box center [231, 113] width 174 height 20
click at [252, 113] on input "New - What is NMN?" at bounding box center [231, 116] width 174 height 12
paste input "MN explained: what it is, how it works, and why it’s the key to restoring NAD⁺ …"
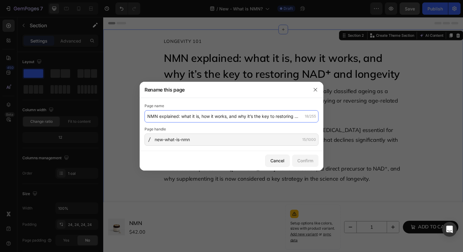
scroll to position [0, 33]
type input "NMN explained: what it is, how it works, and why it’s the key to restoring NAD⁺…"
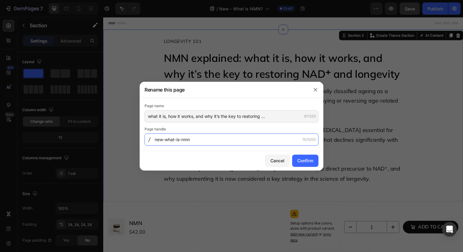
click at [180, 140] on input "new-what-is-nmn" at bounding box center [231, 139] width 174 height 12
paste input "NMN-explained--what-it-is--how-it-works--and-why-it-s-the-key-to-restoring-NAD-…"
type input "NMN-explained--what-it-is--how-it-works--and-why-it-s-the-key-to-restoring-NAD-…"
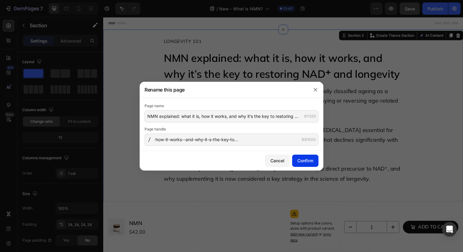
scroll to position [0, 0]
click at [309, 159] on div "Confirm" at bounding box center [305, 160] width 16 height 6
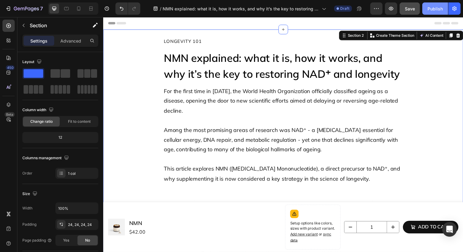
click at [434, 6] on div "Publish" at bounding box center [434, 9] width 15 height 6
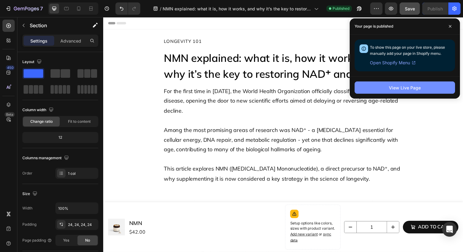
click at [380, 84] on button "View Live Page" at bounding box center [404, 87] width 100 height 12
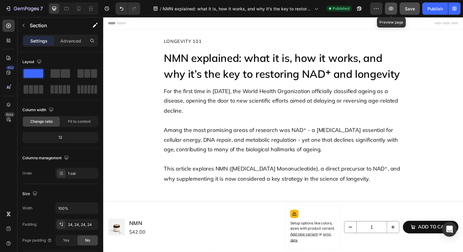
click at [393, 9] on icon "button" at bounding box center [391, 9] width 5 height 4
click at [360, 10] on icon "button" at bounding box center [359, 9] width 6 height 6
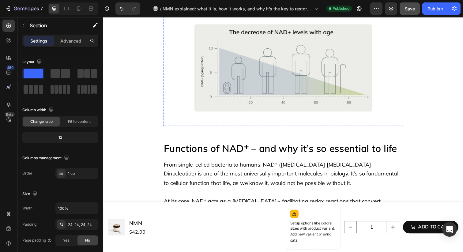
scroll to position [183, 0]
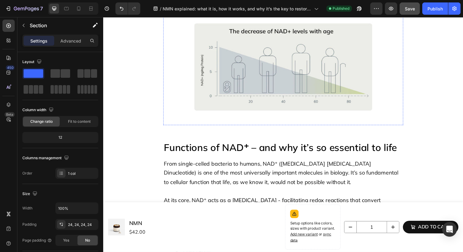
click at [234, 92] on img at bounding box center [287, 68] width 196 height 119
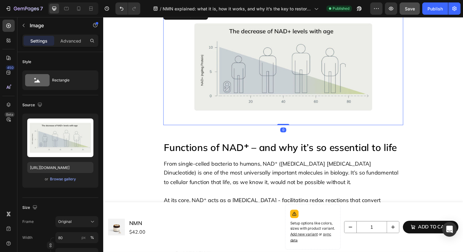
click at [205, 90] on img at bounding box center [287, 68] width 196 height 119
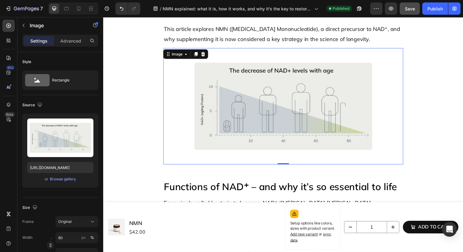
scroll to position [138, 0]
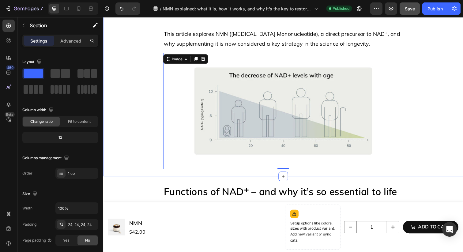
click at [175, 178] on div "longevity 101 Text Block NMN explained: what it is, how it works, and why it’s …" at bounding box center [286, 36] width 367 height 288
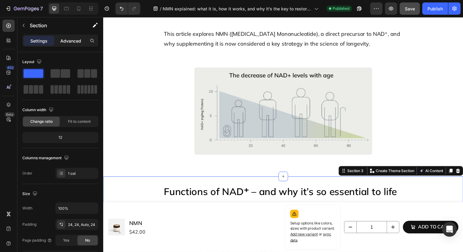
click at [71, 37] on div "Advanced" at bounding box center [70, 41] width 31 height 10
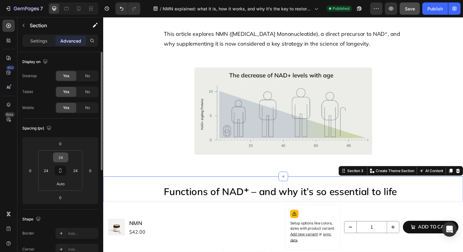
click at [59, 162] on input "24" at bounding box center [60, 157] width 12 height 9
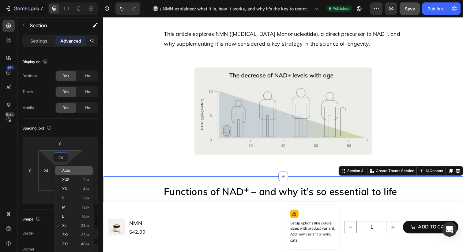
click at [66, 173] on div "Auto" at bounding box center [74, 170] width 38 height 9
type input "Auto"
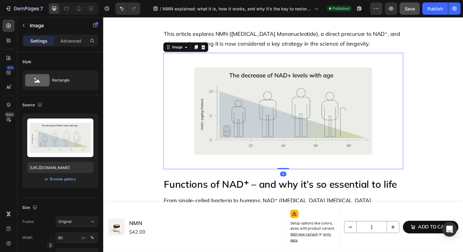
click at [174, 136] on link at bounding box center [286, 113] width 245 height 119
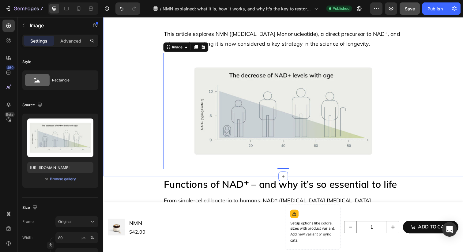
click at [155, 150] on div "longevity 101 Text Block NMN explained: what it is, how it works, and why it’s …" at bounding box center [286, 35] width 353 height 273
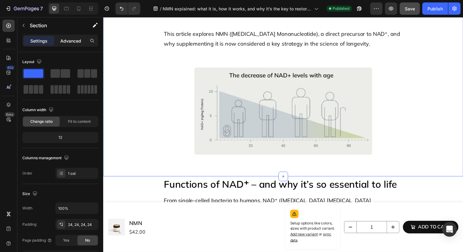
click at [72, 40] on p "Advanced" at bounding box center [70, 41] width 21 height 6
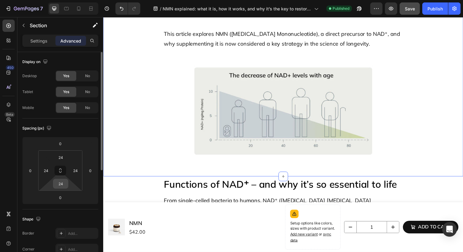
click at [62, 181] on input "24" at bounding box center [60, 183] width 12 height 9
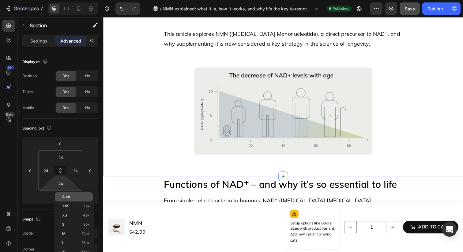
click at [67, 194] on div "Auto" at bounding box center [74, 196] width 38 height 9
type input "Auto"
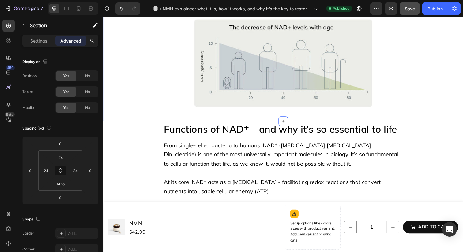
scroll to position [221, 0]
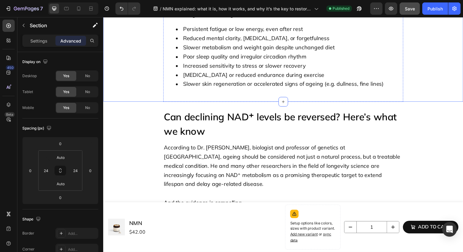
scroll to position [652, 0]
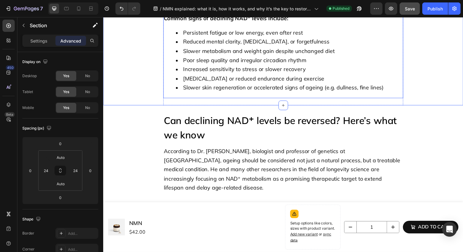
click at [229, 81] on span "Muscle weakness or reduced endurance during exercise" at bounding box center [257, 79] width 144 height 7
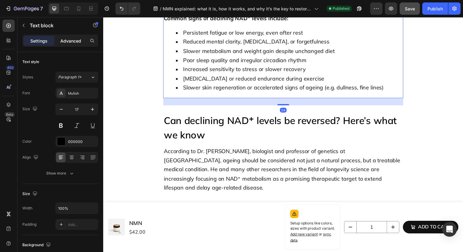
click at [73, 38] on p "Advanced" at bounding box center [70, 41] width 21 height 6
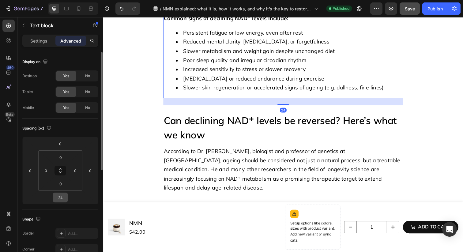
click at [58, 198] on input "24" at bounding box center [60, 197] width 12 height 9
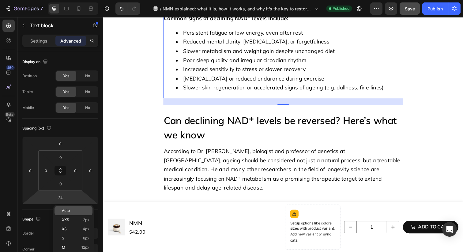
click at [64, 206] on div "Auto" at bounding box center [73, 210] width 38 height 9
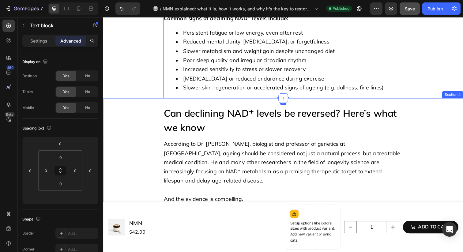
click at [152, 111] on div "Can declining NAD⁺ levels be reversed? Here’s what we know Heading According to…" at bounding box center [286, 204] width 353 height 195
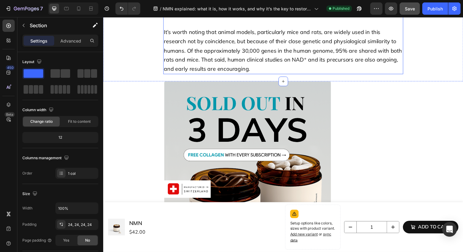
scroll to position [888, 0]
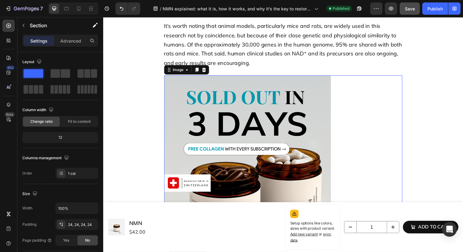
click at [379, 91] on link at bounding box center [286, 162] width 243 height 170
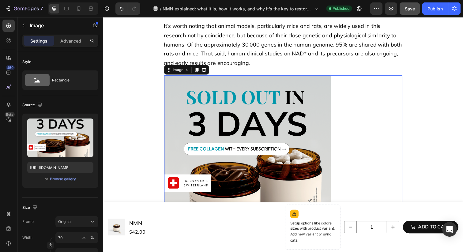
click at [436, 92] on section "Image 16 learn more Button Section 5" at bounding box center [287, 173] width 304 height 193
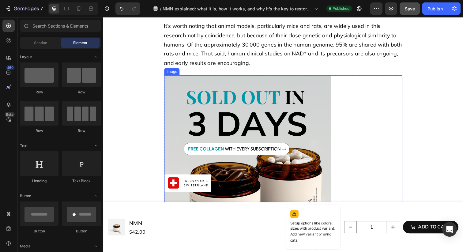
click at [393, 96] on link at bounding box center [286, 162] width 243 height 170
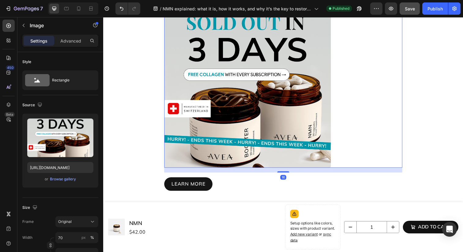
scroll to position [968, 0]
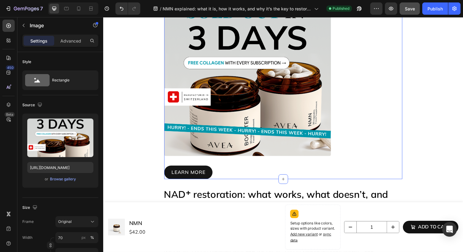
click at [362, 168] on div "learn more Button" at bounding box center [286, 173] width 243 height 19
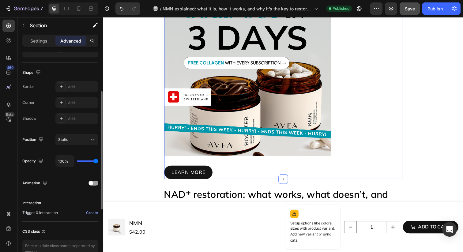
scroll to position [171, 0]
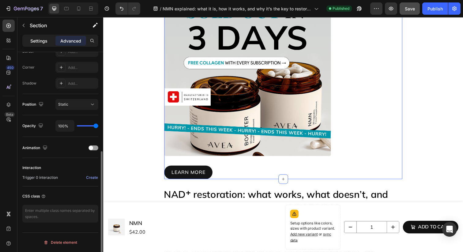
click at [40, 42] on p "Settings" at bounding box center [38, 41] width 17 height 6
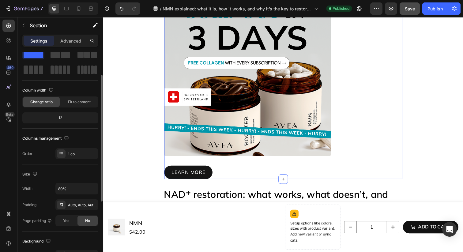
scroll to position [9, 0]
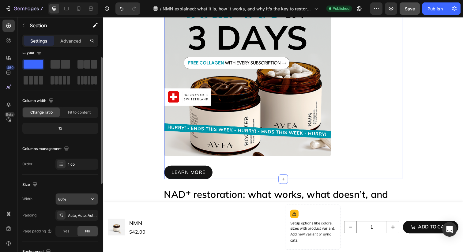
click at [61, 200] on input "80%" at bounding box center [77, 198] width 42 height 11
click at [59, 197] on input "80%" at bounding box center [77, 198] width 42 height 11
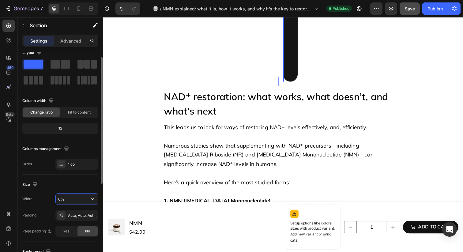
type input "70%"
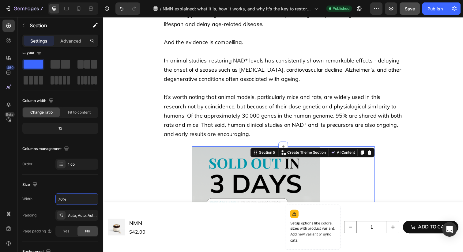
scroll to position [800, 0]
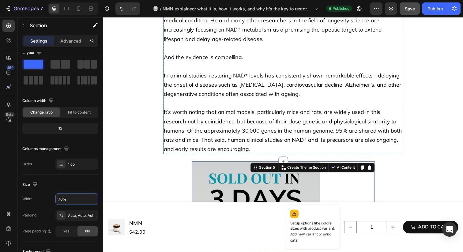
click at [192, 118] on span "It’s worth noting that animal models, particularly mice and rats, are widely us…" at bounding box center [286, 132] width 243 height 44
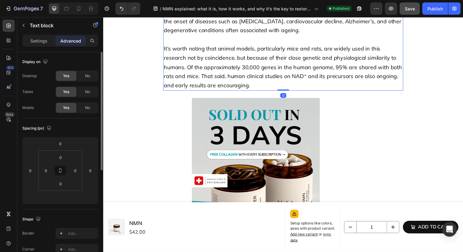
scroll to position [900, 0]
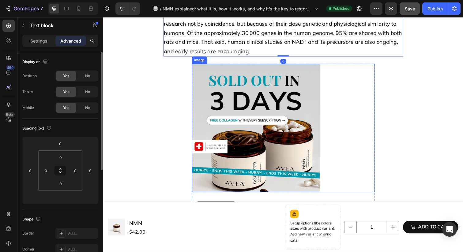
click at [337, 120] on link at bounding box center [286, 130] width 187 height 131
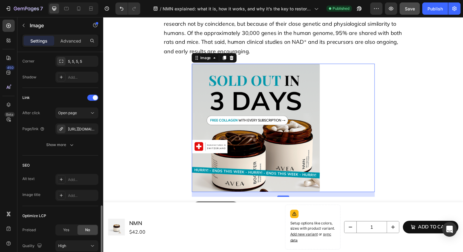
scroll to position [292, 0]
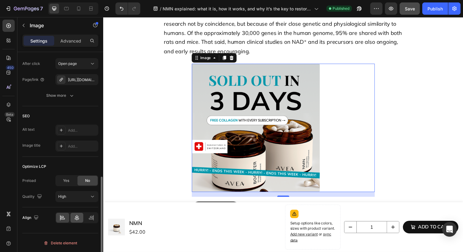
click at [74, 217] on icon at bounding box center [77, 218] width 6 height 6
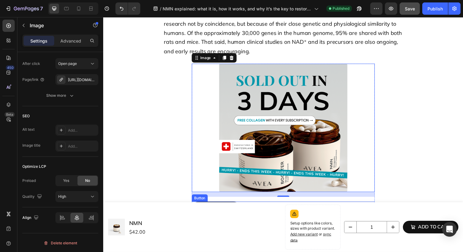
click at [256, 205] on div "learn more Button" at bounding box center [286, 212] width 187 height 14
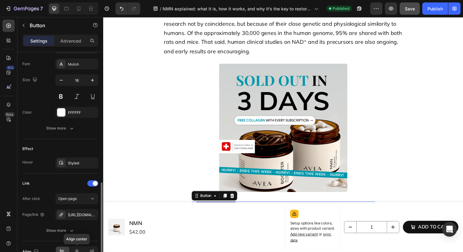
scroll to position [269, 0]
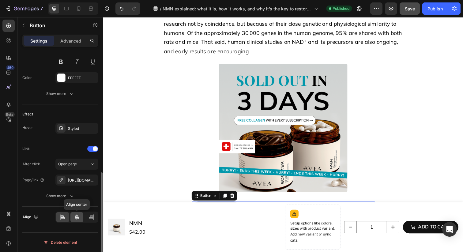
click at [75, 220] on div at bounding box center [76, 217] width 13 height 10
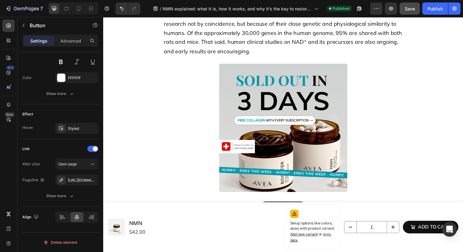
click at [168, 146] on section "Image learn more Button Section 5" at bounding box center [286, 142] width 267 height 154
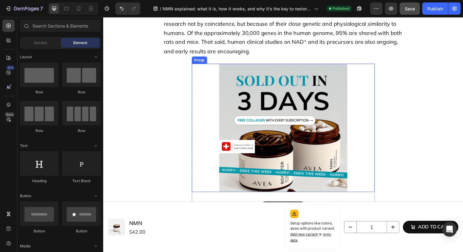
click at [210, 118] on link at bounding box center [286, 130] width 187 height 131
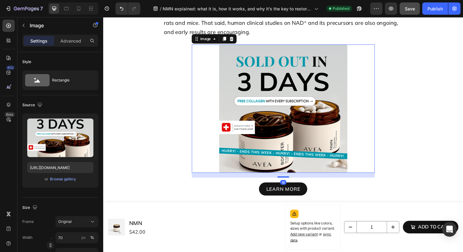
scroll to position [922, 0]
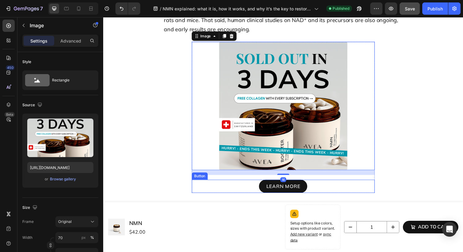
click at [202, 177] on div "Button" at bounding box center [202, 180] width 14 height 6
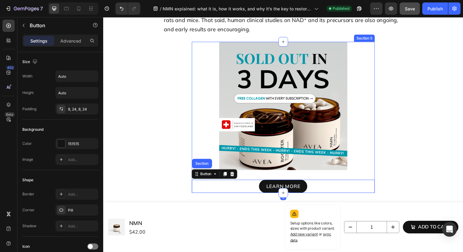
click at [195, 183] on div "learn more Button Section 0" at bounding box center [286, 190] width 187 height 14
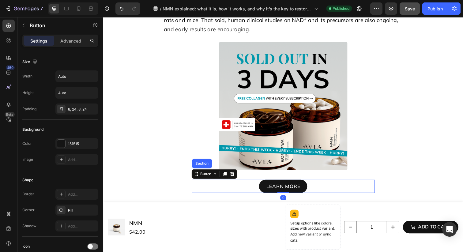
click at [181, 175] on section "Image learn more Button Section 0 Section 5" at bounding box center [286, 119] width 267 height 154
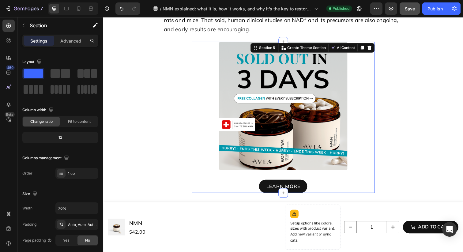
click at [204, 178] on div "learn more Button" at bounding box center [286, 187] width 187 height 19
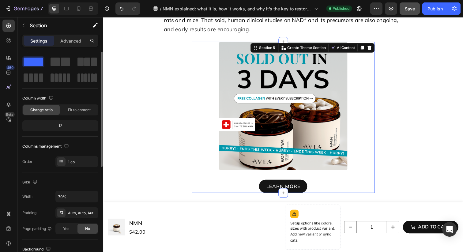
scroll to position [0, 0]
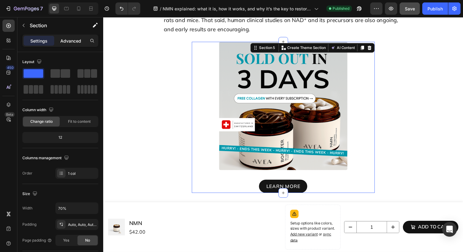
click at [73, 41] on p "Advanced" at bounding box center [70, 41] width 21 height 6
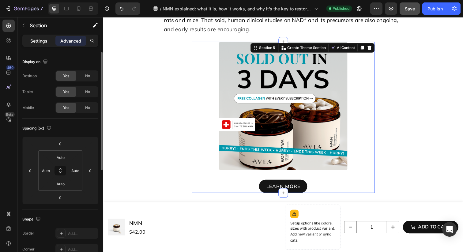
click at [47, 43] on div "Settings" at bounding box center [39, 41] width 31 height 10
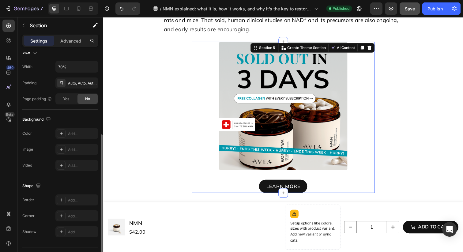
scroll to position [156, 0]
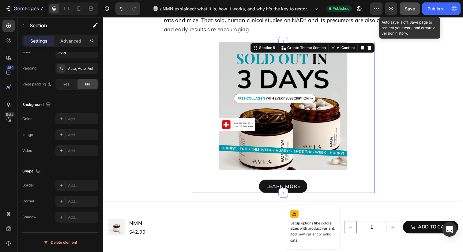
click at [406, 10] on span "Save" at bounding box center [410, 8] width 10 height 5
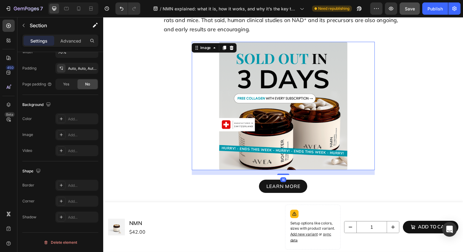
click at [267, 115] on img at bounding box center [286, 107] width 131 height 131
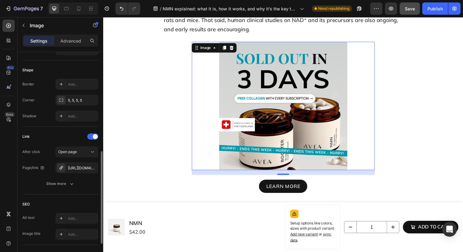
scroll to position [215, 0]
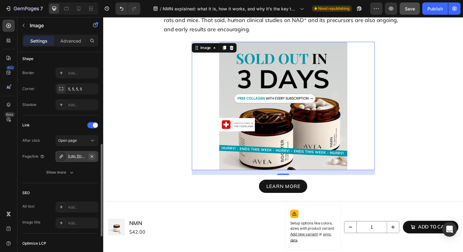
click at [92, 155] on icon "button" at bounding box center [91, 156] width 5 height 5
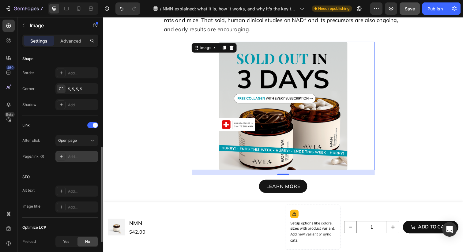
click at [76, 161] on div "Add..." at bounding box center [76, 156] width 43 height 11
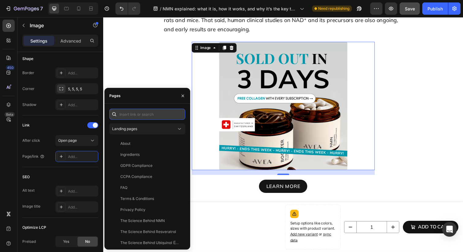
click at [146, 113] on input "text" at bounding box center [147, 114] width 76 height 11
paste input "https://avea-life.com/products/bundle"
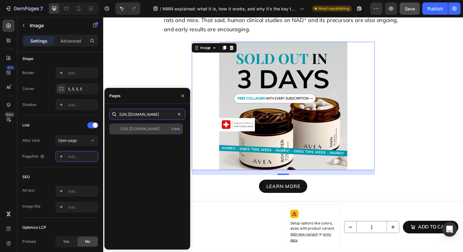
type input "https://avea-life.com/products/bundle"
click at [174, 133] on div "View" at bounding box center [175, 128] width 14 height 11
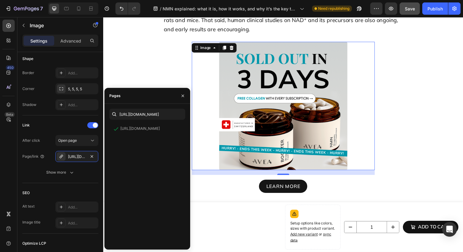
click at [184, 67] on section "Image 16 learn more Button Section 5" at bounding box center [286, 119] width 267 height 154
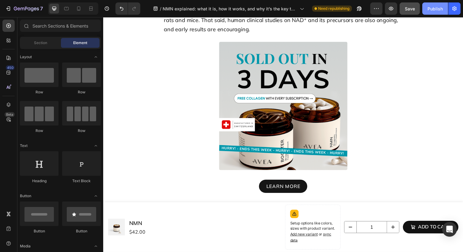
click at [434, 10] on div "Publish" at bounding box center [434, 9] width 15 height 6
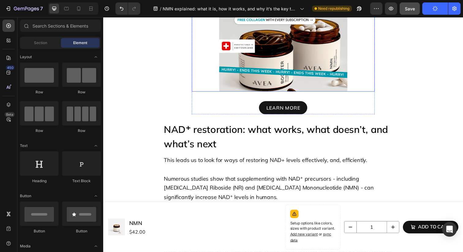
scroll to position [1000, 0]
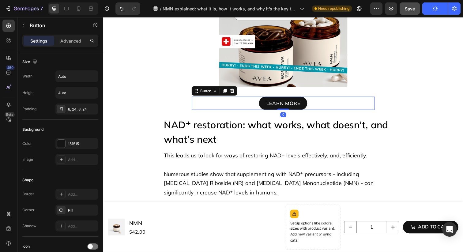
click at [220, 110] on div "learn more Button 0" at bounding box center [286, 105] width 187 height 14
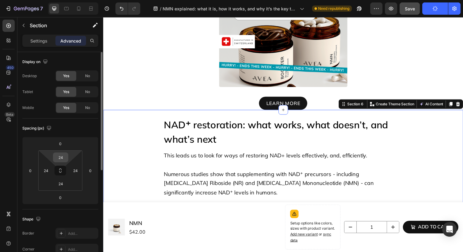
click at [61, 159] on input "24" at bounding box center [60, 157] width 12 height 9
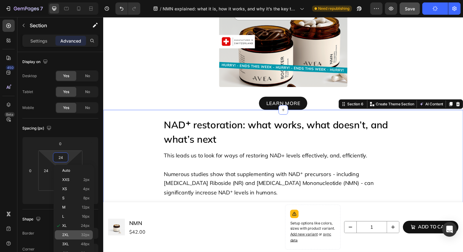
click at [83, 236] on span "32px" at bounding box center [85, 235] width 9 height 4
type input "32"
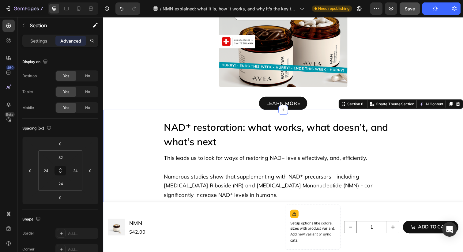
click at [172, 97] on section "Image learn more Button Section 5" at bounding box center [286, 34] width 267 height 154
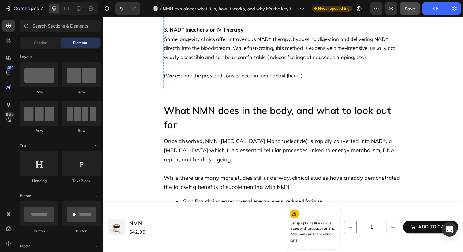
scroll to position [1538, 0]
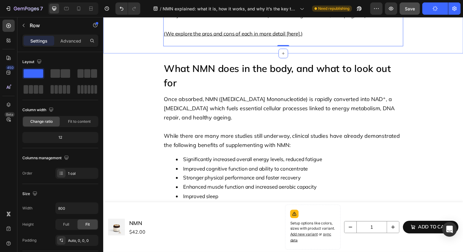
click at [246, 55] on div "What NMN does in the body, and what to look out for Heading Once absorbed, NMN …" at bounding box center [286, 141] width 367 height 175
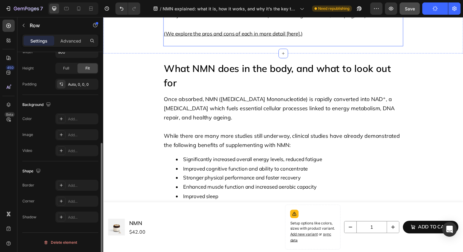
scroll to position [0, 0]
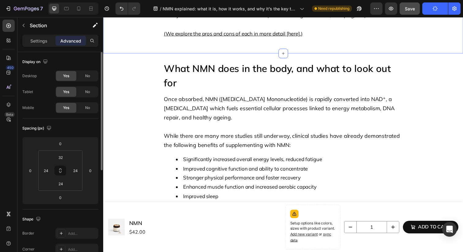
click at [62, 181] on input "24" at bounding box center [60, 183] width 12 height 9
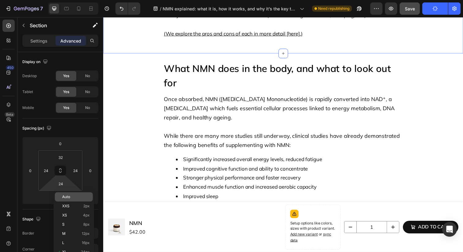
click at [65, 195] on span "Auto" at bounding box center [66, 197] width 8 height 4
type input "Auto"
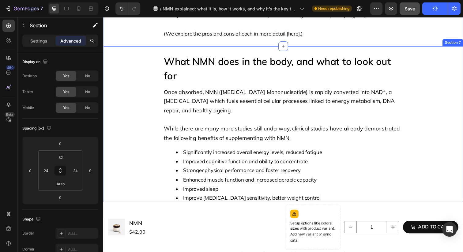
click at [117, 116] on div "What NMN does in the body, and what to look out for Heading Once absorbed, NMN …" at bounding box center [286, 138] width 353 height 168
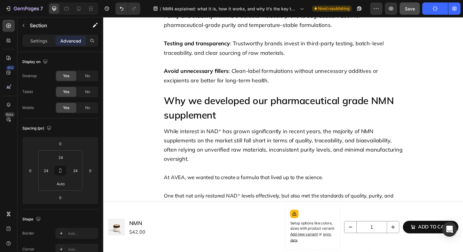
scroll to position [1785, 0]
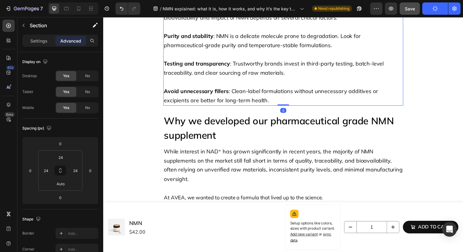
click at [216, 88] on p "Avoid unnecessary fillers : Clean-label formulations without unnecessary additi…" at bounding box center [287, 93] width 244 height 28
click at [208, 110] on div "How to choose a high-quality NMN supplement Heading While the benefits of NMN a…" at bounding box center [286, 45] width 367 height 139
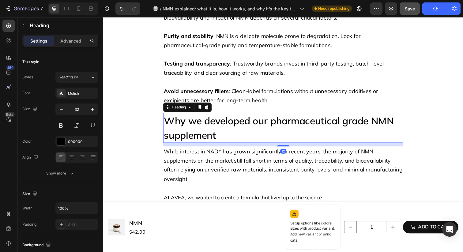
click at [202, 118] on h2 "Why we developed our pharmaceutical grade NMN supplement" at bounding box center [286, 130] width 245 height 31
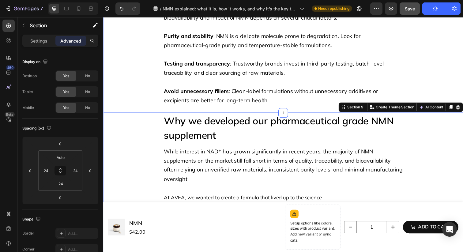
click at [144, 101] on div "How to choose a high-quality NMN supplement Heading While the benefits of NMN a…" at bounding box center [286, 46] width 353 height 124
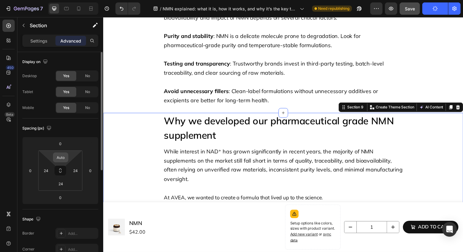
click at [65, 159] on input "Auto" at bounding box center [60, 157] width 12 height 9
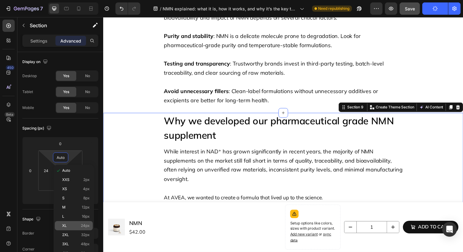
click at [78, 225] on p "XL 24px" at bounding box center [76, 225] width 28 height 4
type input "24"
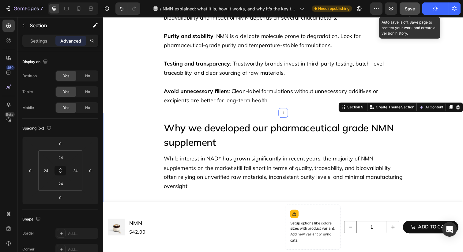
click at [413, 7] on span "Save" at bounding box center [410, 8] width 10 height 5
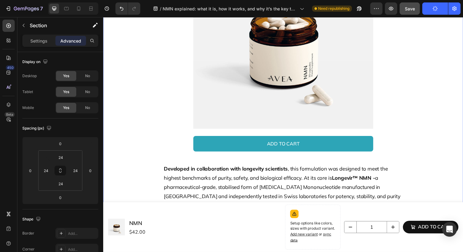
scroll to position [2127, 0]
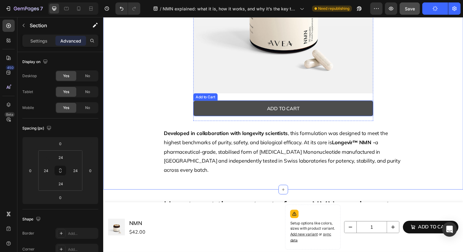
click at [220, 102] on button "Add to cart" at bounding box center [287, 110] width 184 height 16
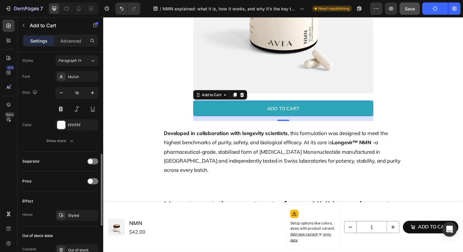
scroll to position [318, 0]
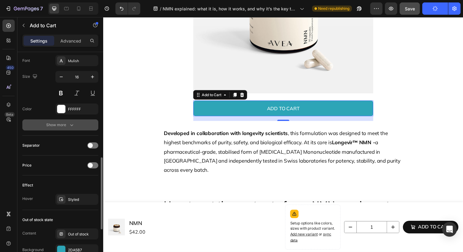
click at [62, 124] on div "Show more" at bounding box center [60, 125] width 28 height 6
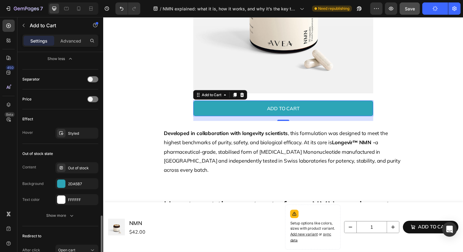
scroll to position [485, 0]
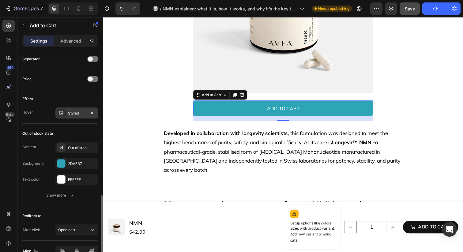
click at [73, 114] on div "Styled" at bounding box center [77, 113] width 18 height 6
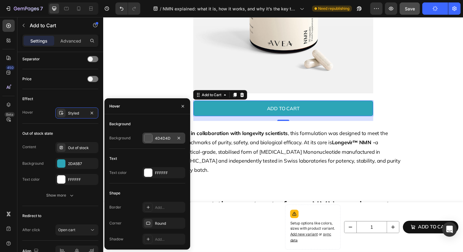
click at [149, 138] on div at bounding box center [148, 138] width 8 height 8
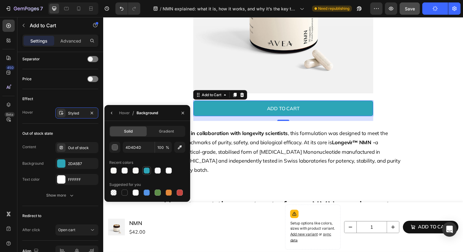
click at [147, 170] on div at bounding box center [147, 170] width 6 height 6
type input "2DA5B7"
click at [262, 136] on p "Developed in collaboration with longevity scientists , this formulation was des…" at bounding box center [287, 154] width 244 height 47
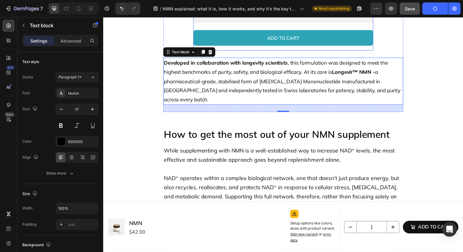
scroll to position [2215, 0]
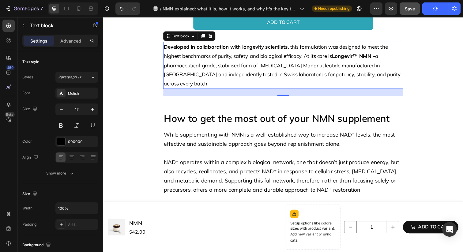
click at [190, 90] on div "24" at bounding box center [286, 93] width 245 height 7
click at [190, 105] on div "How to get the most out of your NMN supplement Heading While supplementing with…" at bounding box center [286, 182] width 367 height 155
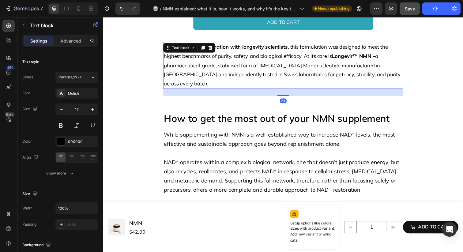
click at [174, 70] on p "Developed in collaboration with longevity scientists , this formulation was des…" at bounding box center [287, 66] width 244 height 47
click at [80, 40] on p "Advanced" at bounding box center [70, 41] width 21 height 6
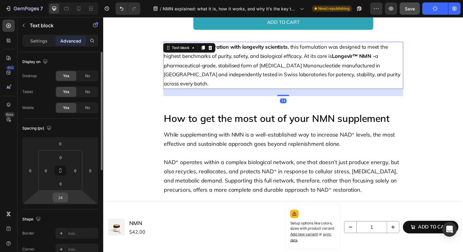
click at [60, 199] on input "24" at bounding box center [60, 197] width 12 height 9
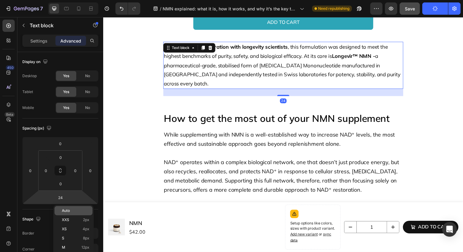
click at [68, 210] on span "Auto" at bounding box center [66, 210] width 8 height 4
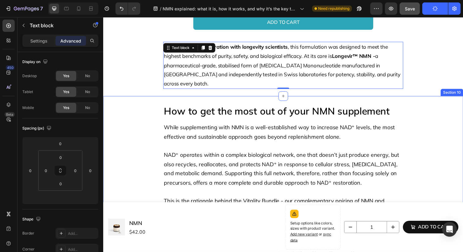
click at [145, 98] on div "How to get the most out of your NMN supplement Heading While supplementing with…" at bounding box center [286, 175] width 367 height 155
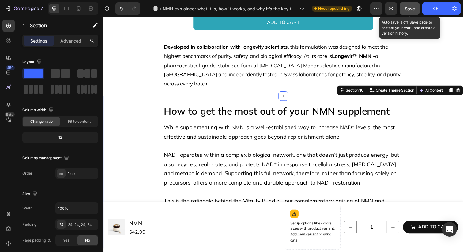
click at [404, 11] on button "Save" at bounding box center [409, 8] width 20 height 12
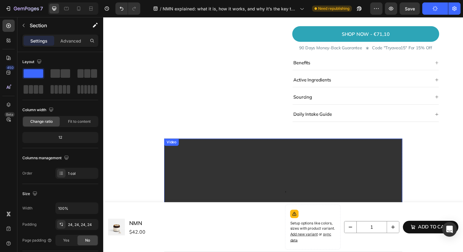
scroll to position [2752, 0]
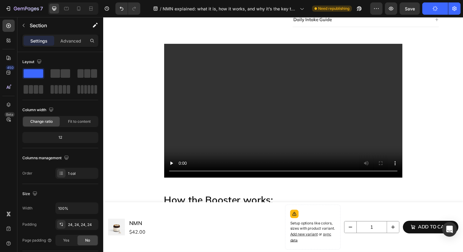
click at [163, 175] on section "Video Section 12" at bounding box center [287, 116] width 304 height 144
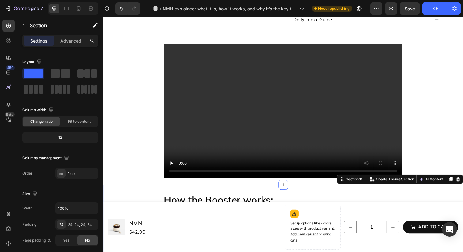
click at [187, 184] on div "Video" at bounding box center [286, 116] width 243 height 144
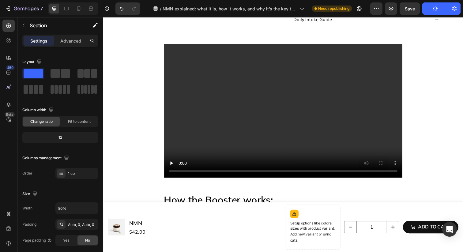
click at [149, 176] on section "Video Section 12 Create Theme Section AI Content Write with GemAI What would yo…" at bounding box center [287, 116] width 304 height 144
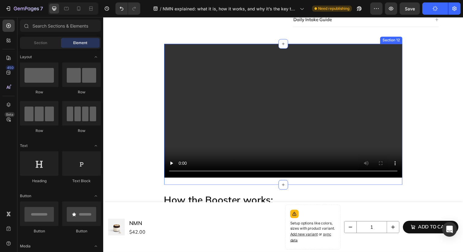
click at [180, 181] on div "Video" at bounding box center [286, 116] width 243 height 144
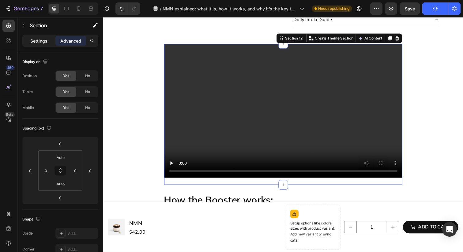
click at [41, 41] on p "Settings" at bounding box center [38, 41] width 17 height 6
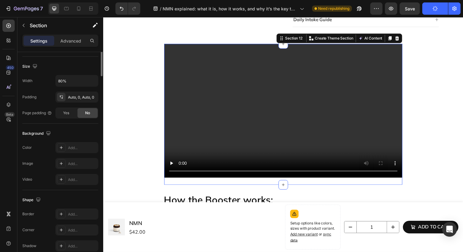
scroll to position [156, 0]
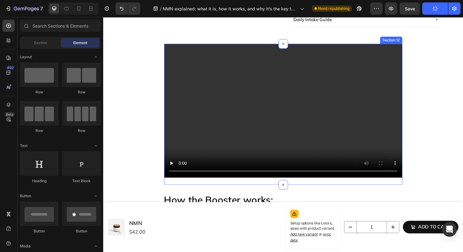
click at [388, 186] on div "Video" at bounding box center [286, 116] width 243 height 144
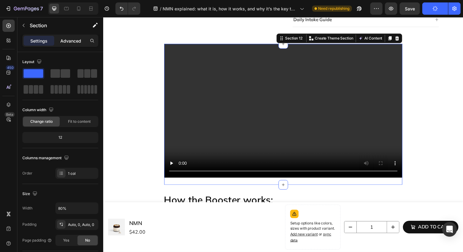
click at [74, 41] on p "Advanced" at bounding box center [70, 41] width 21 height 6
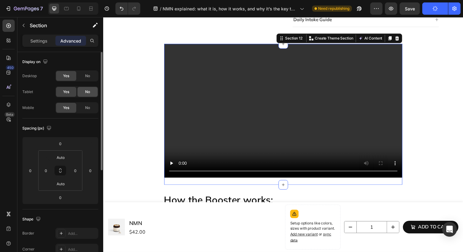
click at [87, 88] on div "No" at bounding box center [87, 92] width 20 height 10
click at [87, 77] on span "No" at bounding box center [87, 76] width 5 height 6
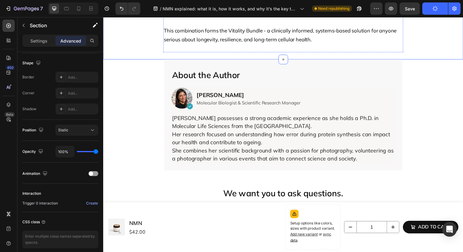
scroll to position [3371, 0]
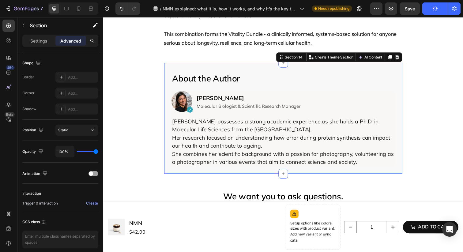
click at [168, 78] on div "About the Author Heading Image Icon Row Dr. Matilde Mantovani Text Block Molecu…" at bounding box center [286, 120] width 243 height 113
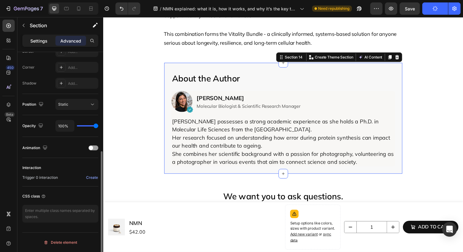
click at [42, 44] on p "Settings" at bounding box center [38, 41] width 17 height 6
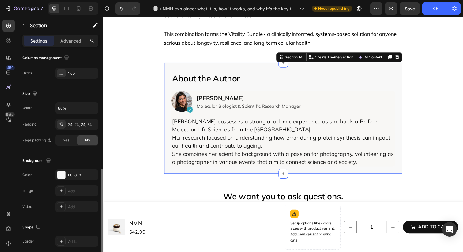
scroll to position [69, 0]
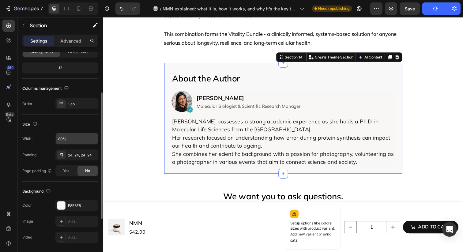
click at [62, 136] on input "80%" at bounding box center [77, 138] width 42 height 11
click at [62, 137] on input "80%" at bounding box center [77, 138] width 42 height 11
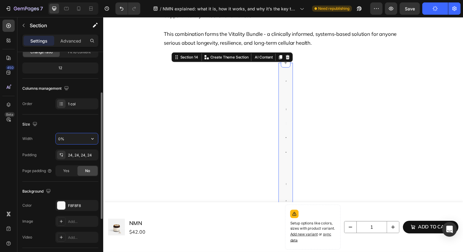
type input "70%"
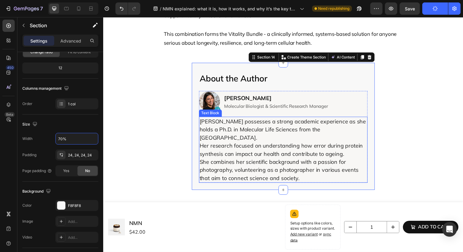
click at [254, 161] on p "She combines her scientific background with a passion for photography, voluntee…" at bounding box center [286, 173] width 171 height 25
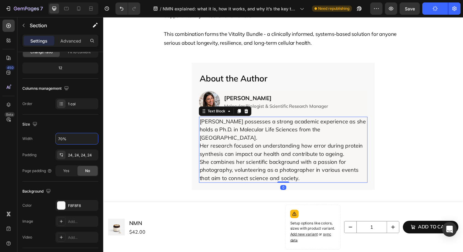
scroll to position [0, 0]
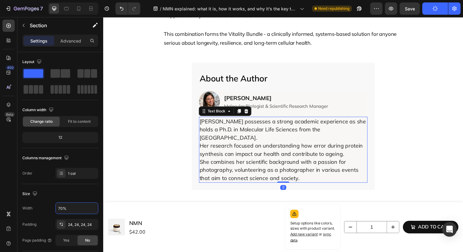
click at [254, 161] on p "She combines her scientific background with a passion for photography, voluntee…" at bounding box center [286, 173] width 171 height 25
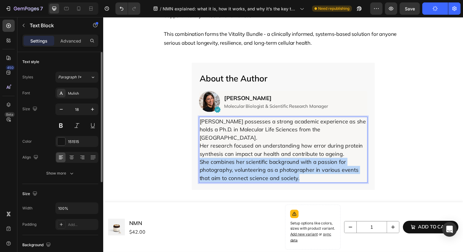
click at [254, 161] on p "She combines her scientific background with a passion for photography, voluntee…" at bounding box center [286, 173] width 171 height 25
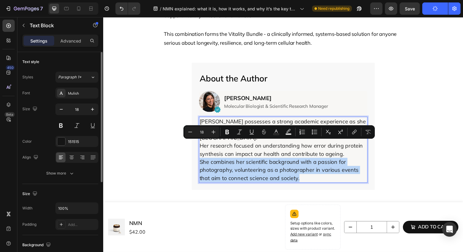
click at [256, 161] on p "She combines her scientific background with a passion for photography, voluntee…" at bounding box center [286, 173] width 171 height 25
click at [296, 170] on div "About the Author Heading Image Icon Row Dr. Matilde Mantovani Text Block Molecu…" at bounding box center [286, 129] width 187 height 130
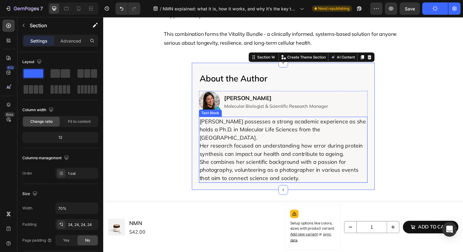
click at [306, 163] on p "She combines her scientific background with a passion for photography, voluntee…" at bounding box center [286, 173] width 171 height 25
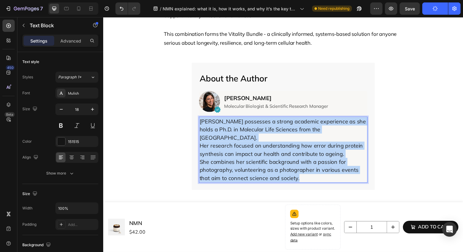
drag, startPoint x: 202, startPoint y: 114, endPoint x: 320, endPoint y: 168, distance: 129.8
click at [320, 168] on div "Matilde possesses a strong academic experience as she holds a Ph.D. in Molecula…" at bounding box center [287, 152] width 172 height 67
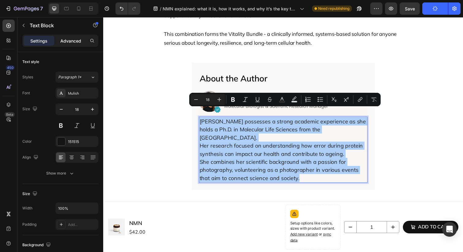
click at [73, 44] on div "Advanced" at bounding box center [70, 41] width 31 height 10
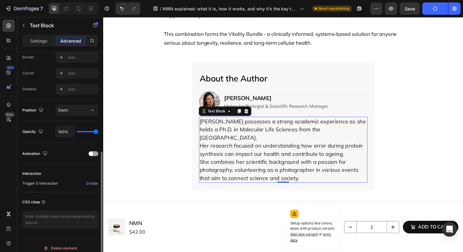
scroll to position [178, 0]
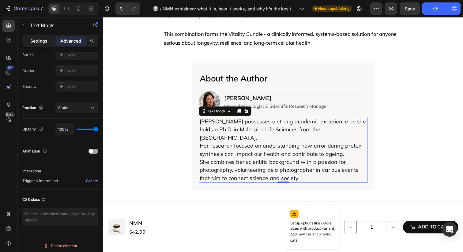
click at [47, 38] on p "Settings" at bounding box center [38, 41] width 17 height 6
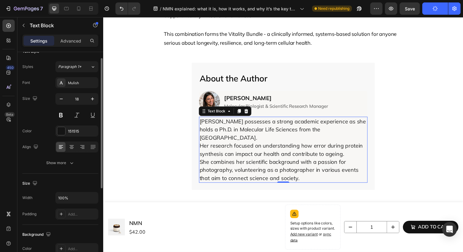
scroll to position [0, 0]
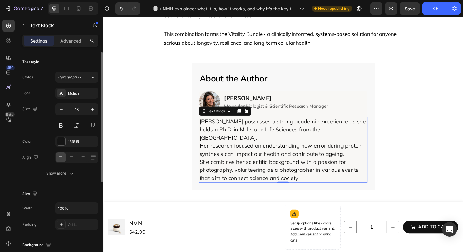
click at [58, 172] on div "Show more" at bounding box center [60, 173] width 28 height 6
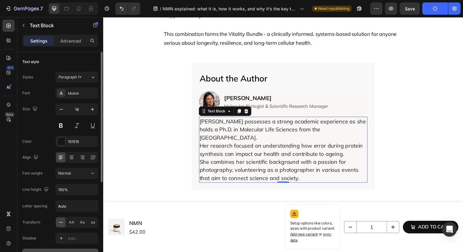
scroll to position [36, 0]
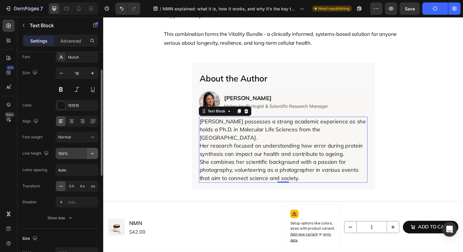
click at [92, 156] on button "button" at bounding box center [92, 153] width 11 height 11
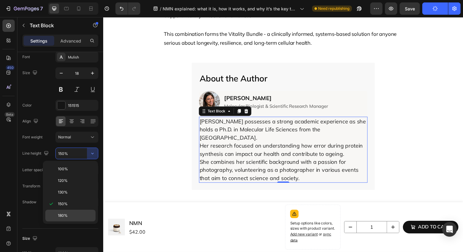
click at [81, 211] on div "180%" at bounding box center [70, 216] width 50 height 12
type input "180%"
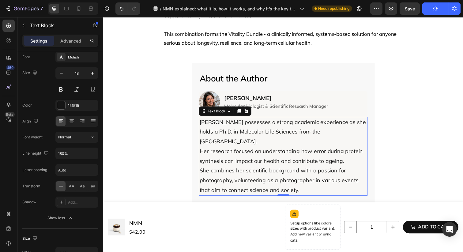
click at [176, 142] on section "About the Author Heading Image Icon Row Dr. Matilde Mantovani Text Block Molecu…" at bounding box center [286, 135] width 267 height 143
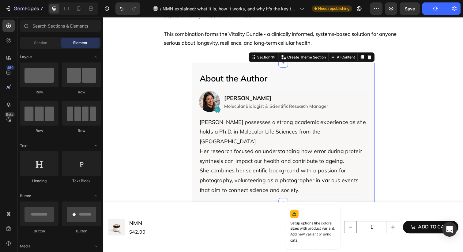
click at [196, 64] on div "About the Author Heading Image Icon Row Dr. Matilde Mantovani Text Block Molecu…" at bounding box center [286, 135] width 187 height 143
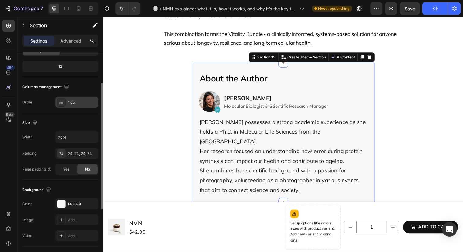
scroll to position [156, 0]
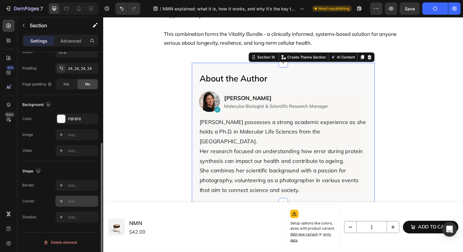
click at [61, 197] on div at bounding box center [61, 201] width 9 height 9
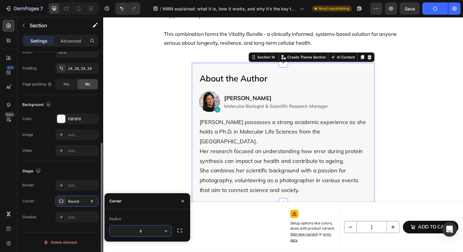
click at [51, 196] on div "Corner Round" at bounding box center [60, 201] width 76 height 11
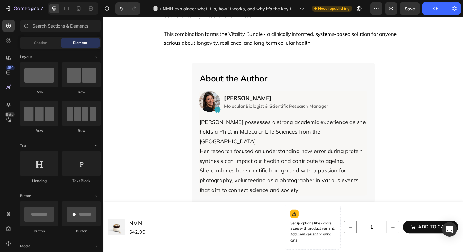
click at [158, 153] on section "About the Author Heading Image Icon Row Dr. Matilde Mantovani Text Block Molecu…" at bounding box center [286, 135] width 267 height 143
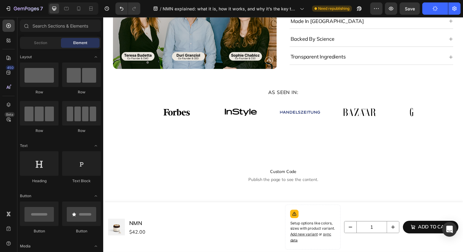
scroll to position [3807, 0]
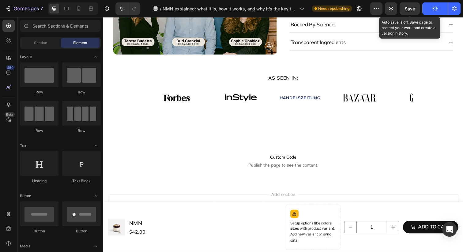
click at [410, 6] on span "Save" at bounding box center [410, 8] width 10 height 5
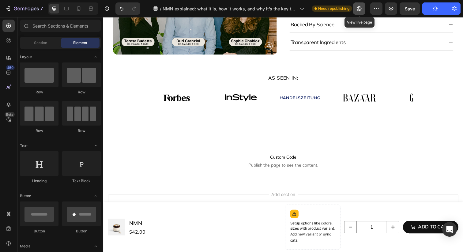
click at [359, 7] on icon "button" at bounding box center [359, 9] width 6 height 6
click at [78, 9] on icon at bounding box center [79, 9] width 6 height 6
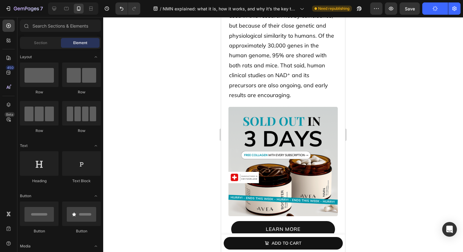
scroll to position [1162, 0]
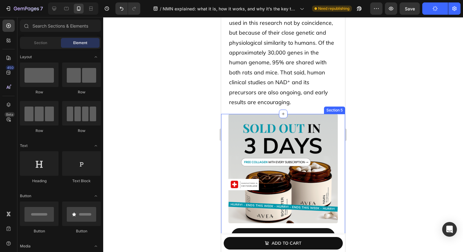
click at [226, 114] on div "Image learn more Button Section 5" at bounding box center [283, 184] width 124 height 140
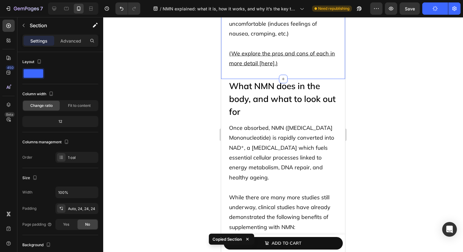
scroll to position [140, 0]
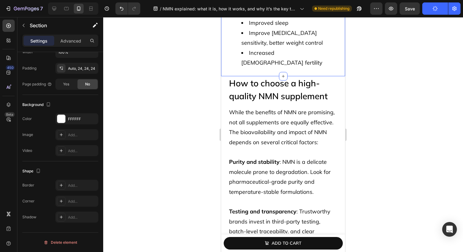
scroll to position [2195, 0]
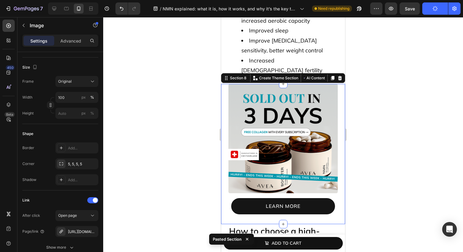
click at [243, 103] on img at bounding box center [282, 138] width 109 height 109
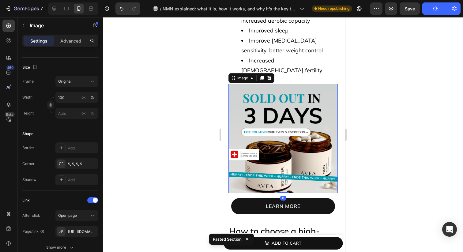
scroll to position [0, 0]
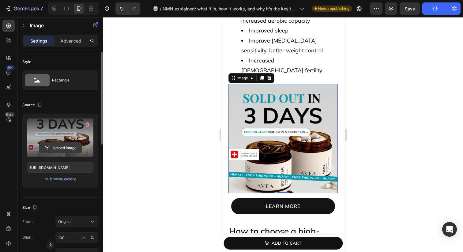
click at [77, 146] on input "file" at bounding box center [60, 148] width 42 height 10
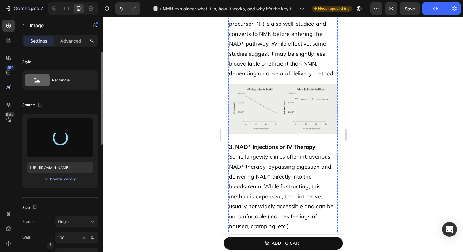
type input "https://cdn.shopify.com/s/files/1/0606/3226/9049/files/gempages_537282813339108…"
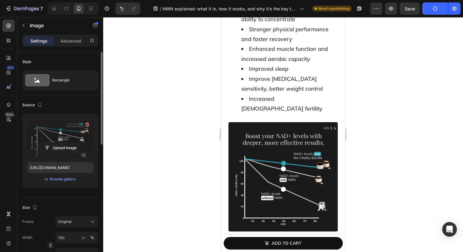
scroll to position [2162, 0]
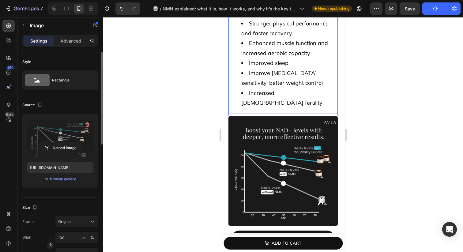
click at [236, 90] on ul "Significantly increased overall energy levels, reduced fatigue Improved cogniti…" at bounding box center [283, 43] width 108 height 129
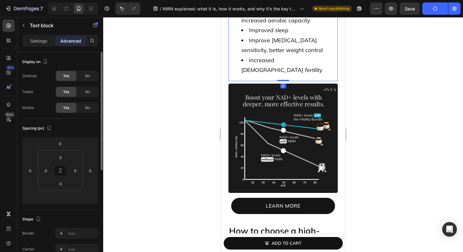
scroll to position [2212, 0]
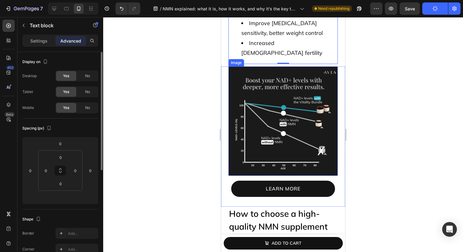
click at [272, 115] on img at bounding box center [282, 120] width 109 height 109
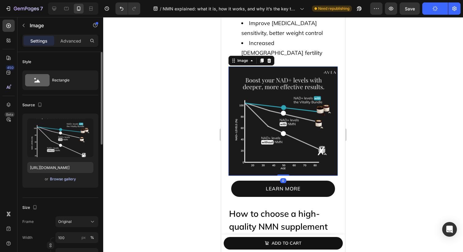
click at [66, 177] on div "Browse gallery" at bounding box center [63, 179] width 26 height 6
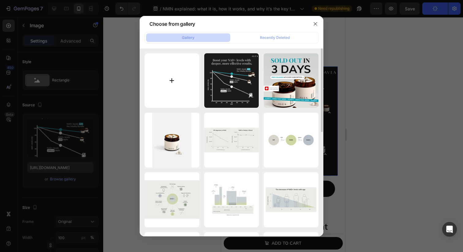
click at [192, 73] on input "file" at bounding box center [171, 80] width 55 height 55
type input "C:\fakepath\NAD+ levels with NMN + booster (1).png"
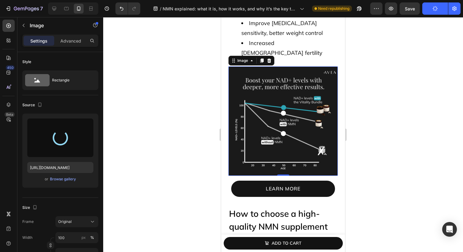
type input "https://cdn.shopify.com/s/files/1/0606/3226/9049/files/gempages_537282813339108…"
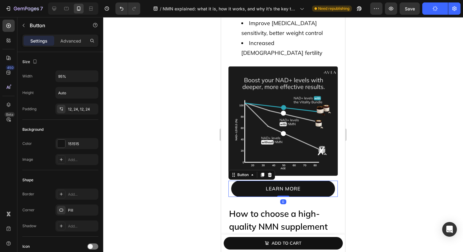
click at [232, 182] on link "learn more" at bounding box center [283, 189] width 104 height 16
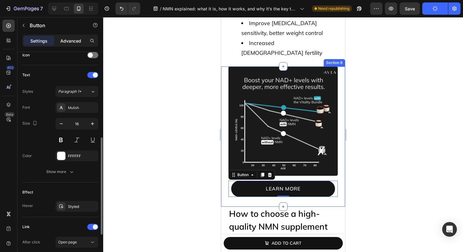
click at [74, 41] on p "Advanced" at bounding box center [70, 41] width 21 height 6
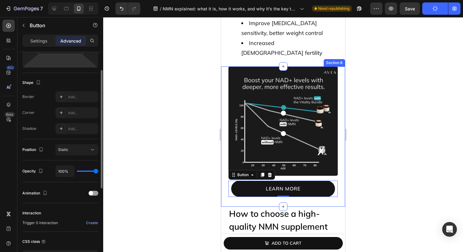
scroll to position [182, 0]
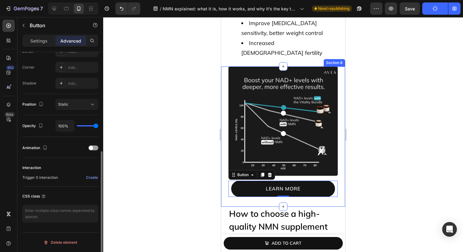
click at [43, 46] on div "Settings Advanced" at bounding box center [60, 41] width 76 height 12
click at [43, 42] on p "Settings" at bounding box center [38, 41] width 17 height 6
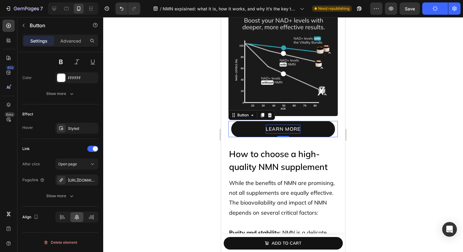
scroll to position [2274, 0]
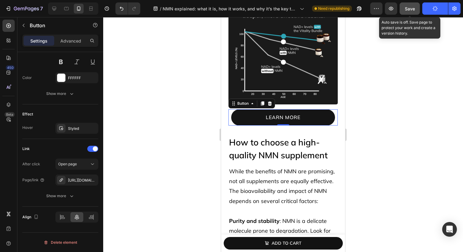
click at [413, 12] on button "Save" at bounding box center [409, 8] width 20 height 12
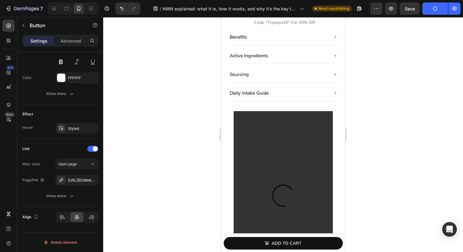
scroll to position [3886, 0]
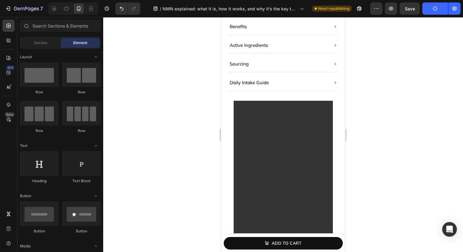
click at [336, 135] on section "Video Section 13" at bounding box center [283, 197] width 124 height 193
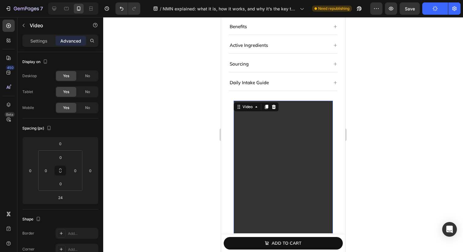
click at [319, 145] on video at bounding box center [283, 189] width 99 height 176
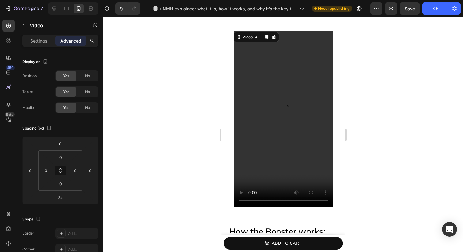
scroll to position [4003, 0]
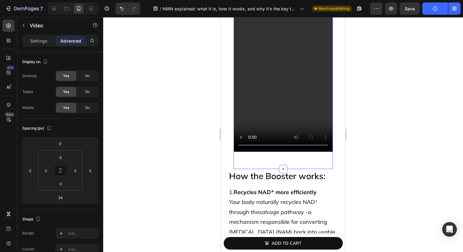
click at [272, 156] on div "Video 24" at bounding box center [283, 68] width 99 height 184
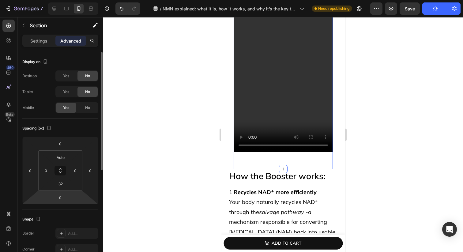
scroll to position [1, 0]
click at [59, 183] on input "32" at bounding box center [60, 182] width 12 height 9
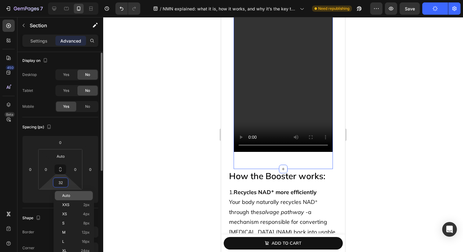
click at [65, 196] on span "Auto" at bounding box center [66, 195] width 8 height 4
type input "Auto"
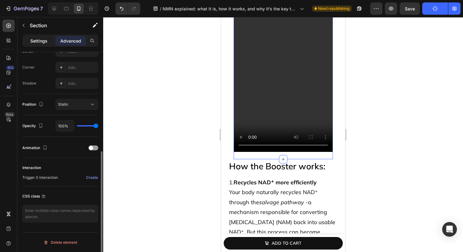
click at [44, 43] on p "Settings" at bounding box center [38, 41] width 17 height 6
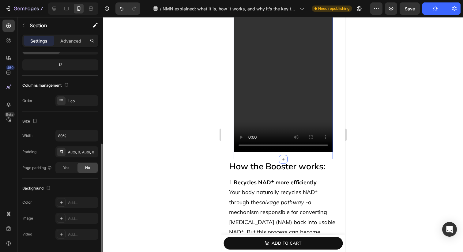
scroll to position [0, 0]
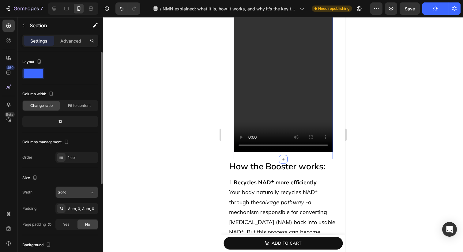
click at [61, 194] on input "80%" at bounding box center [77, 192] width 42 height 11
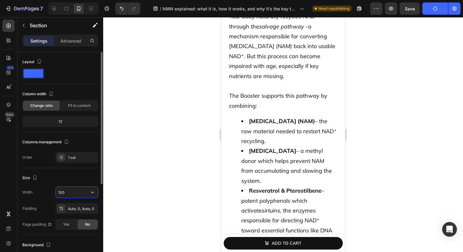
click at [52, 184] on div "Size Width 100 Padding Auto, 0, Auto, 0 Page padding Yes No" at bounding box center [60, 201] width 76 height 67
click at [79, 192] on input "100" at bounding box center [77, 192] width 42 height 11
type input "100%"
click at [69, 179] on div "Size" at bounding box center [60, 178] width 76 height 10
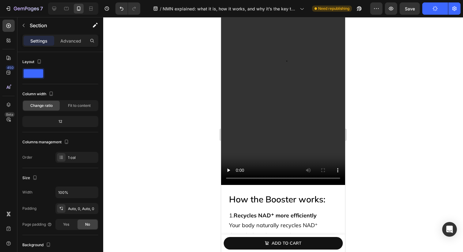
scroll to position [4018, 0]
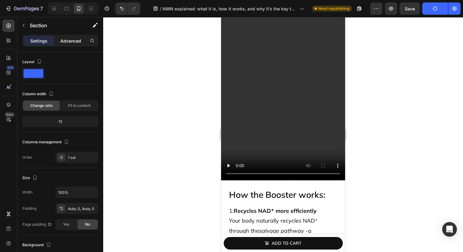
click at [73, 41] on p "Advanced" at bounding box center [70, 41] width 21 height 6
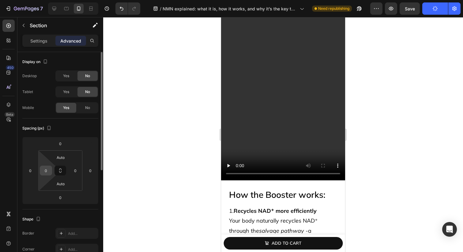
click at [45, 170] on input "0" at bounding box center [45, 170] width 9 height 9
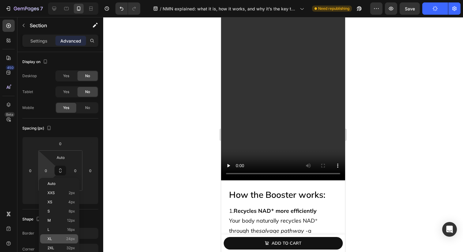
click at [63, 241] on p "XL 24px" at bounding box center [61, 239] width 28 height 4
type input "24"
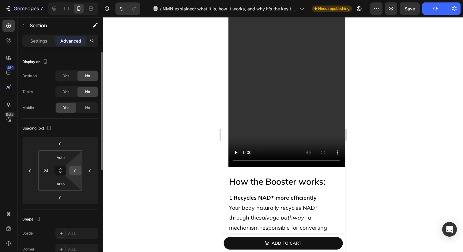
click at [76, 171] on input "0" at bounding box center [75, 170] width 9 height 9
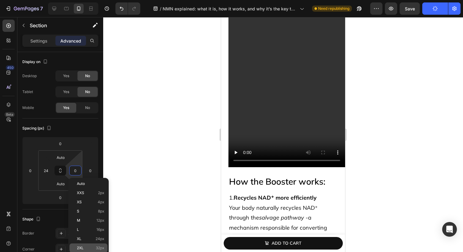
click at [91, 244] on div "2XL 32px" at bounding box center [88, 247] width 38 height 9
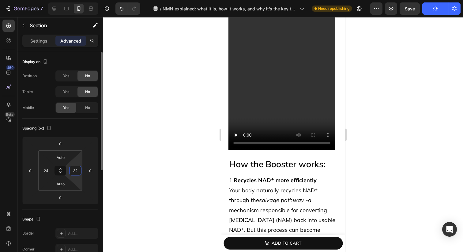
click at [73, 172] on input "32" at bounding box center [75, 170] width 9 height 9
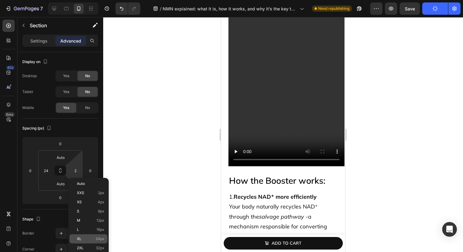
click at [90, 238] on p "XL 24px" at bounding box center [91, 239] width 28 height 4
type input "24"
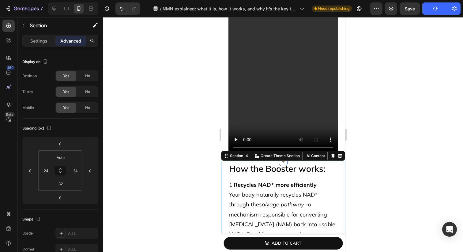
click at [237, 109] on video at bounding box center [282, 57] width 109 height 194
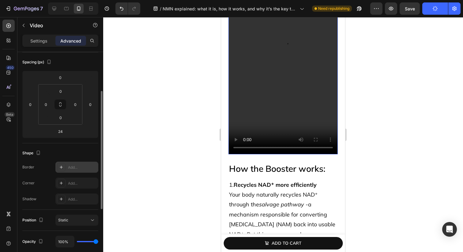
scroll to position [72, 0]
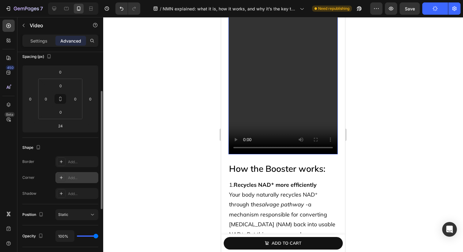
click at [62, 177] on icon at bounding box center [61, 177] width 5 height 5
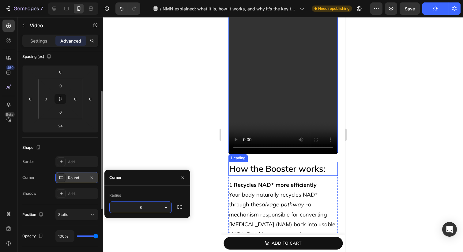
click at [256, 169] on h2 "How the Booster works:" at bounding box center [282, 169] width 109 height 14
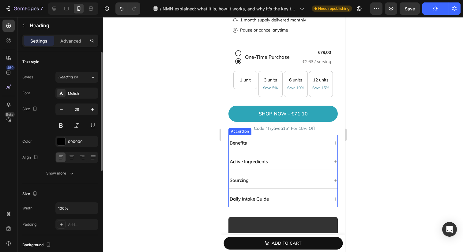
scroll to position [3768, 0]
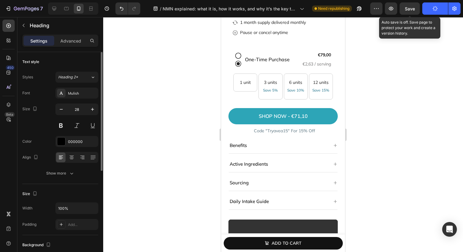
click at [410, 9] on span "Save" at bounding box center [410, 8] width 10 height 5
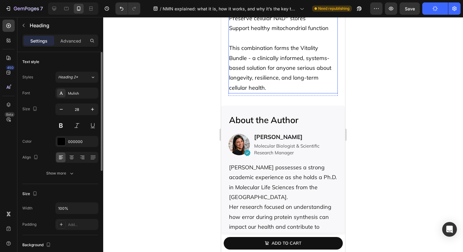
scroll to position [5161, 0]
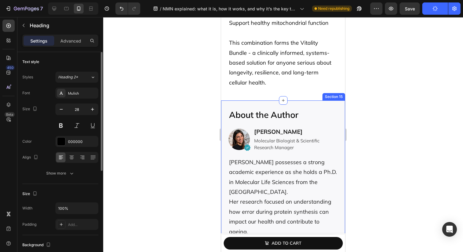
click at [224, 143] on div "About the Author Heading Image Icon Row Dr. Matilde Mantovani Text Block Molecu…" at bounding box center [283, 197] width 124 height 194
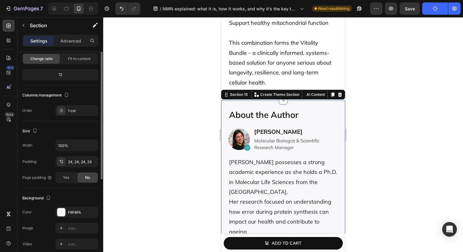
scroll to position [73, 0]
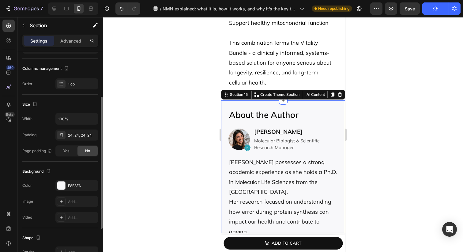
click at [76, 35] on div "Settings Advanced" at bounding box center [60, 41] width 76 height 12
click at [75, 43] on p "Advanced" at bounding box center [70, 41] width 21 height 6
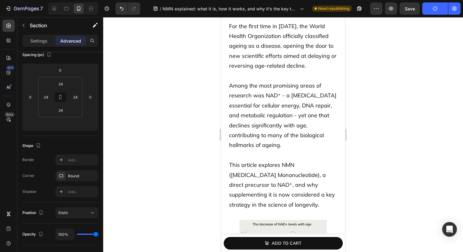
scroll to position [25, 0]
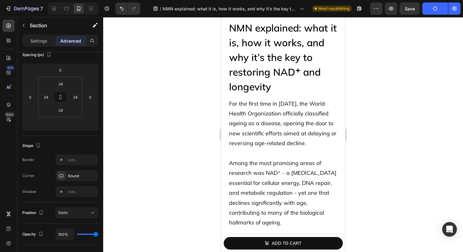
click at [406, 9] on span "Save" at bounding box center [410, 8] width 10 height 5
click at [428, 14] on button "Publish" at bounding box center [435, 8] width 26 height 12
click at [406, 15] on div "7 Version history / NMN explained: what it is, how it works, and why it’s the k…" at bounding box center [231, 8] width 463 height 17
click at [406, 10] on span "Save" at bounding box center [410, 8] width 10 height 5
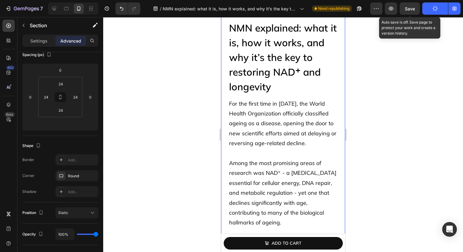
click at [405, 8] on button "Save" at bounding box center [409, 8] width 20 height 12
click at [404, 9] on button "Save" at bounding box center [409, 8] width 20 height 12
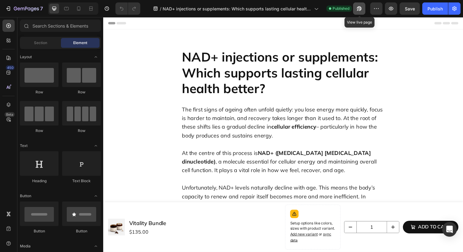
click at [362, 9] on icon "button" at bounding box center [359, 9] width 6 height 6
